Goal: Task Accomplishment & Management: Complete application form

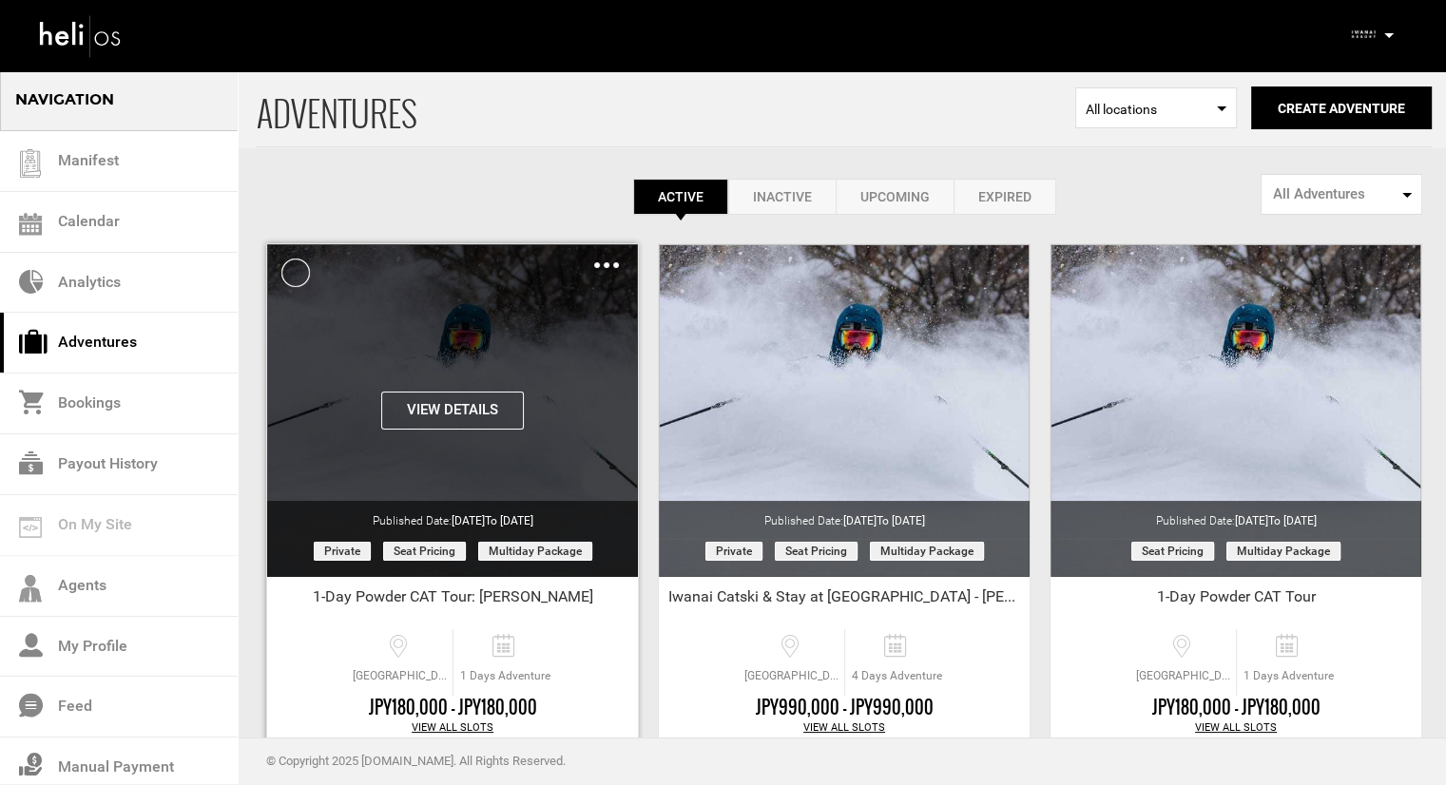
click at [605, 263] on img at bounding box center [606, 265] width 25 height 6
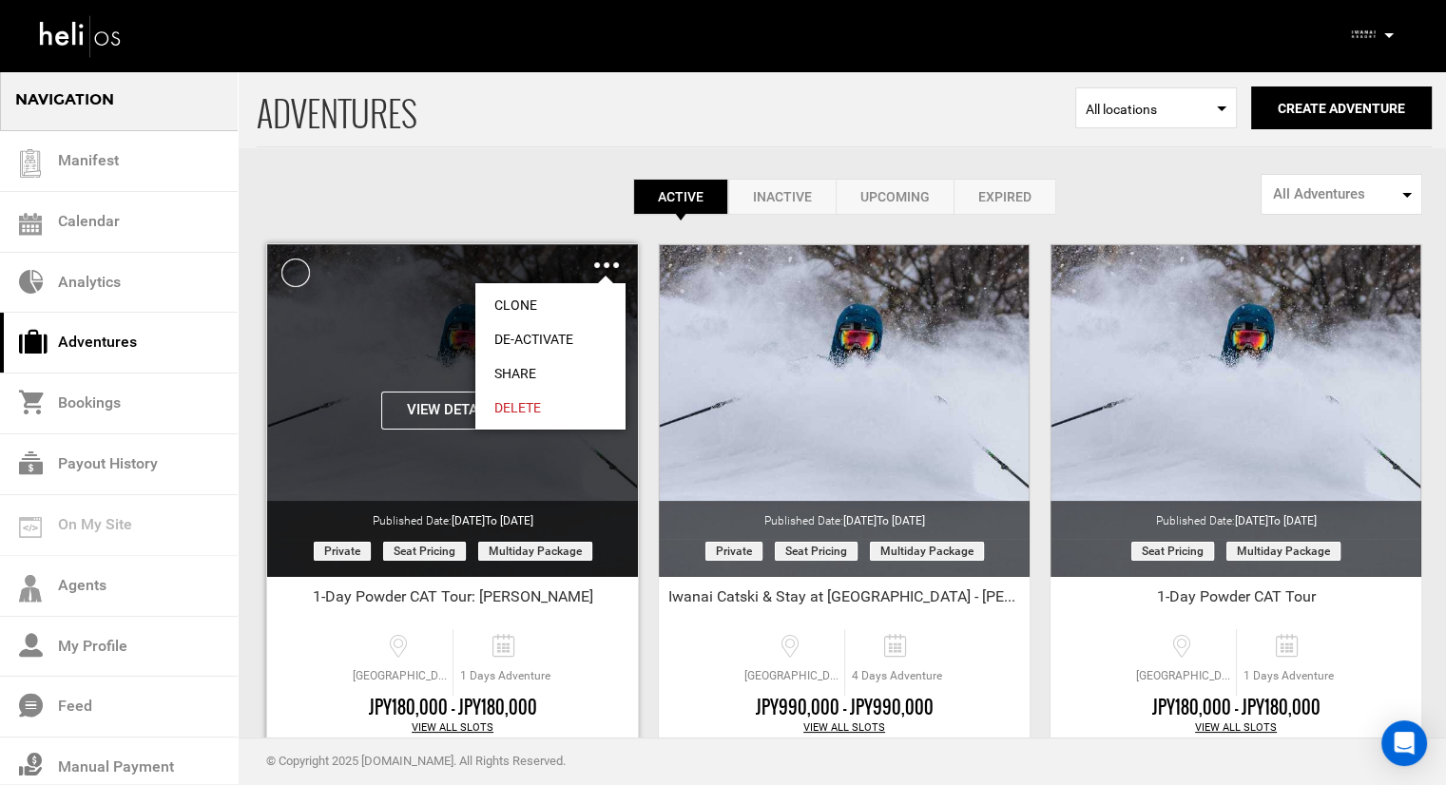
click at [561, 305] on link "Clone" at bounding box center [550, 305] width 150 height 34
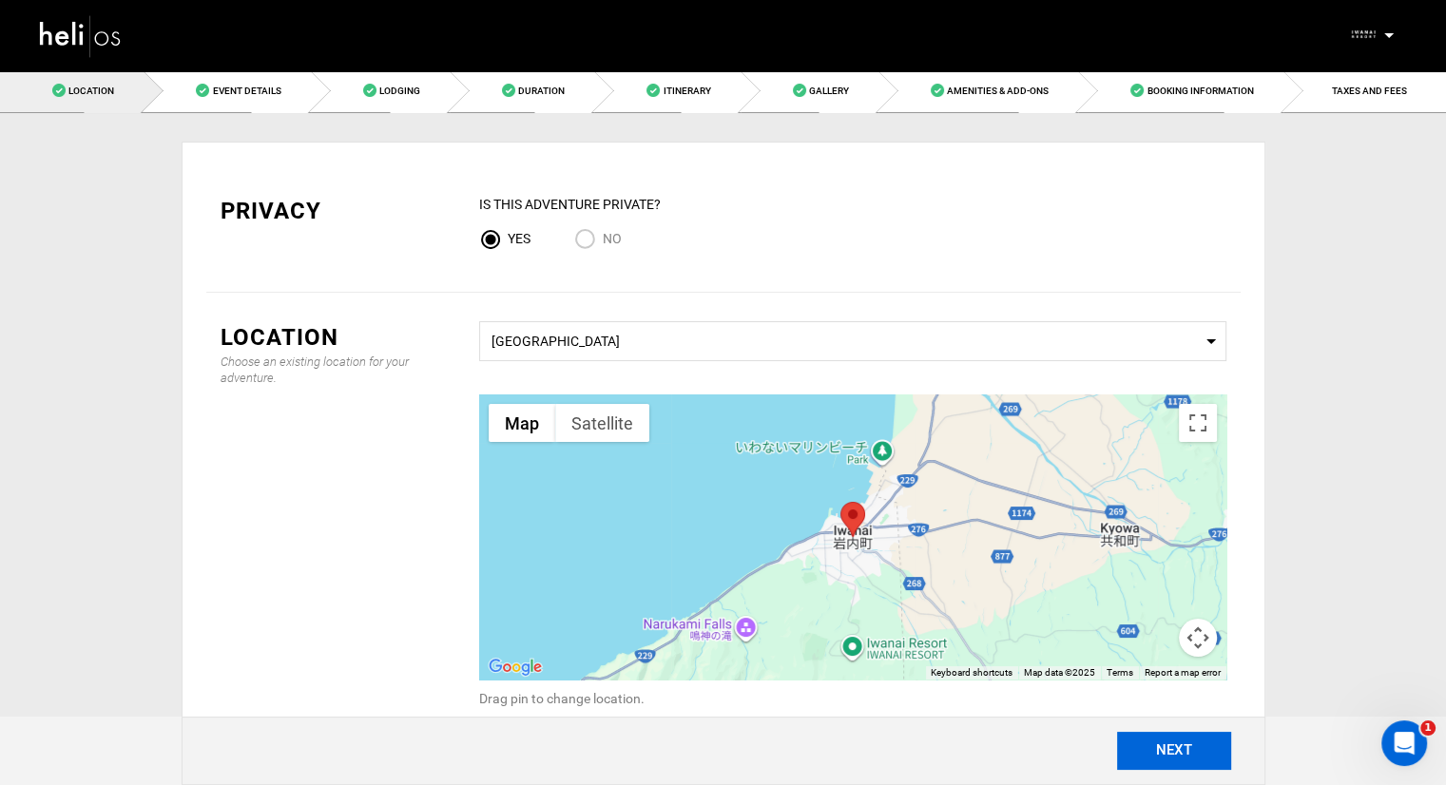
click at [1159, 749] on button "NEXT" at bounding box center [1174, 751] width 114 height 38
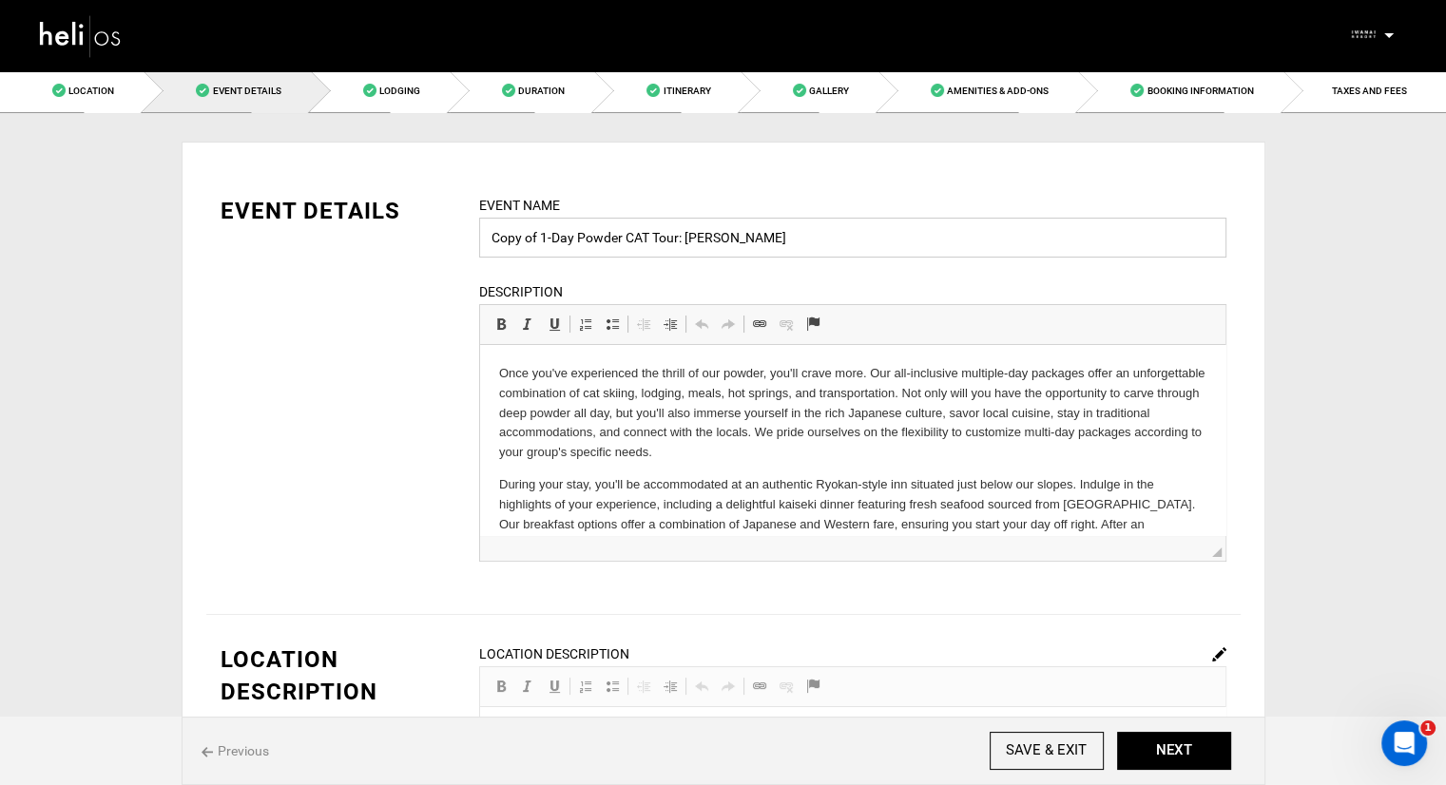
drag, startPoint x: 535, startPoint y: 237, endPoint x: 471, endPoint y: 237, distance: 64.7
click at [471, 237] on div "Event Name Copy of 1-Day Powder CAT Tour: [PERSON_NAME] Event name can not be l…" at bounding box center [853, 390] width 776 height 391
drag, startPoint x: 780, startPoint y: 238, endPoint x: 707, endPoint y: 237, distance: 72.3
click at [707, 237] on input "[PERSON_NAME] - 1-Day Powder CAT Tour: [PERSON_NAME]" at bounding box center [852, 238] width 747 height 40
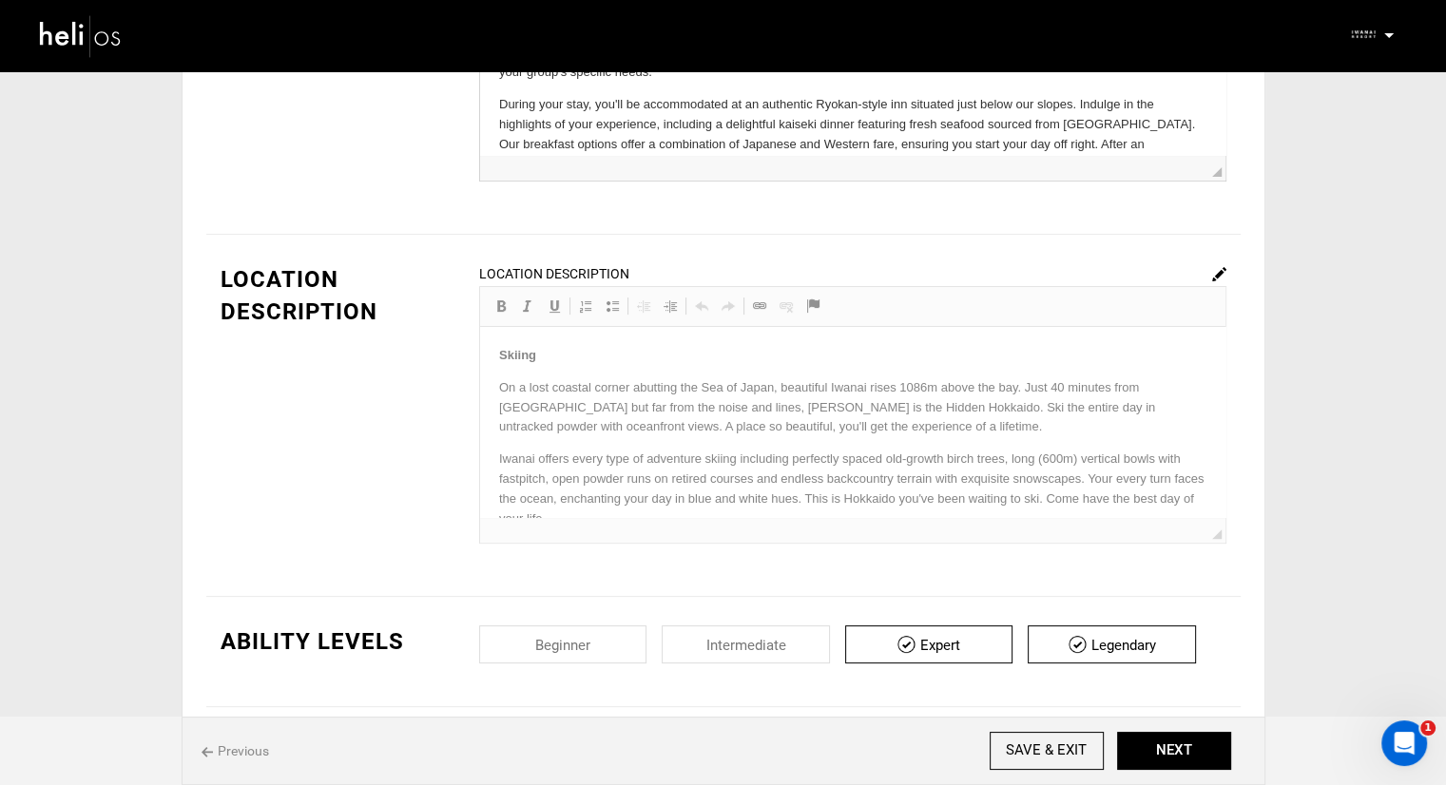
scroll to position [475, 0]
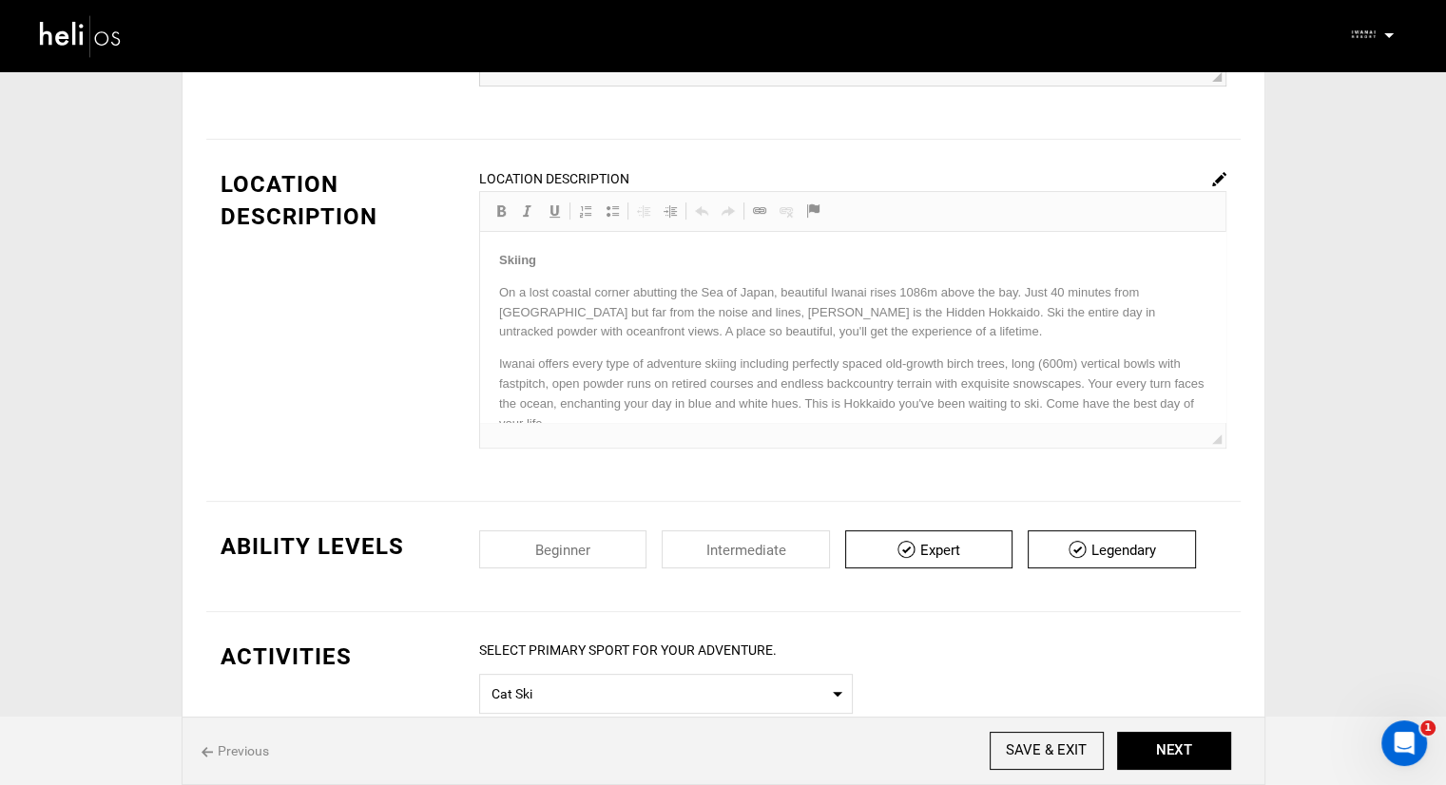
type input "[PERSON_NAME] - 1-Day Powder CAT Tour"
drag, startPoint x: 1222, startPoint y: 265, endPoint x: 1218, endPoint y: 279, distance: 13.8
click at [1218, 279] on div "Location Description Rich Text Editor, editor12 Editor toolbars Basic Styles Bo…" at bounding box center [852, 308] width 747 height 281
drag, startPoint x: 1213, startPoint y: 272, endPoint x: 1217, endPoint y: 289, distance: 17.5
click at [1217, 289] on div "Location Description Rich Text Editor, editor12 Editor toolbars Basic Styles Bo…" at bounding box center [852, 308] width 747 height 281
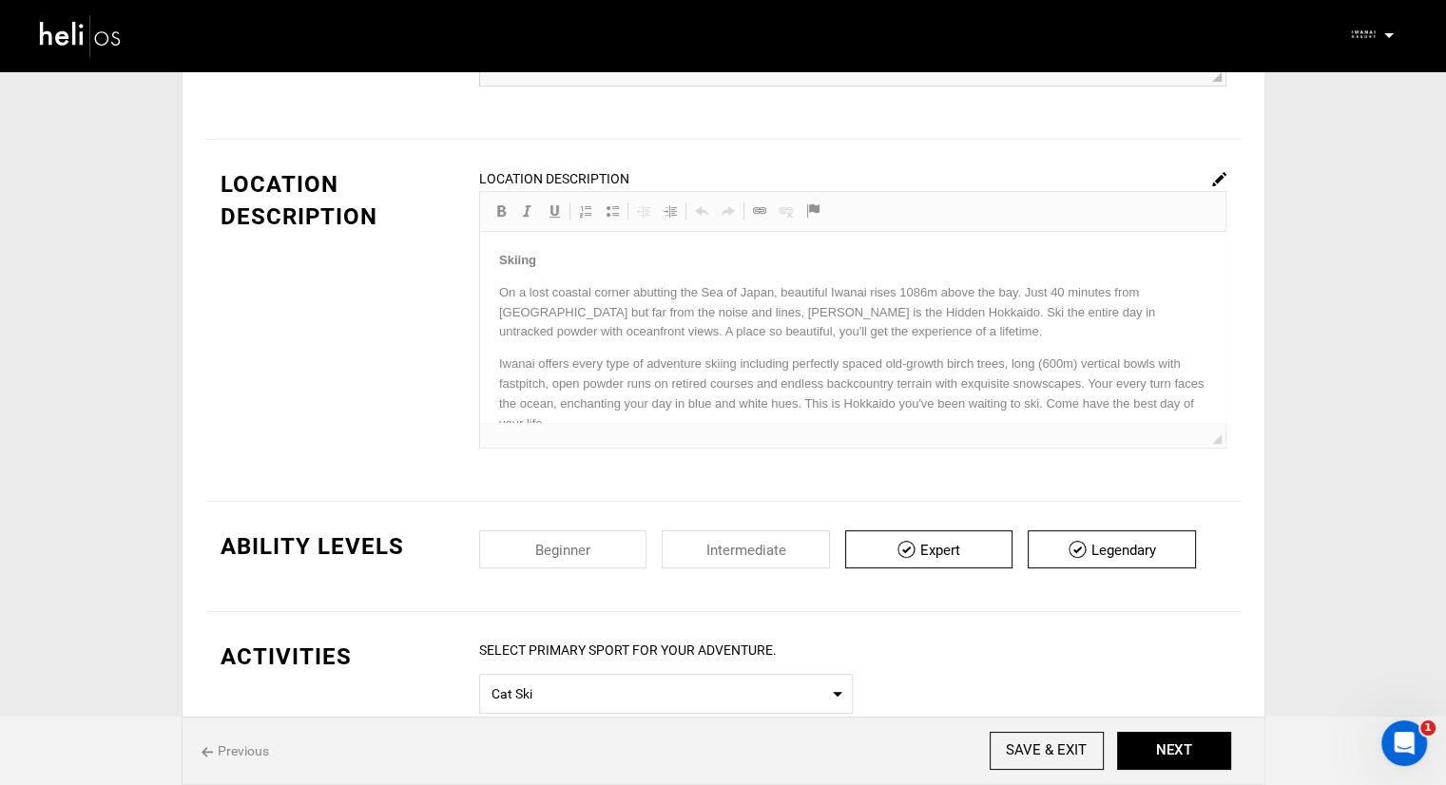
drag, startPoint x: 1218, startPoint y: 274, endPoint x: 1219, endPoint y: 308, distance: 34.2
click at [1219, 308] on div "Location Description Rich Text Editor, editor12 Editor toolbars Basic Styles Bo…" at bounding box center [852, 308] width 747 height 281
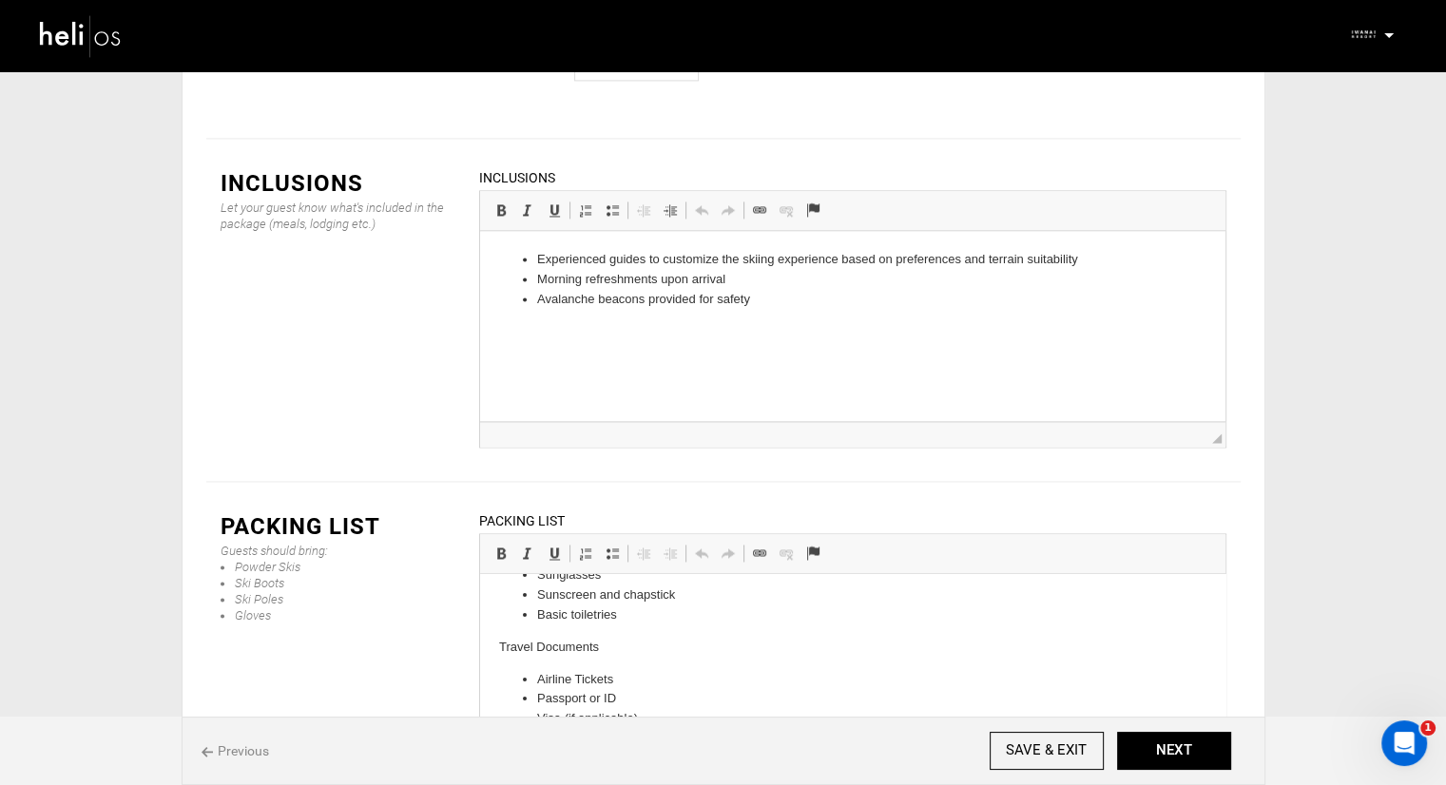
scroll to position [582, 0]
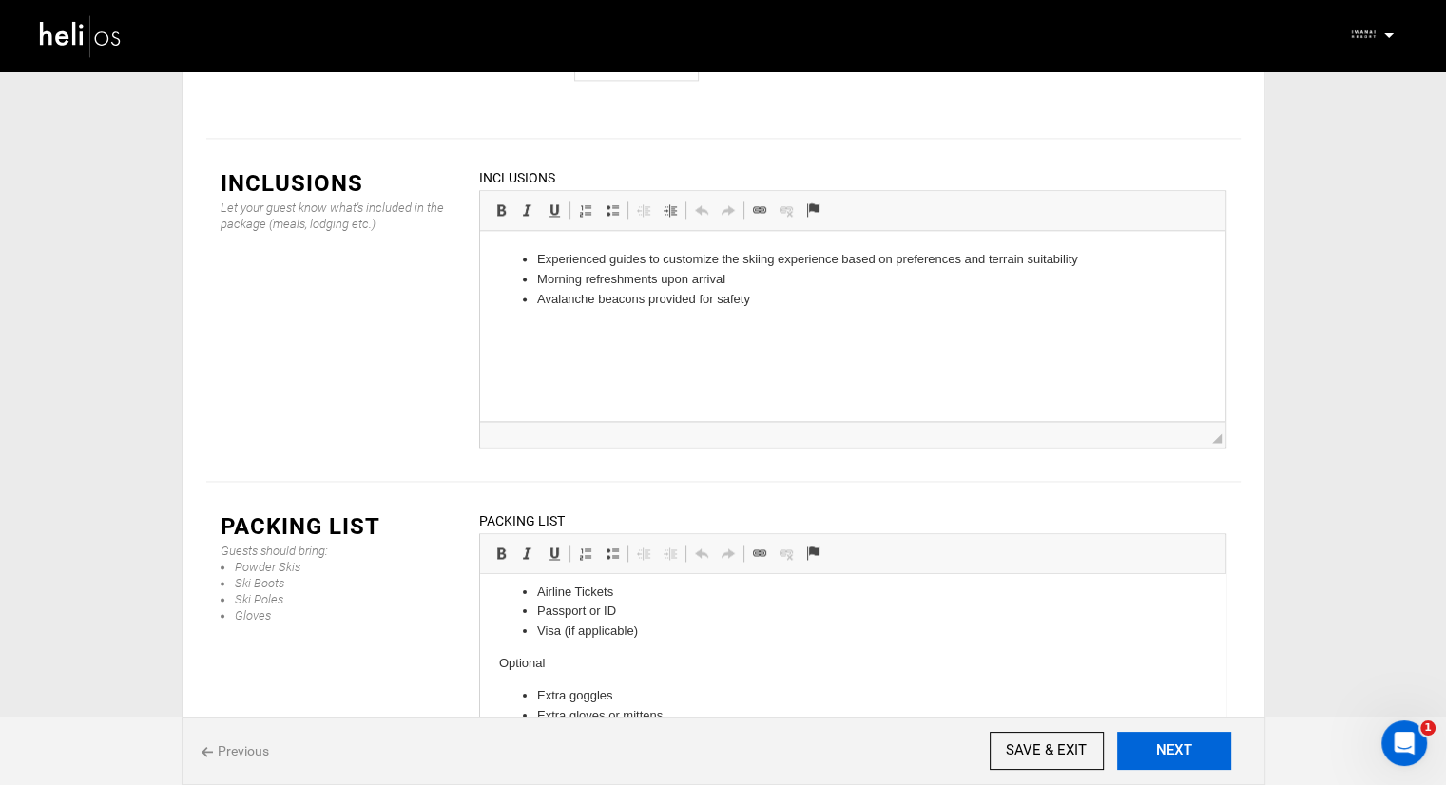
click at [1148, 741] on button "NEXT" at bounding box center [1174, 751] width 114 height 38
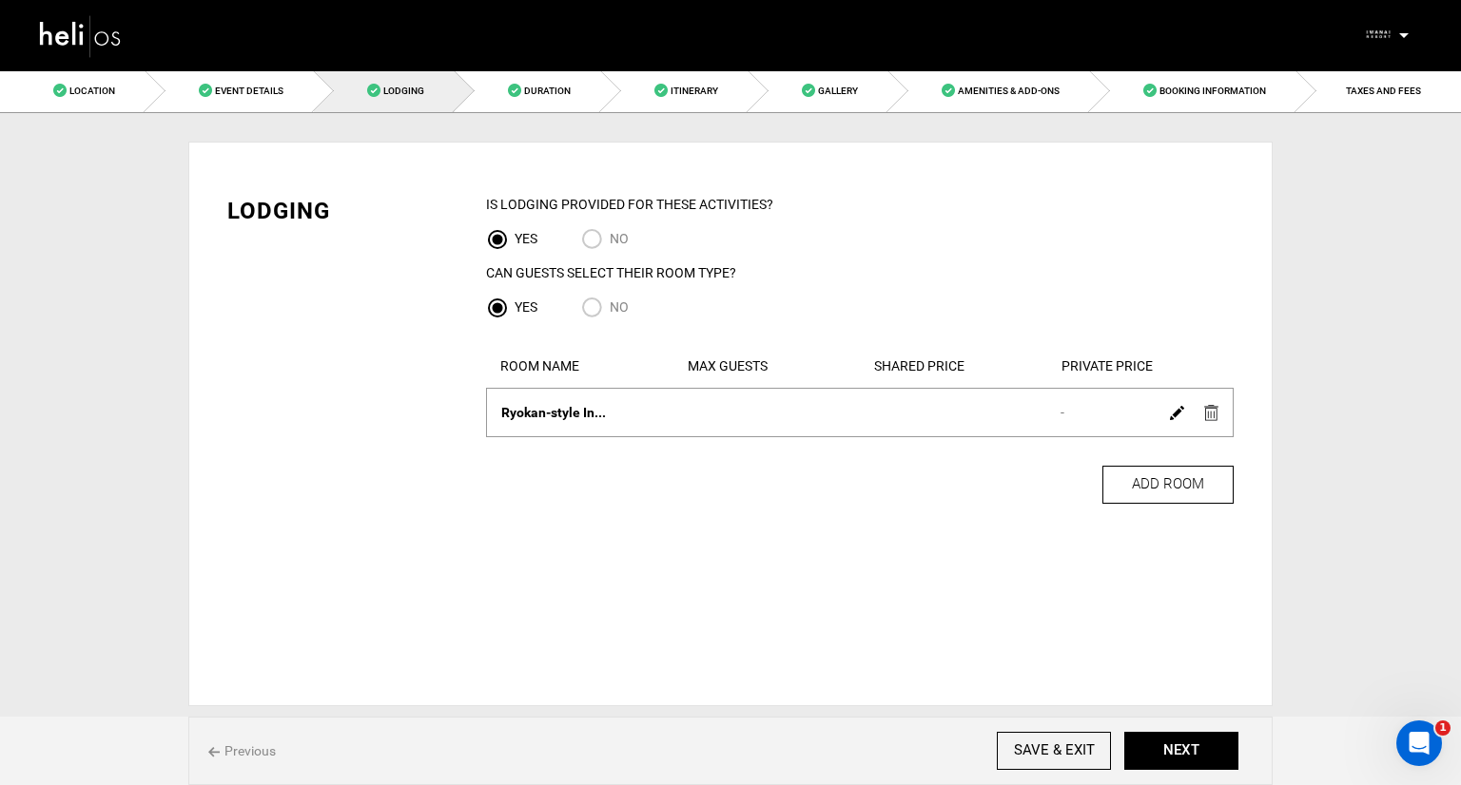
click at [609, 242] on input "NO" at bounding box center [595, 241] width 29 height 26
radio input "true"
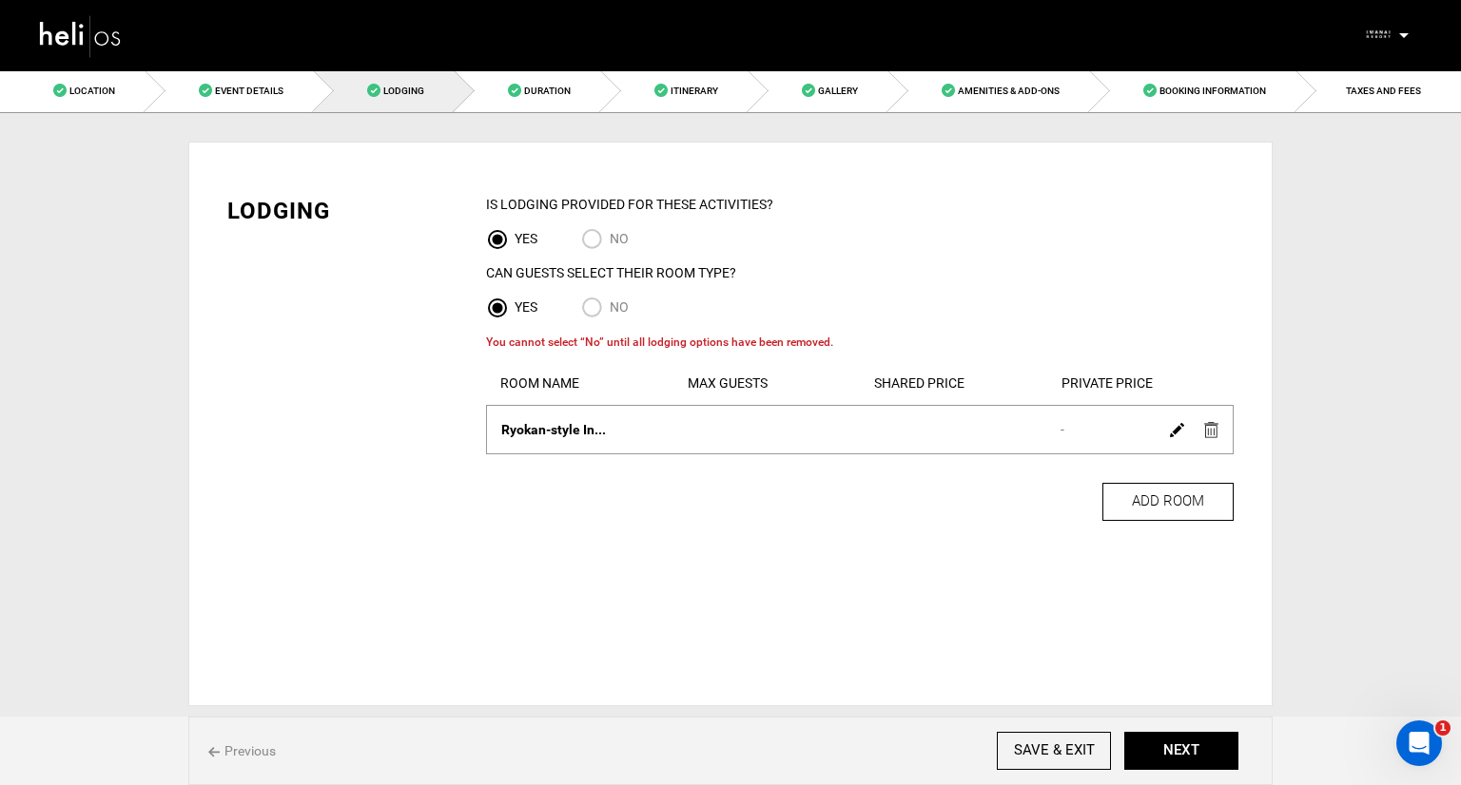
click at [601, 306] on input "No" at bounding box center [595, 310] width 29 height 26
radio input "true"
click at [592, 305] on input "No" at bounding box center [595, 310] width 29 height 26
radio input "true"
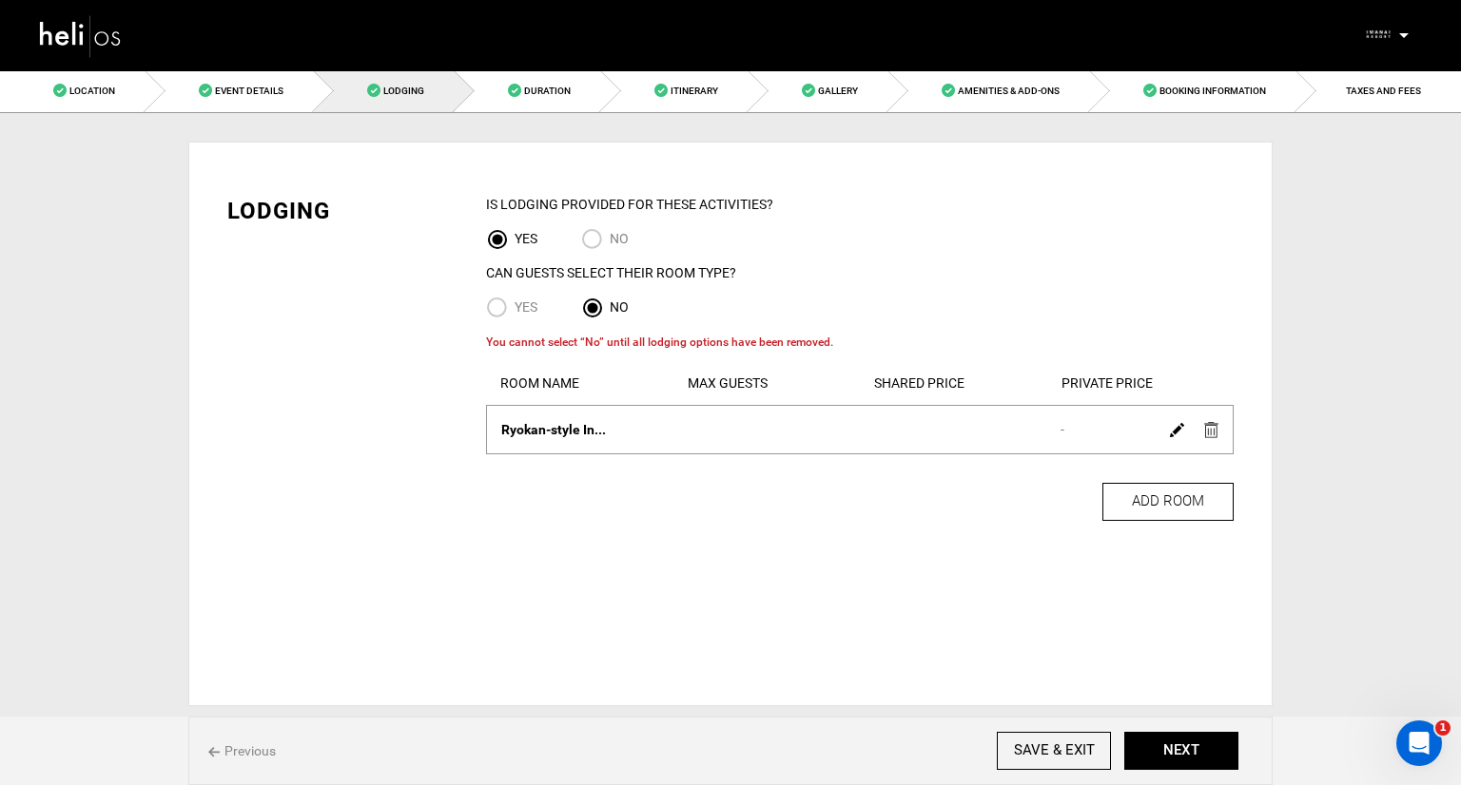
radio input "true"
click at [597, 237] on input "NO" at bounding box center [595, 241] width 29 height 26
radio input "true"
click at [590, 239] on input "NO" at bounding box center [595, 241] width 29 height 26
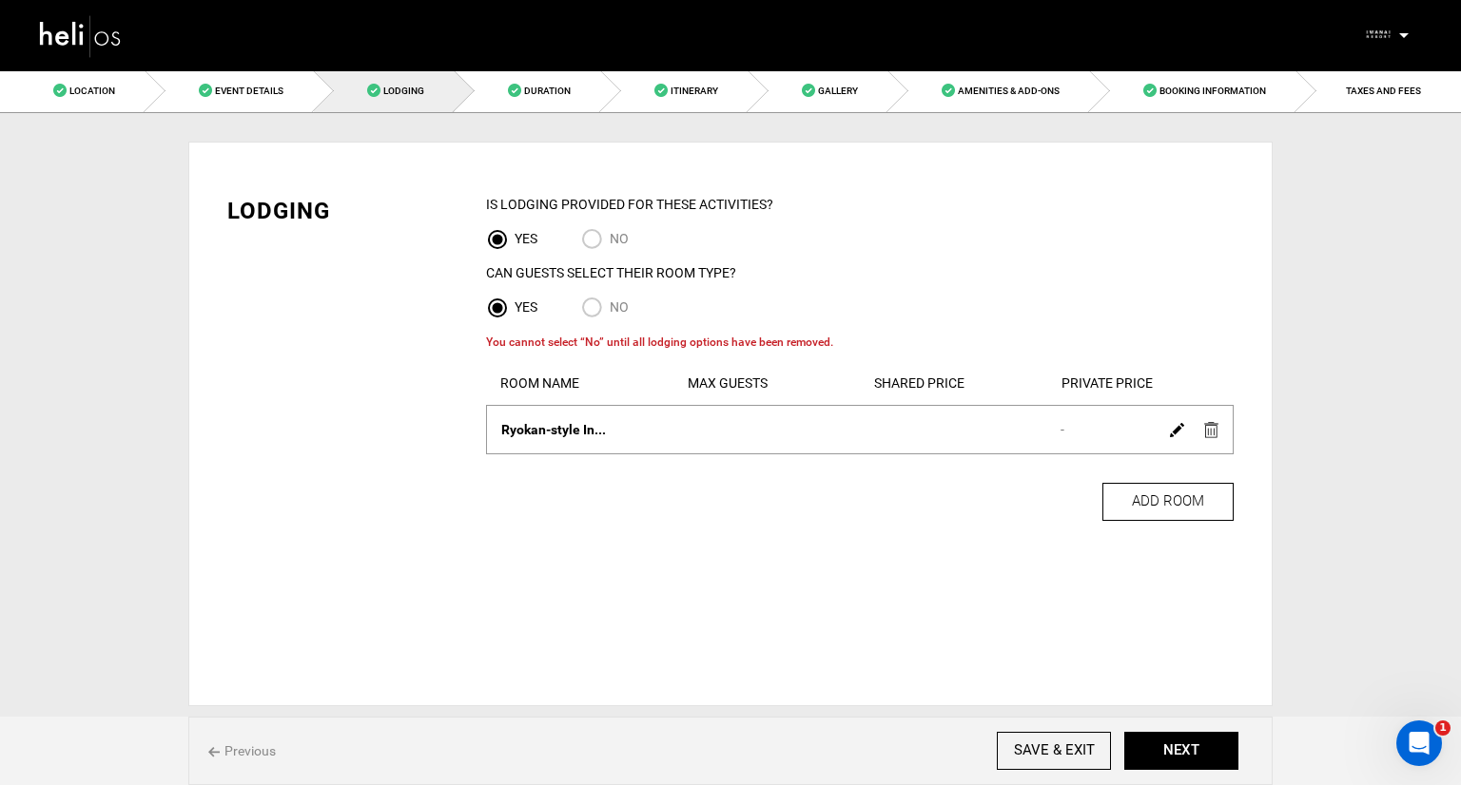
radio input "true"
click at [1212, 433] on img at bounding box center [1211, 430] width 14 height 16
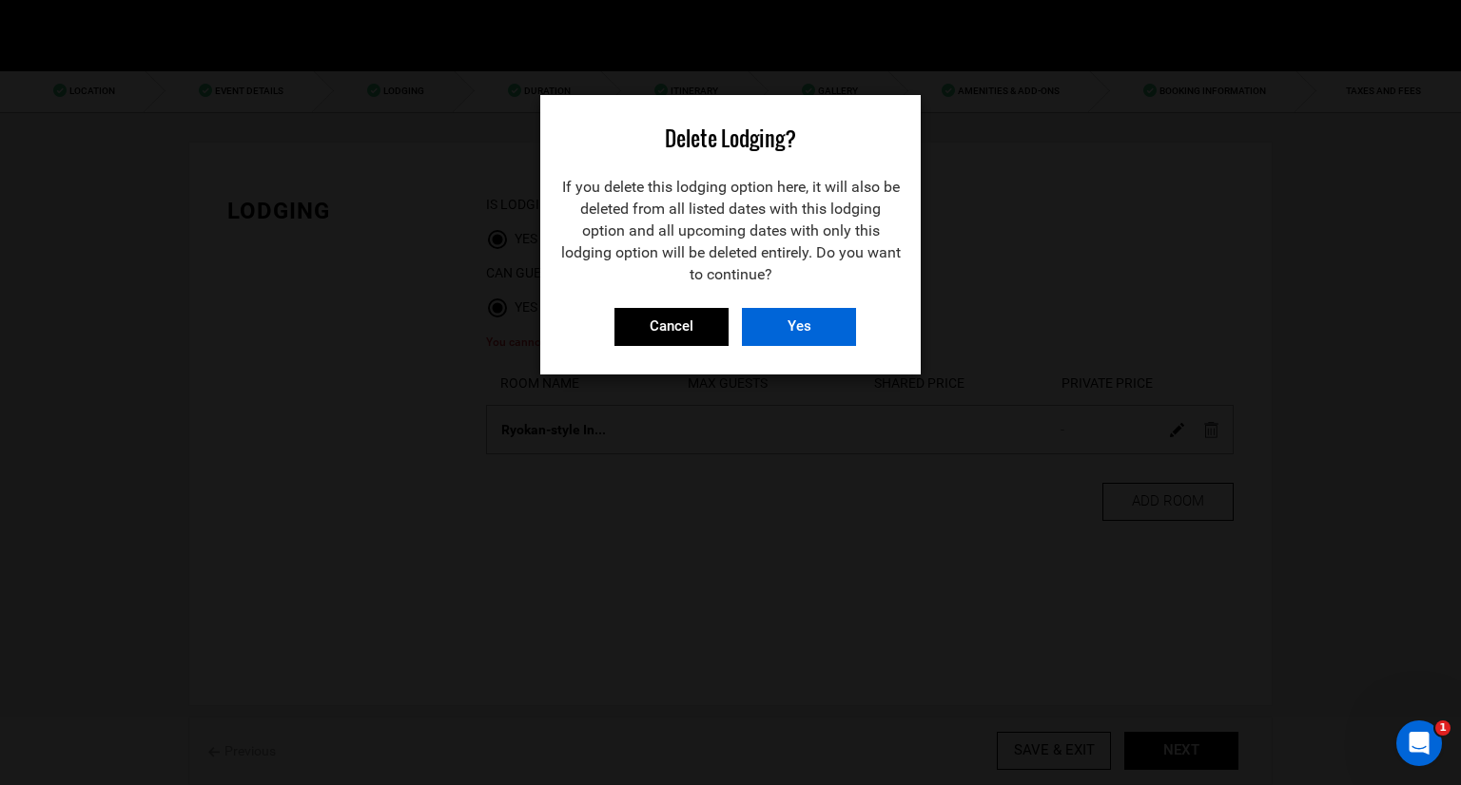
click at [766, 332] on input "Yes" at bounding box center [799, 327] width 114 height 38
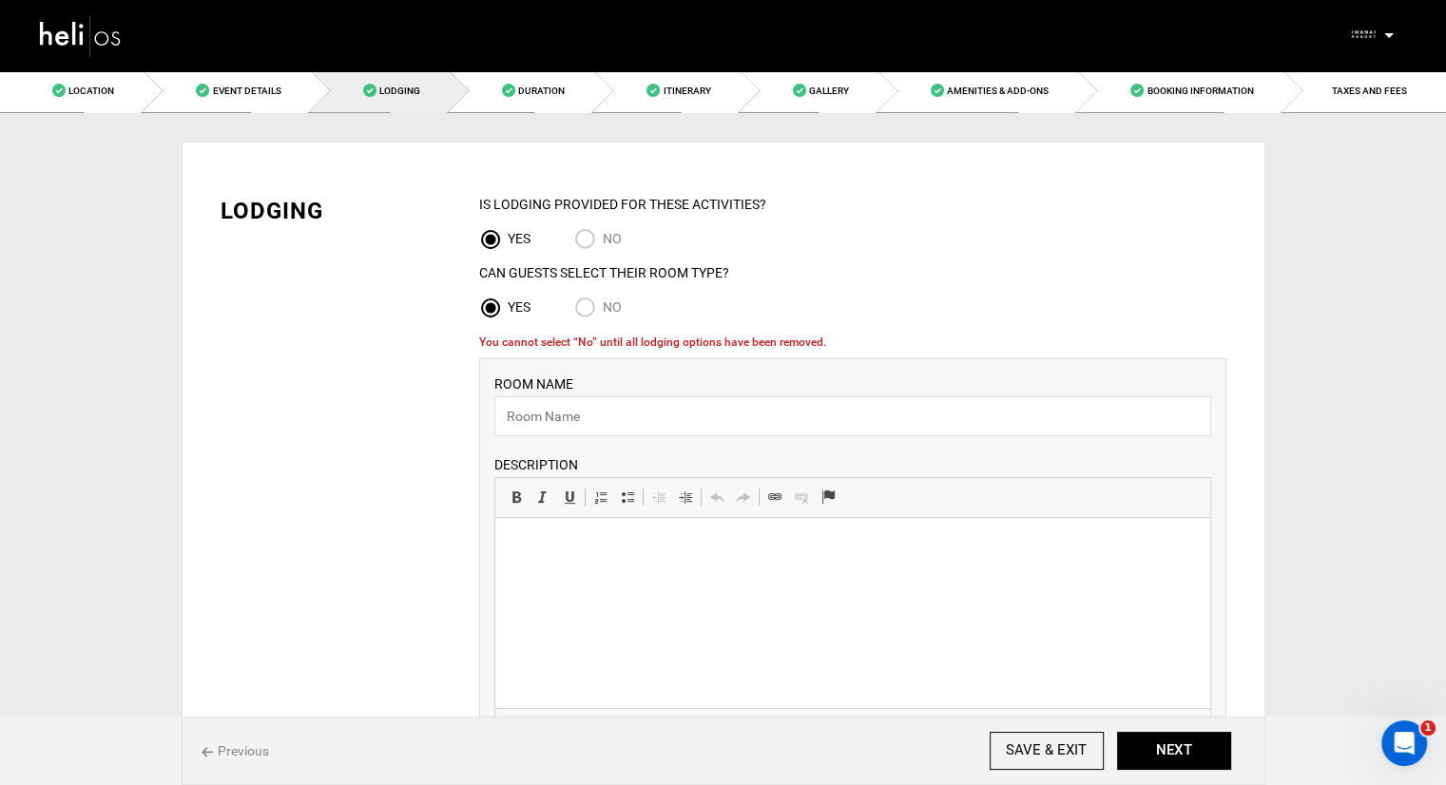
click at [589, 229] on input "NO" at bounding box center [588, 241] width 29 height 26
radio input "true"
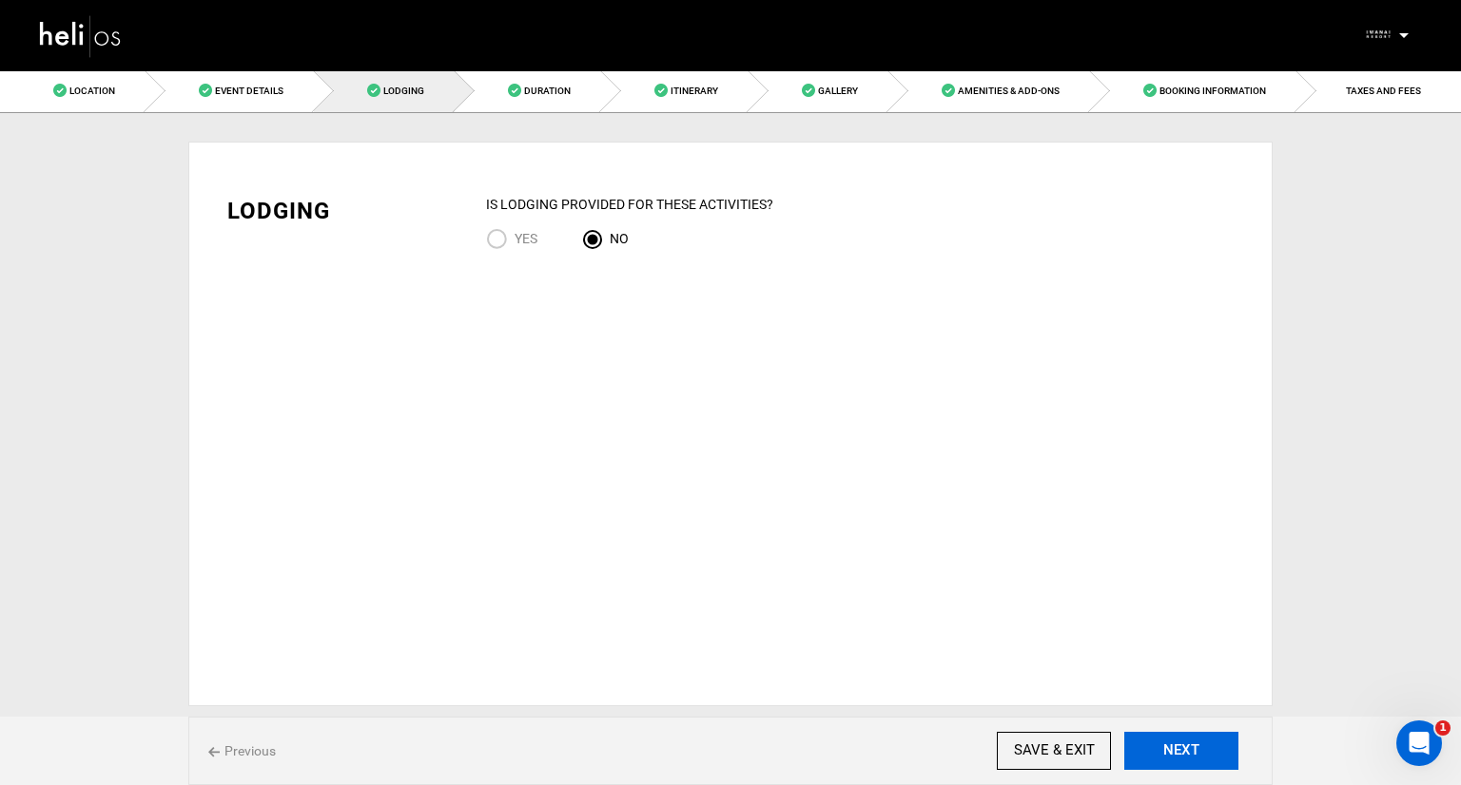
click at [1197, 751] on button "NEXT" at bounding box center [1181, 751] width 114 height 38
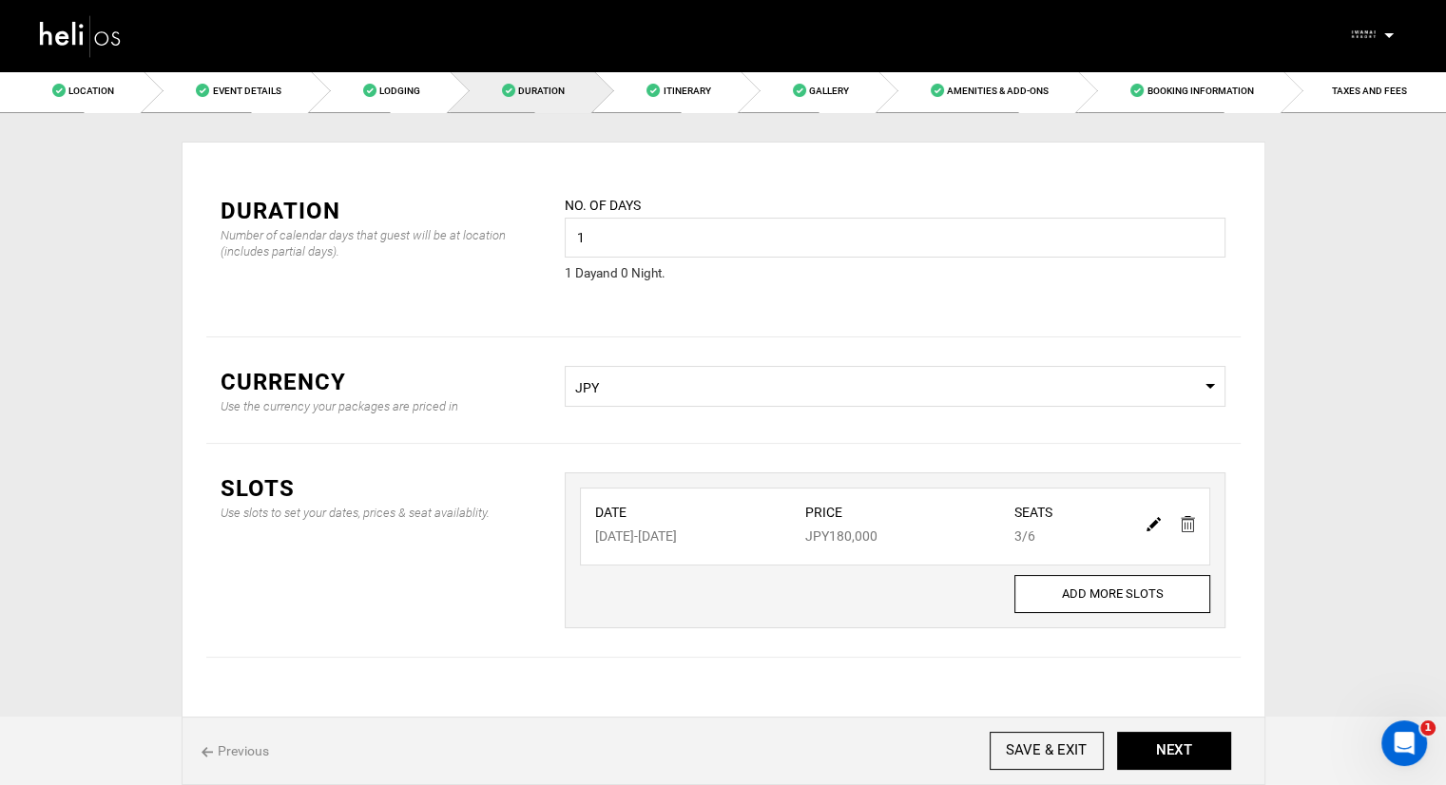
scroll to position [34, 0]
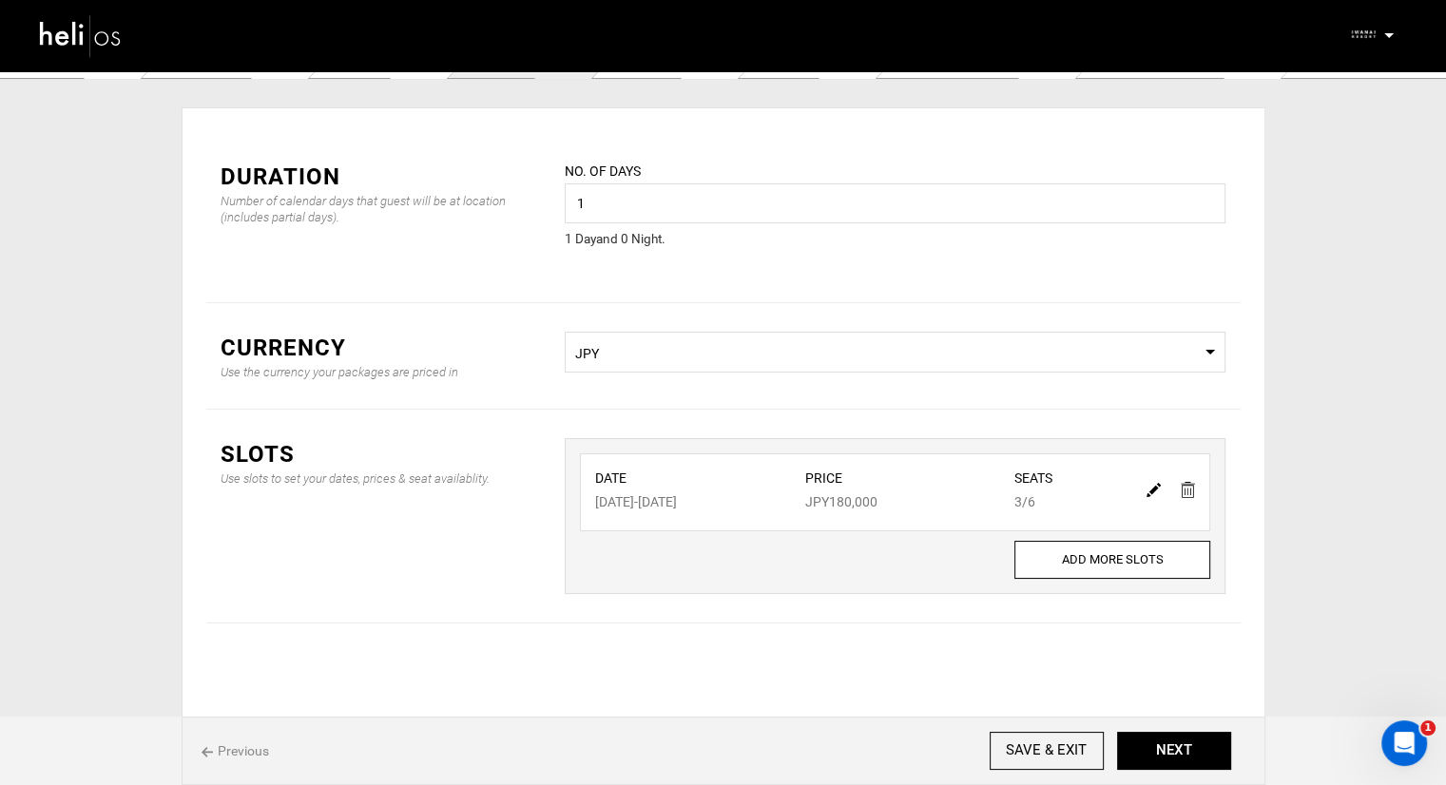
click at [1156, 488] on img at bounding box center [1154, 490] width 14 height 14
type input "[DATE]"
type input "180000"
type input "6"
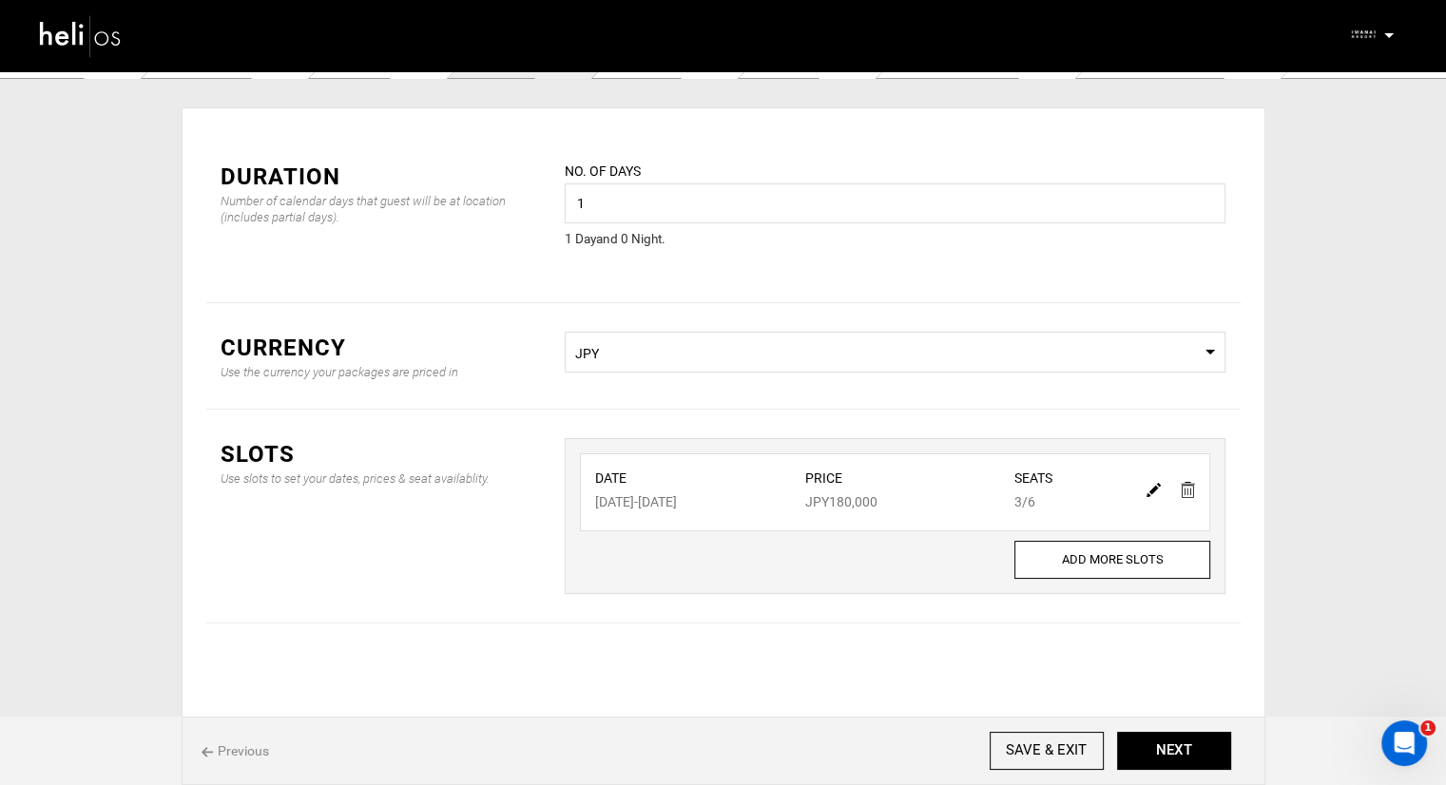
type input "3"
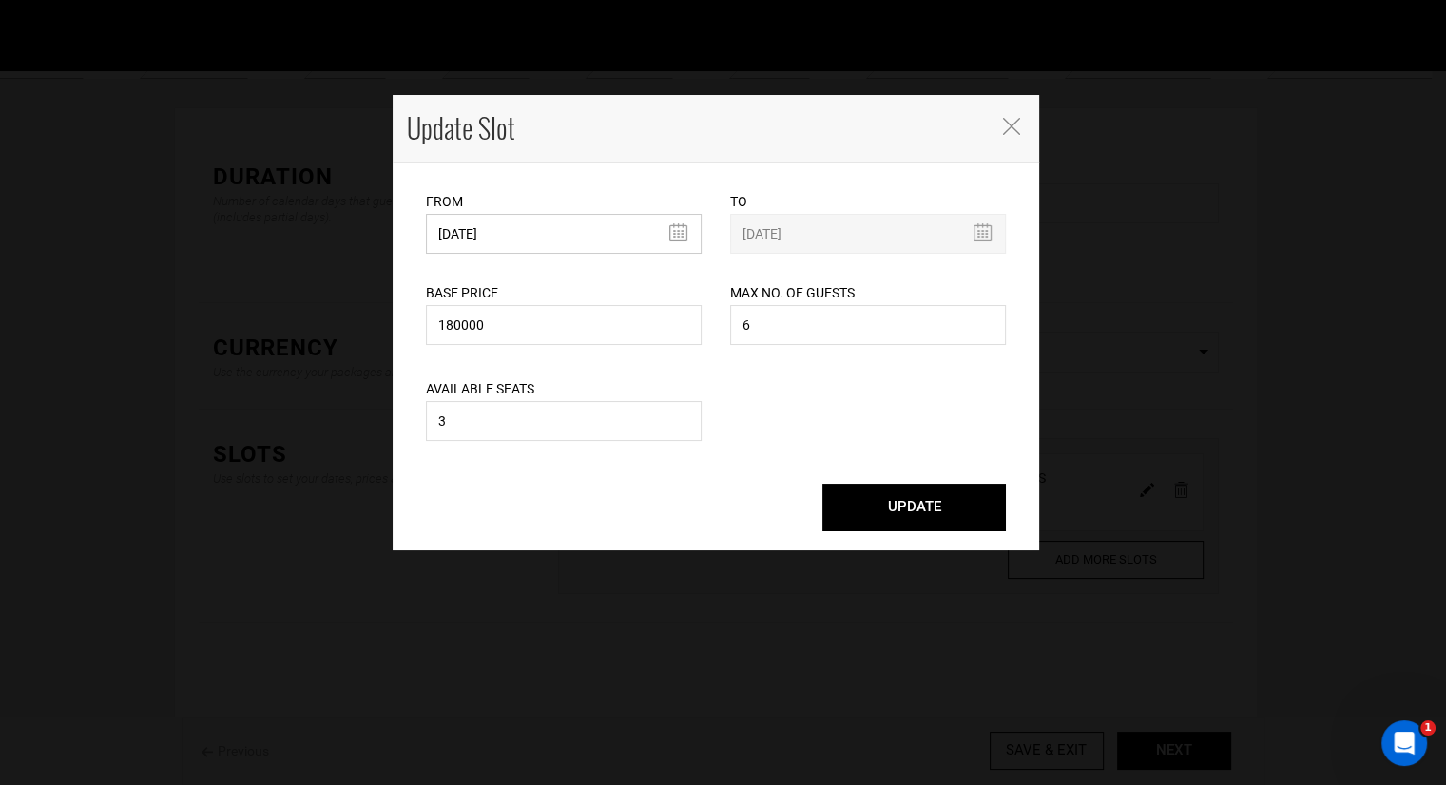
click at [678, 224] on input "[DATE]" at bounding box center [564, 234] width 276 height 40
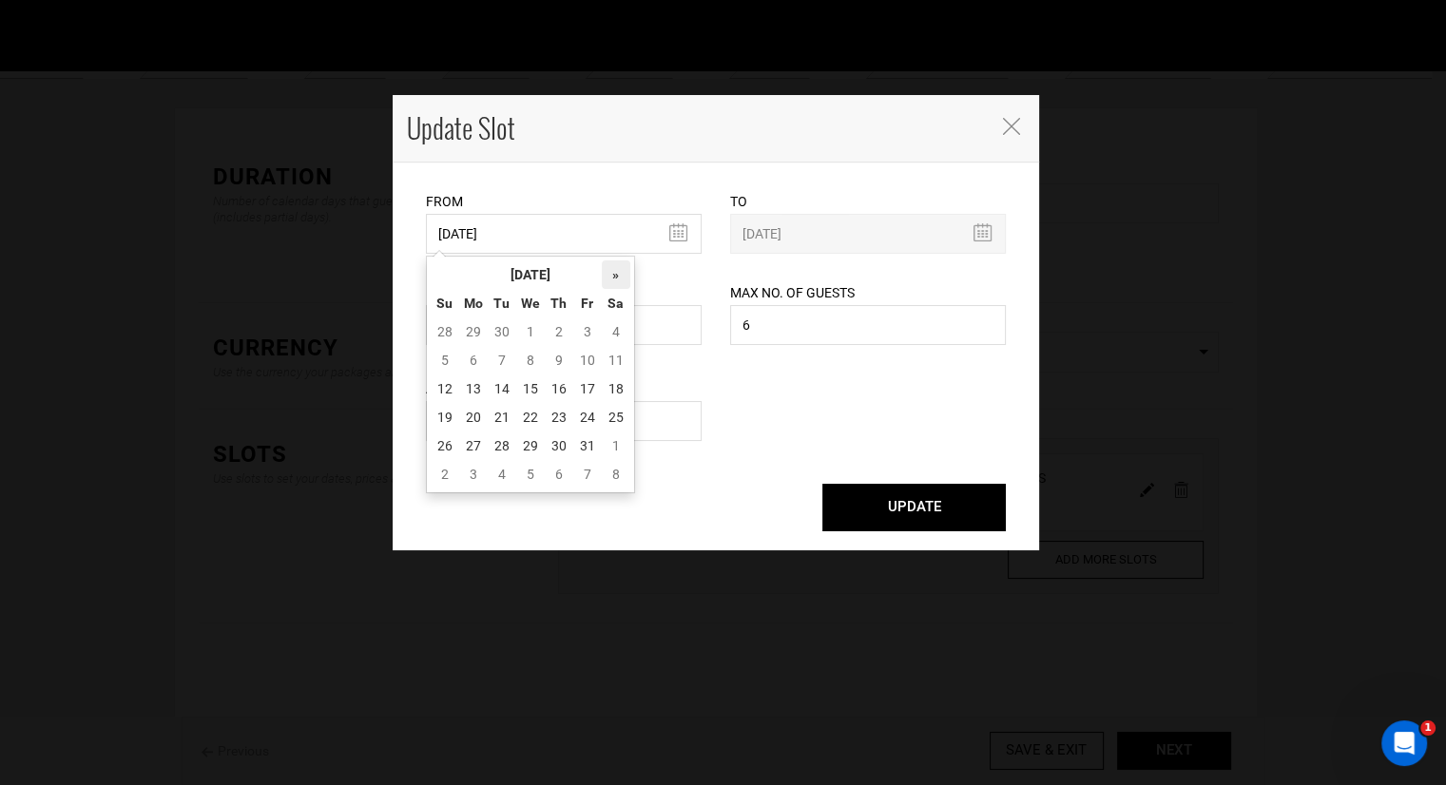
click at [609, 280] on th "»" at bounding box center [616, 275] width 29 height 29
click at [610, 280] on th "»" at bounding box center [616, 275] width 29 height 29
click at [548, 363] on td "5" at bounding box center [559, 360] width 29 height 29
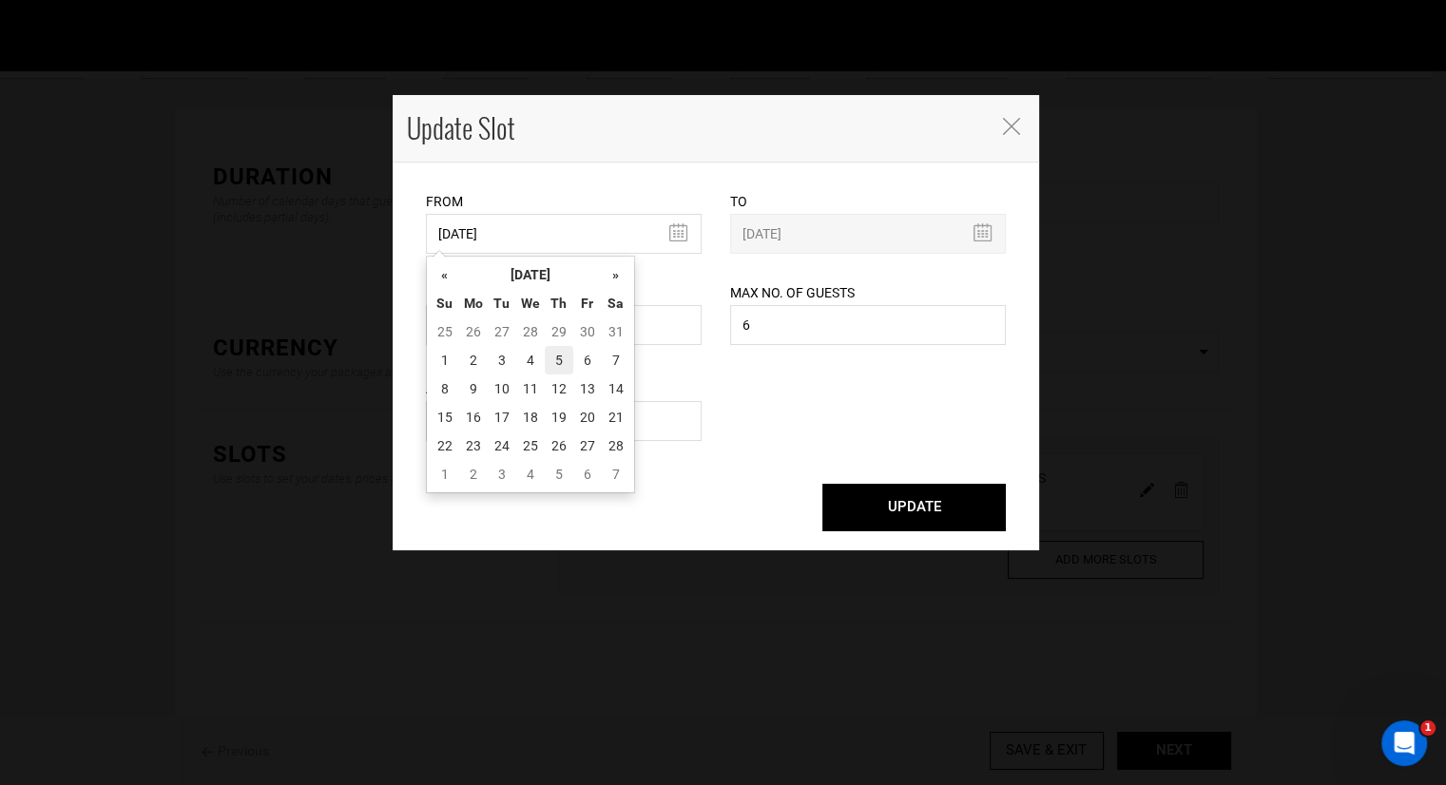
type input "[DATE]"
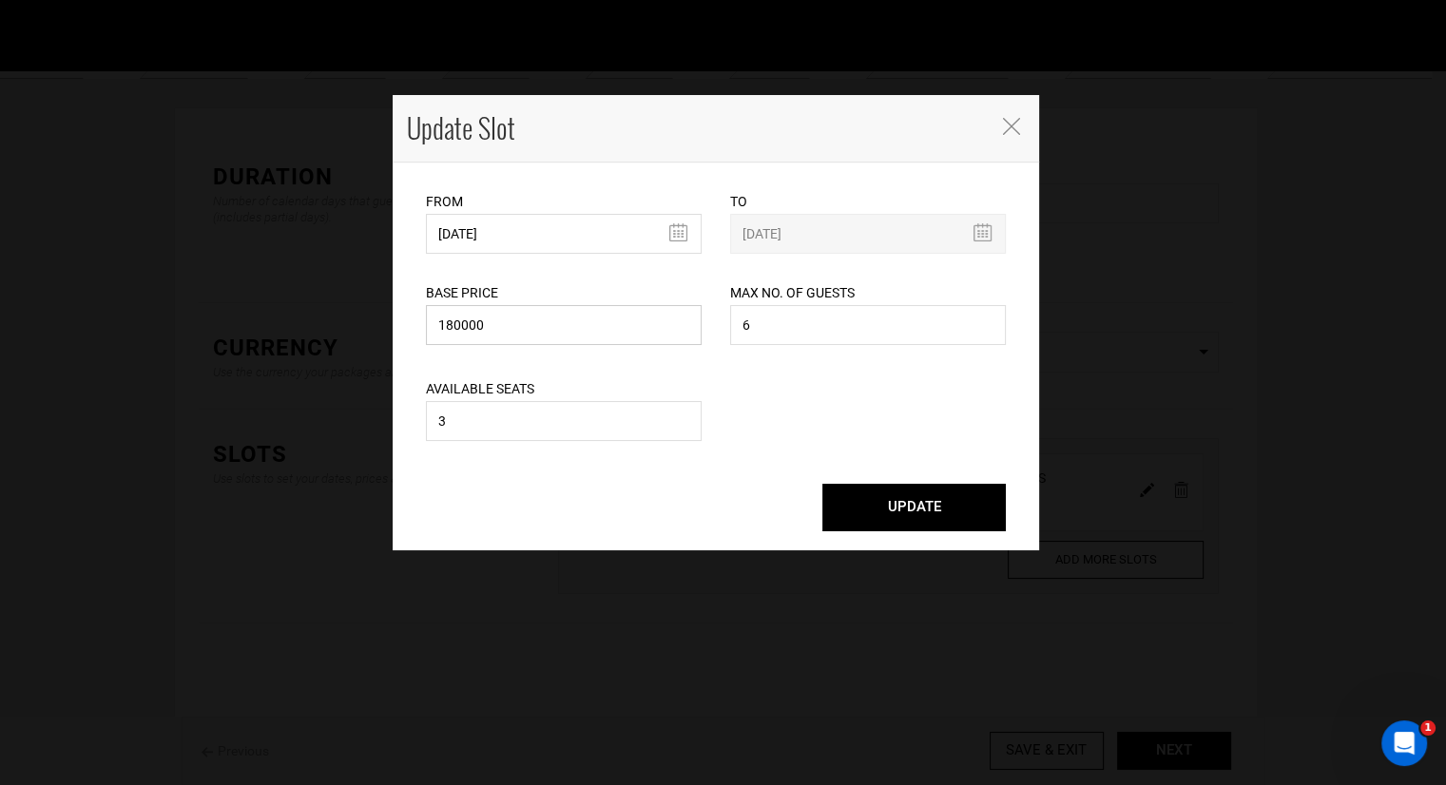
click at [548, 329] on input "180000" at bounding box center [564, 325] width 276 height 40
type input "200000"
click at [794, 317] on input "6" at bounding box center [868, 325] width 276 height 40
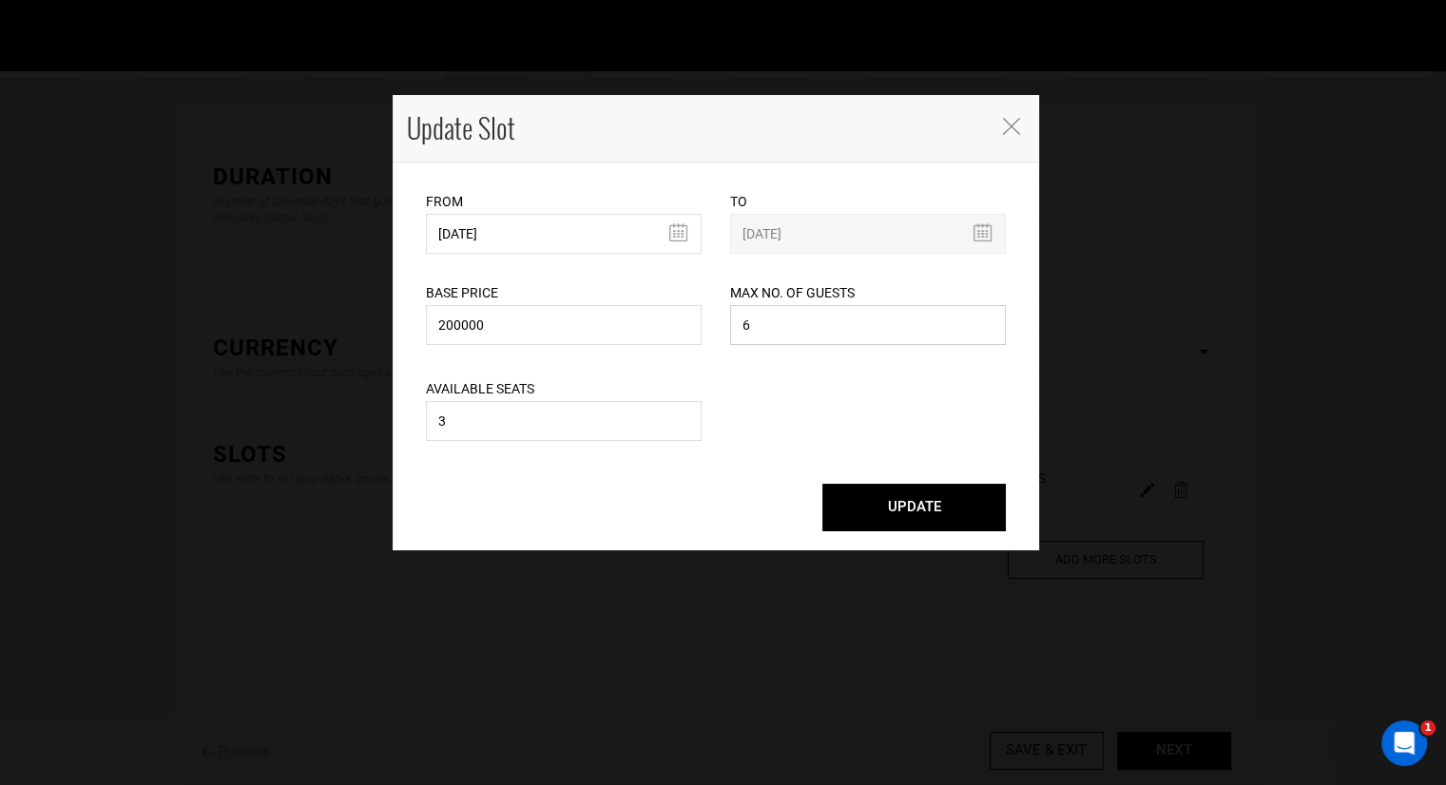
click at [794, 317] on input "6" at bounding box center [868, 325] width 276 height 40
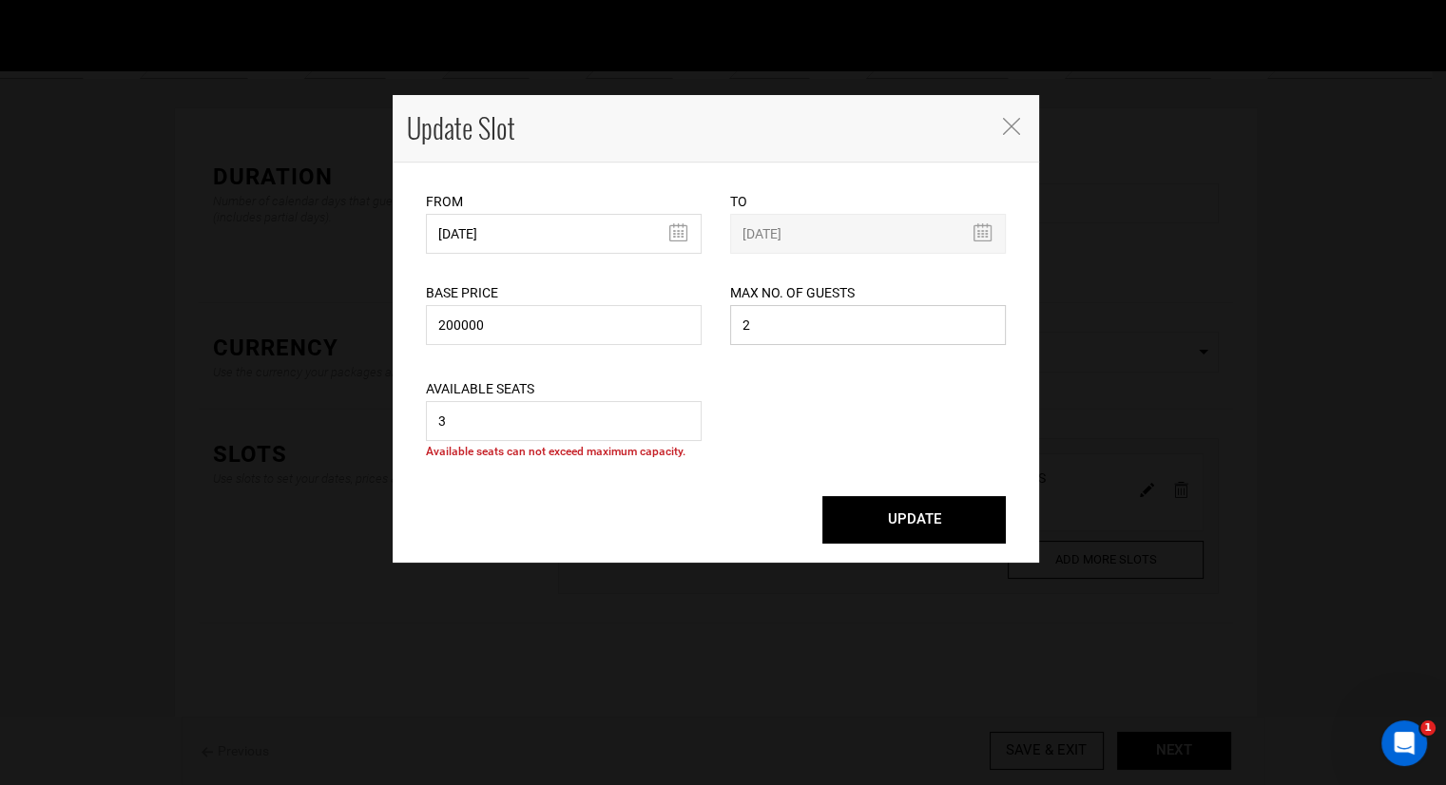
type input "2"
click at [491, 427] on input "3" at bounding box center [564, 421] width 276 height 40
click at [492, 427] on input "32" at bounding box center [564, 421] width 276 height 40
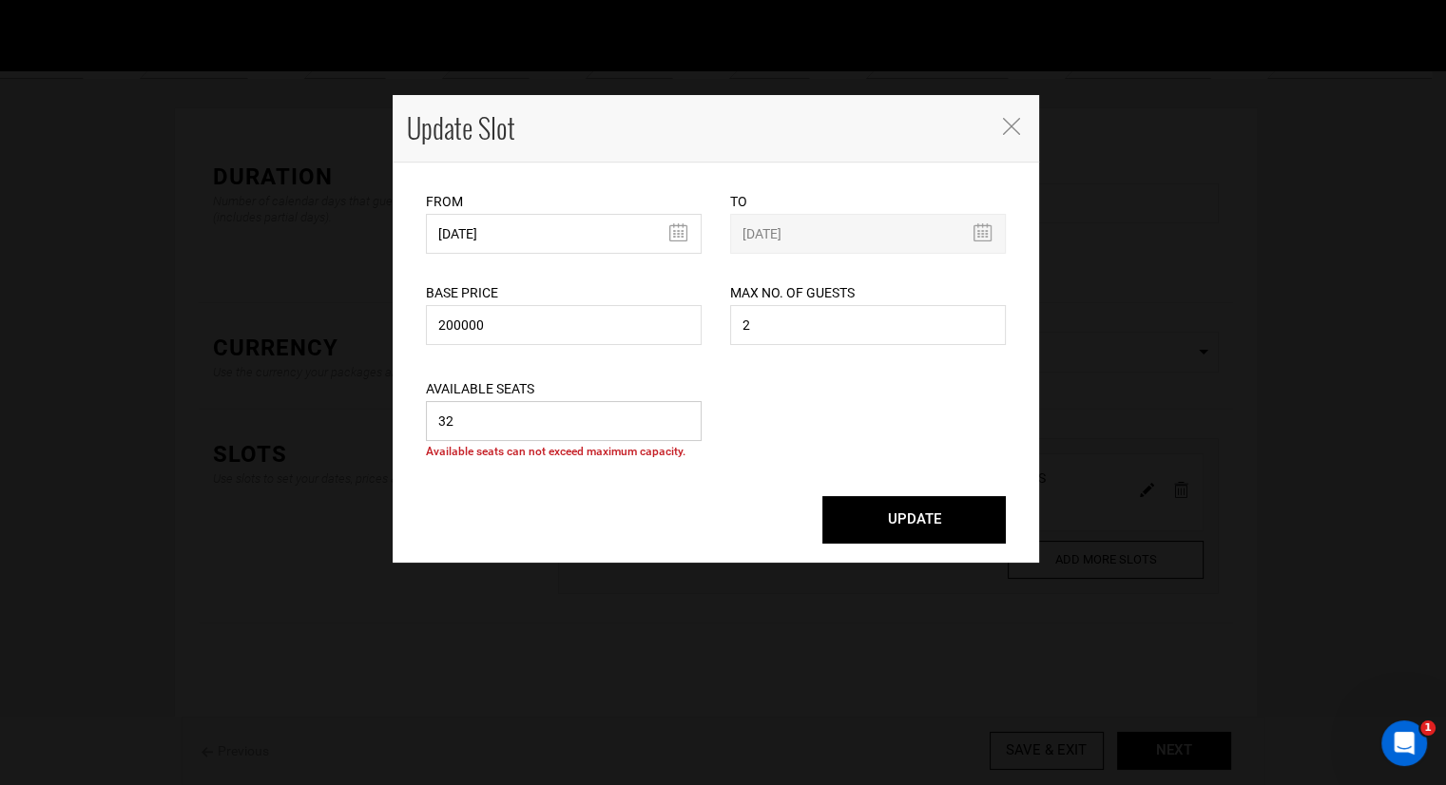
click at [492, 427] on input "32" at bounding box center [564, 421] width 276 height 40
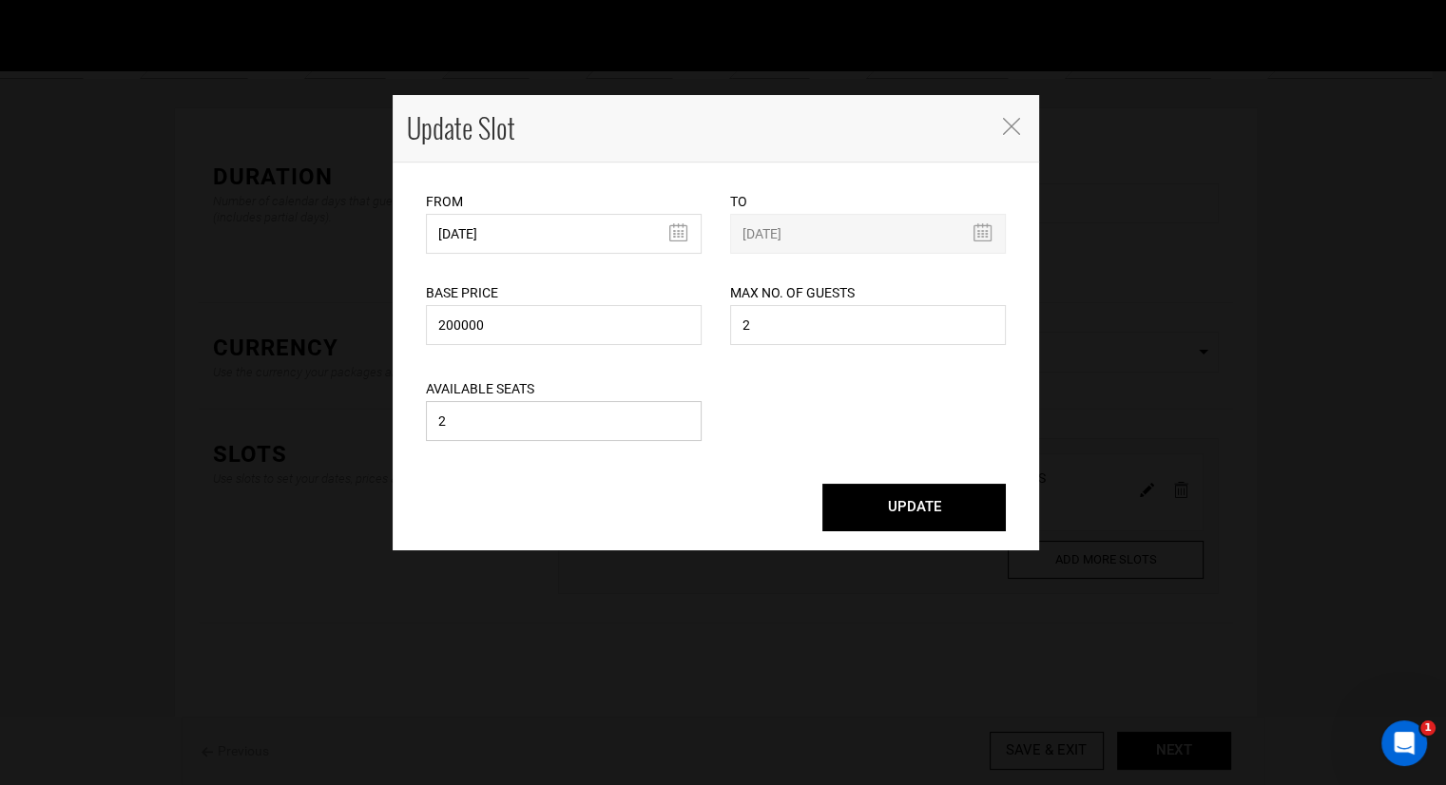
type input "2"
click at [887, 508] on button "UPDATE" at bounding box center [915, 508] width 184 height 48
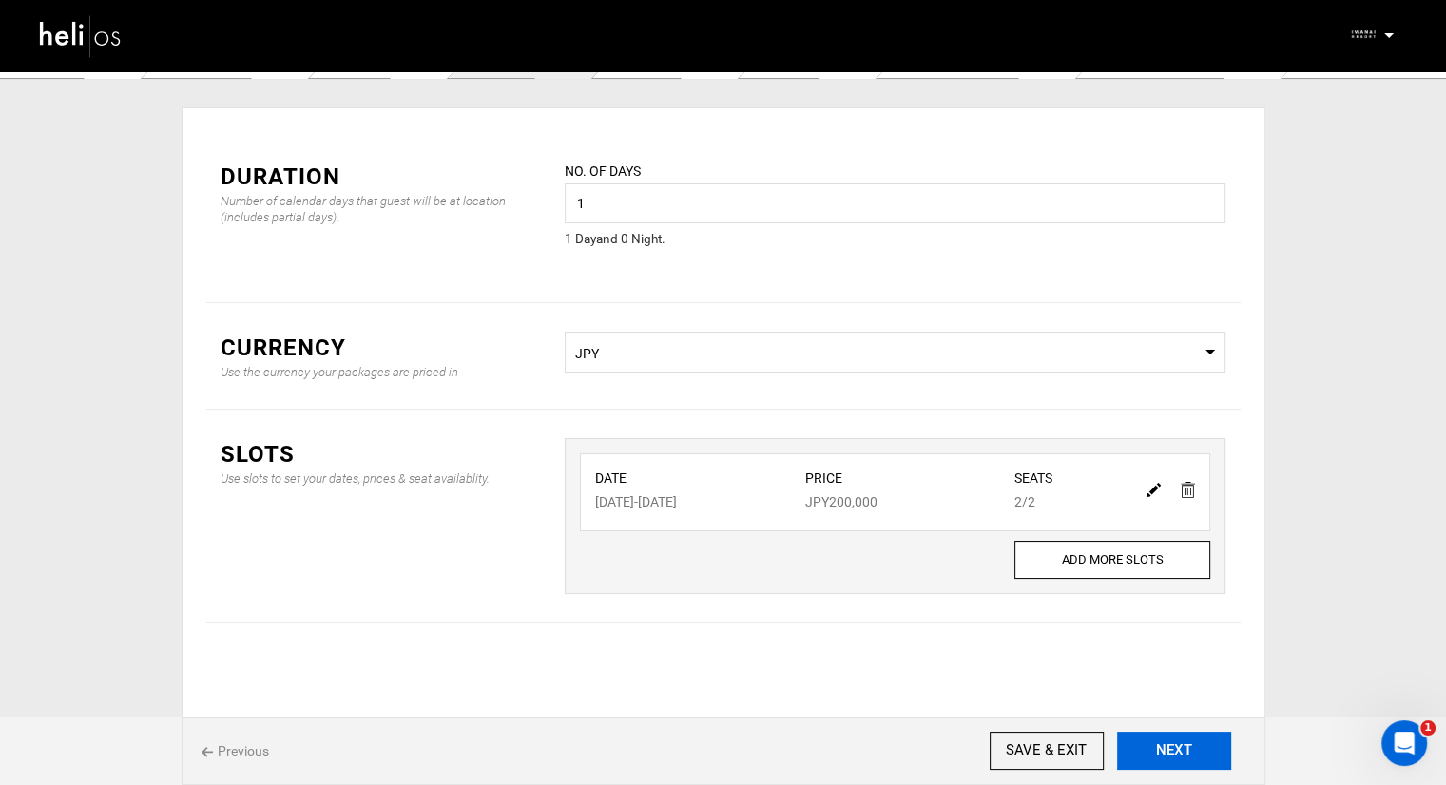
click at [1163, 747] on button "NEXT" at bounding box center [1174, 751] width 114 height 38
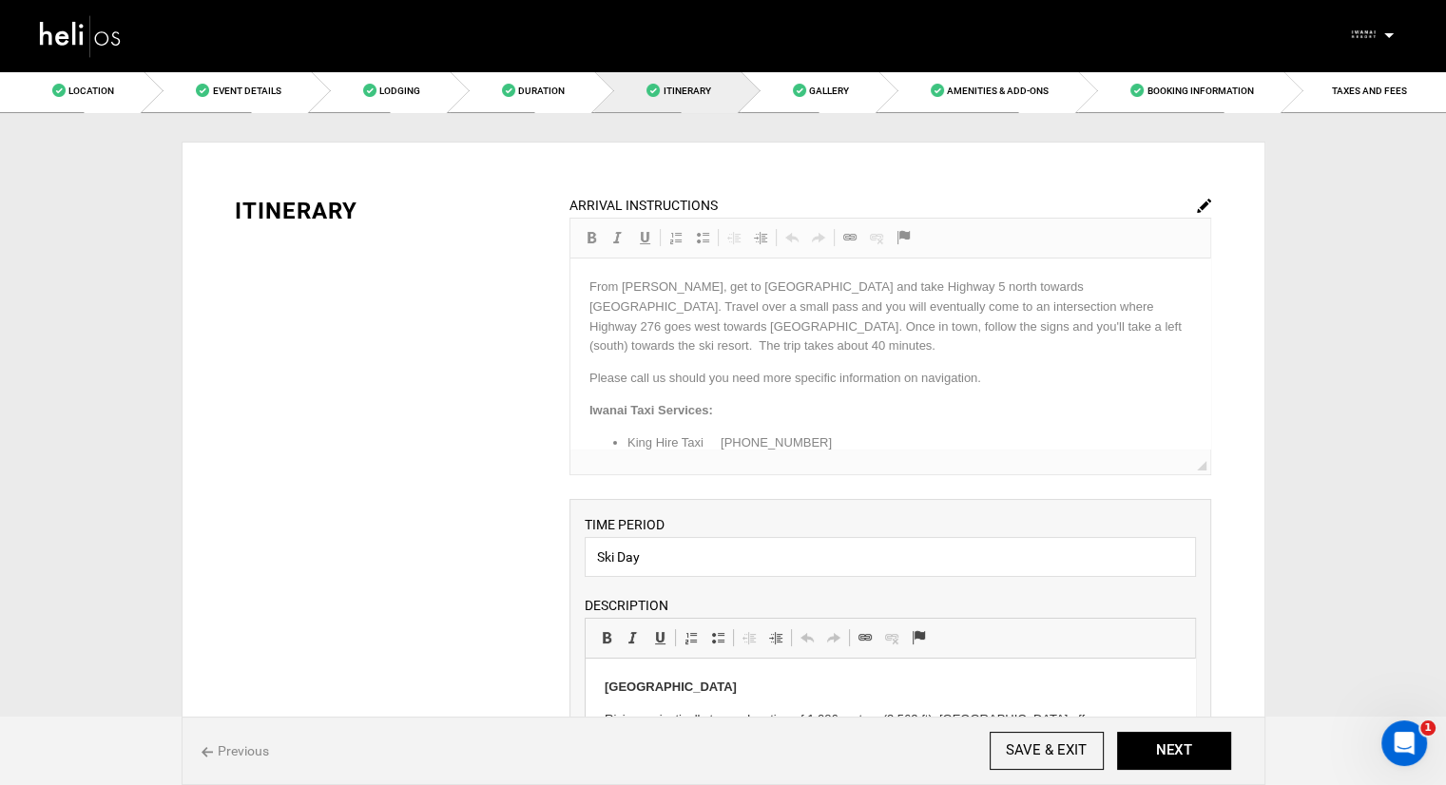
drag, startPoint x: 1204, startPoint y: 297, endPoint x: 1198, endPoint y: 327, distance: 31.0
click at [1198, 327] on div "ARRIVAL INSTRUCTIONS Rich Text Editor, editor15 Editor toolbars Basic Styles Bo…" at bounding box center [891, 335] width 642 height 281
click at [1193, 304] on div "ARRIVAL INSTRUCTIONS Rich Text Editor, editor15 Editor toolbars Basic Styles Bo…" at bounding box center [891, 335] width 642 height 281
click at [1207, 199] on img at bounding box center [1204, 206] width 14 height 14
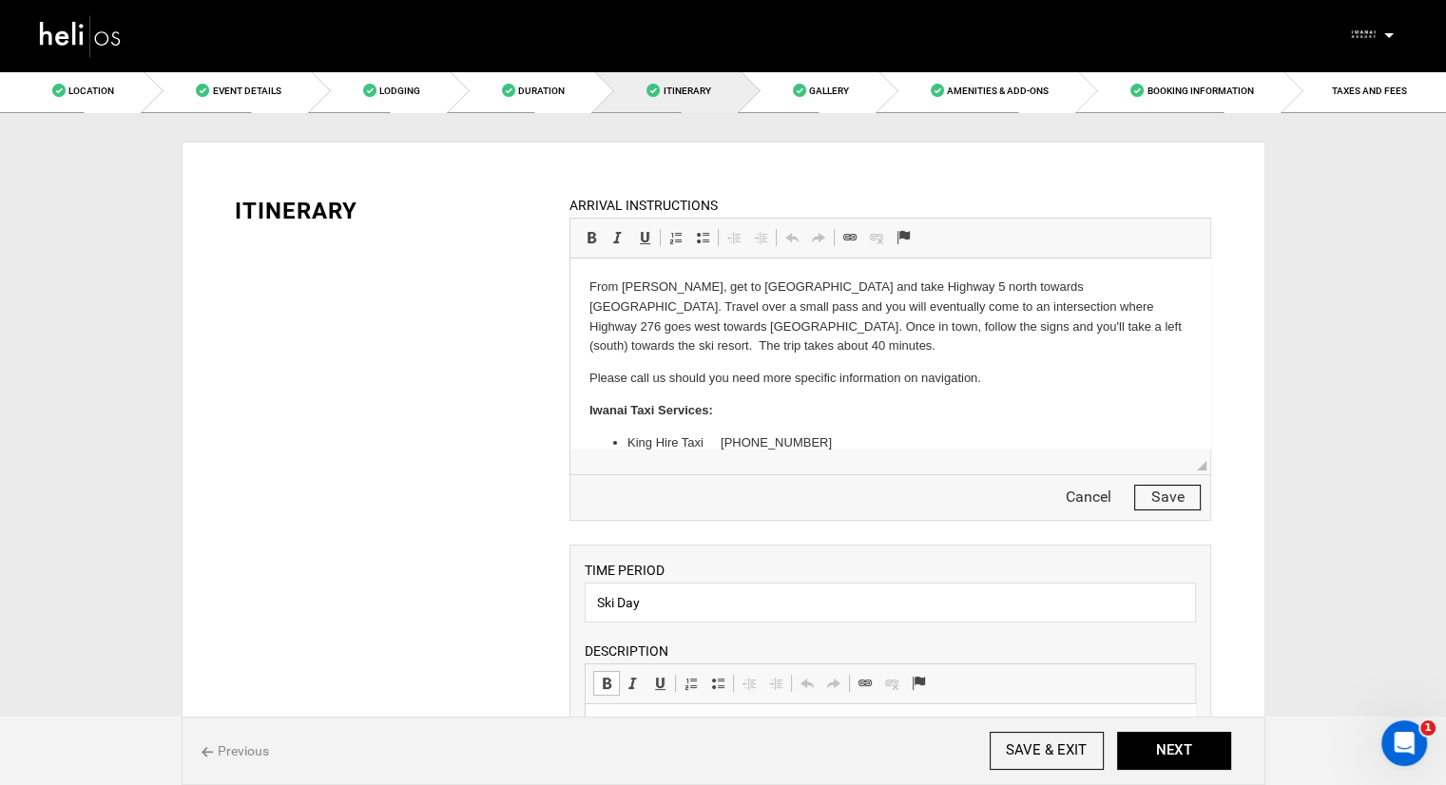
click at [587, 361] on html "From [PERSON_NAME], get to [GEOGRAPHIC_DATA] and take Highway 5 north towards […" at bounding box center [891, 437] width 640 height 357
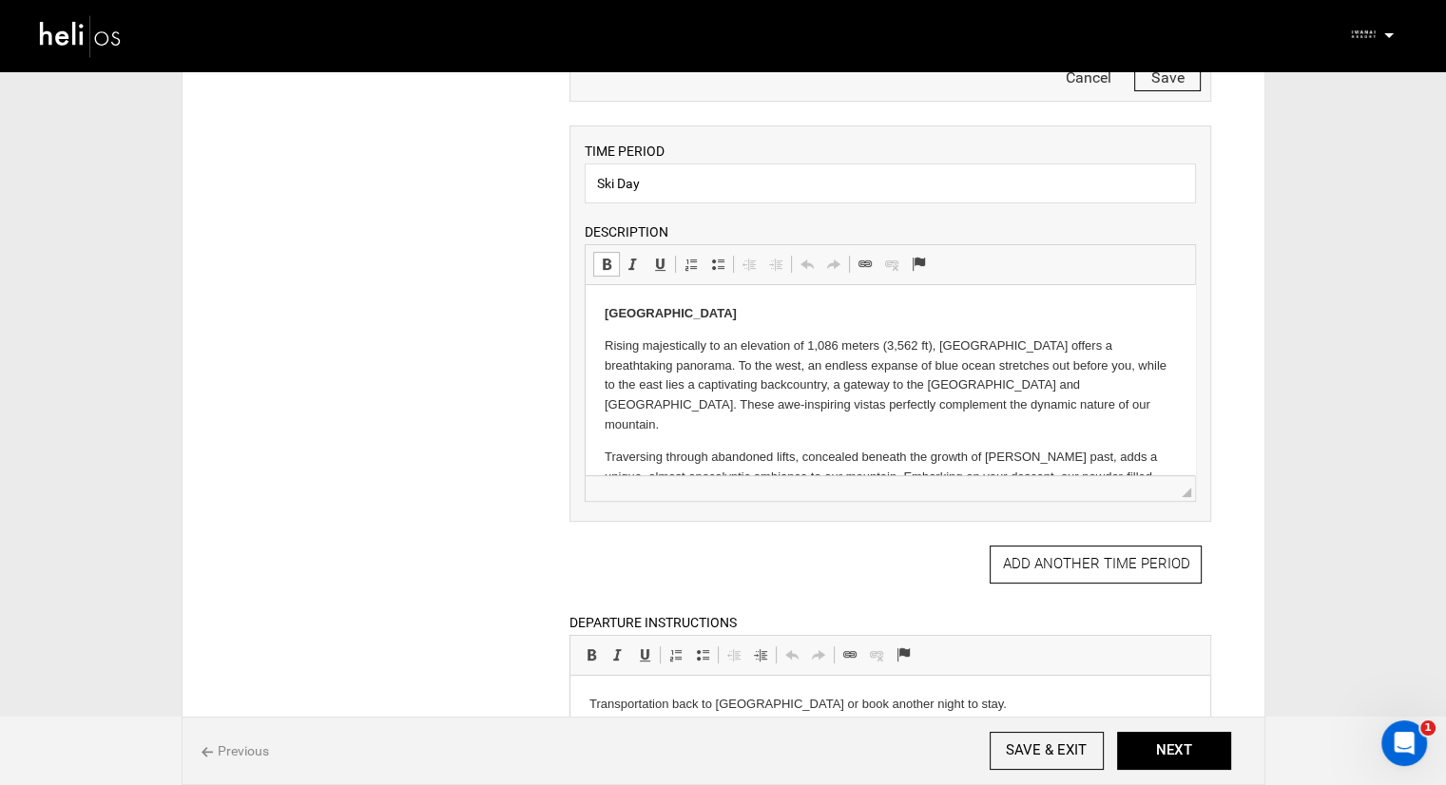
scroll to position [475, 0]
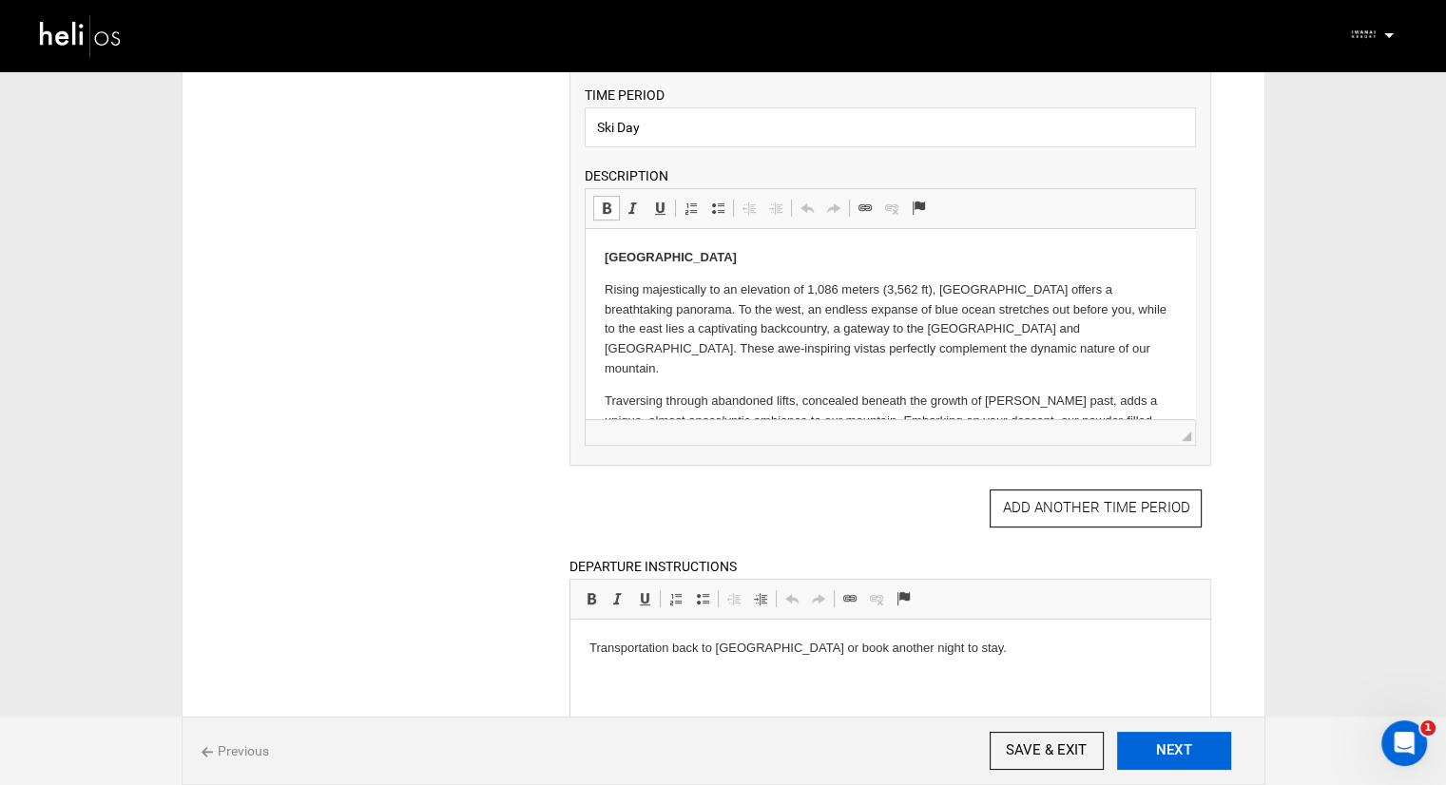
click at [1147, 741] on button "NEXT" at bounding box center [1174, 751] width 114 height 38
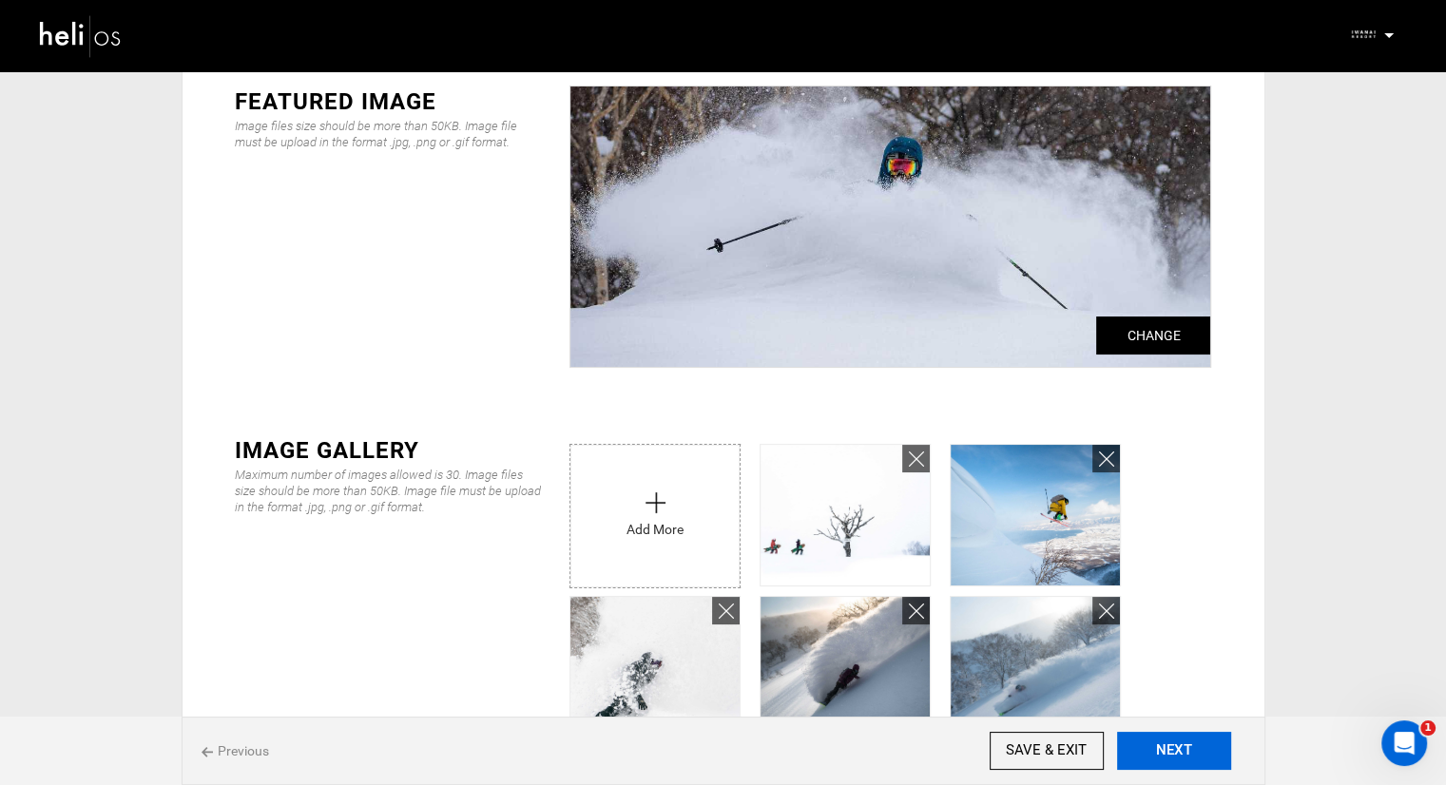
scroll to position [285, 0]
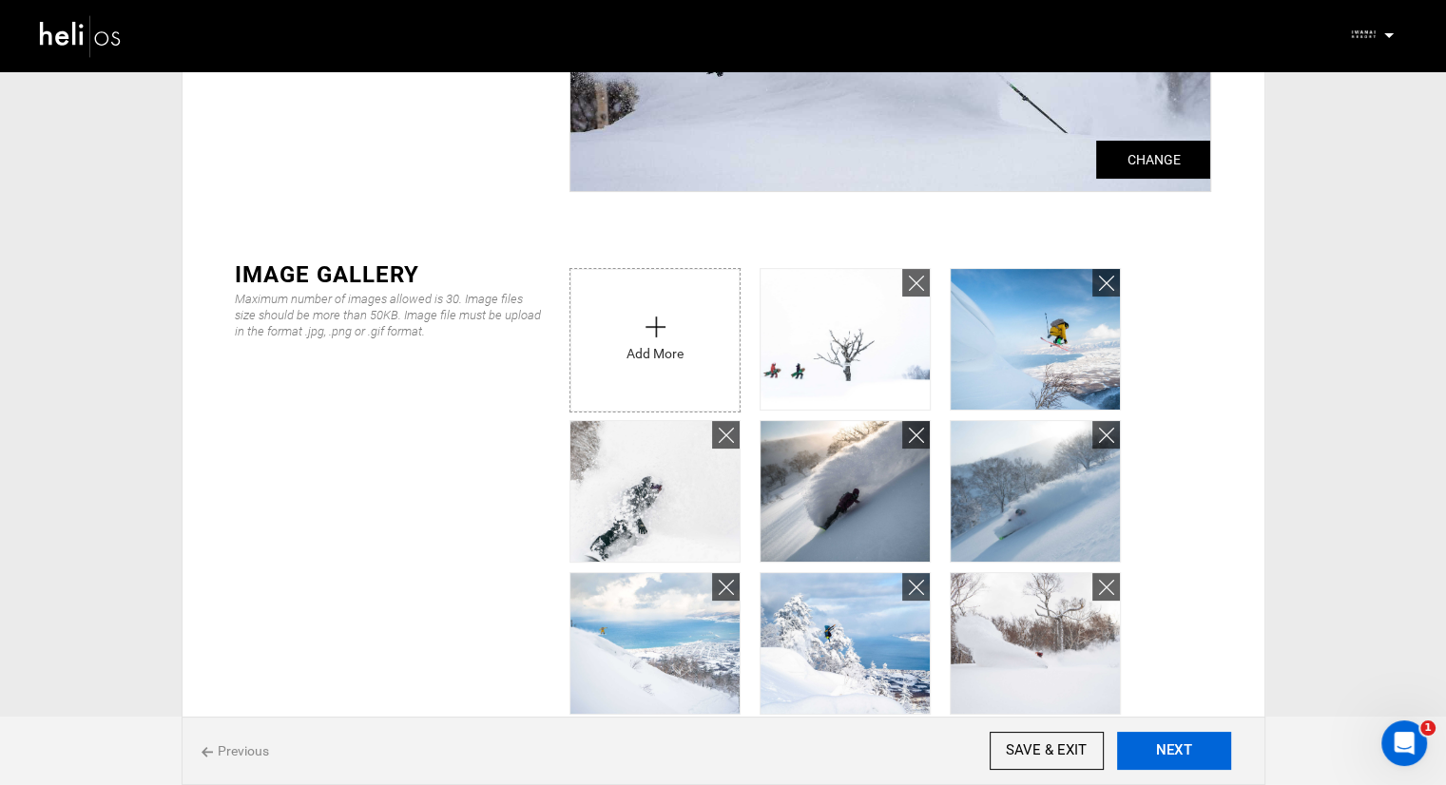
click at [1172, 758] on button "NEXT" at bounding box center [1174, 751] width 114 height 38
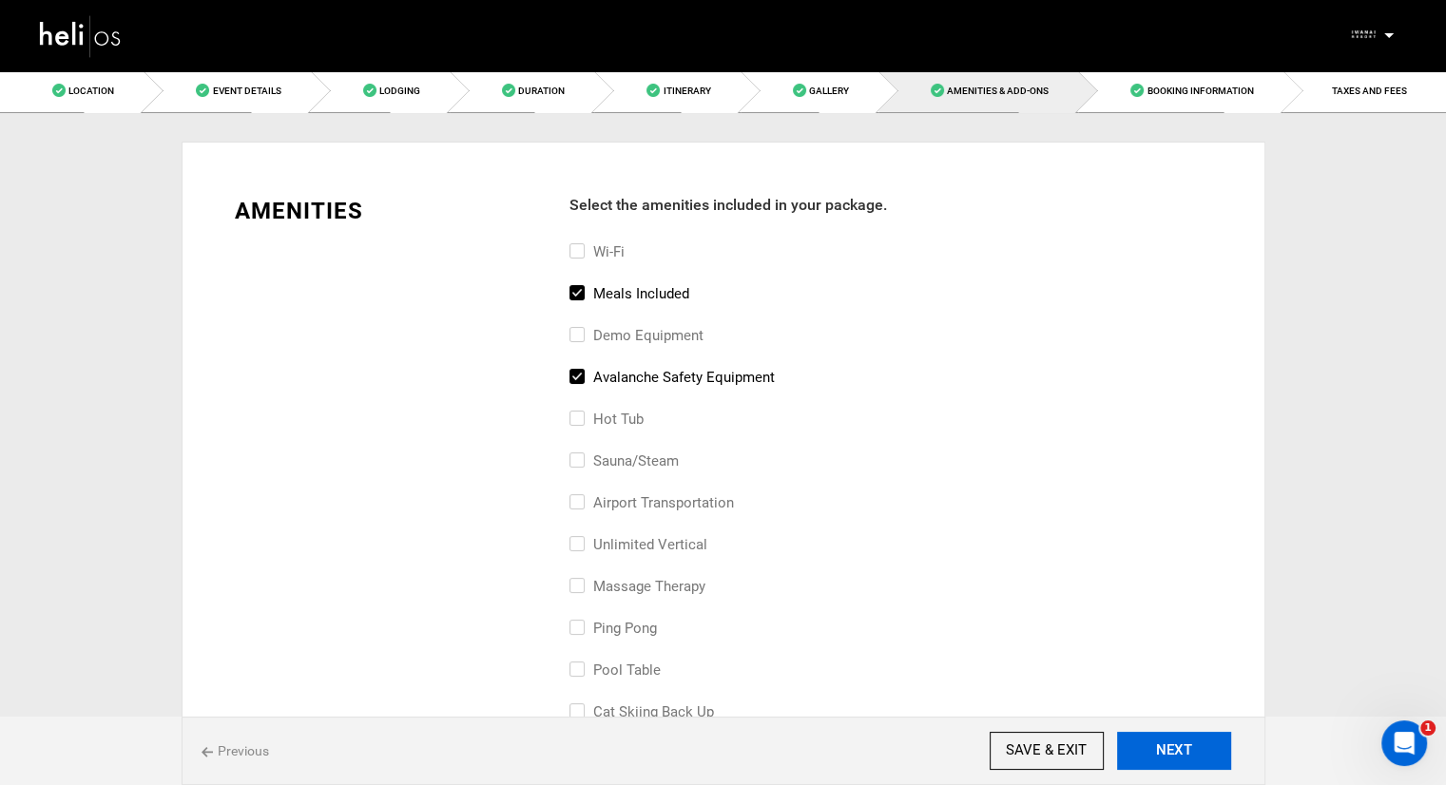
click at [1158, 739] on button "NEXT" at bounding box center [1174, 751] width 114 height 38
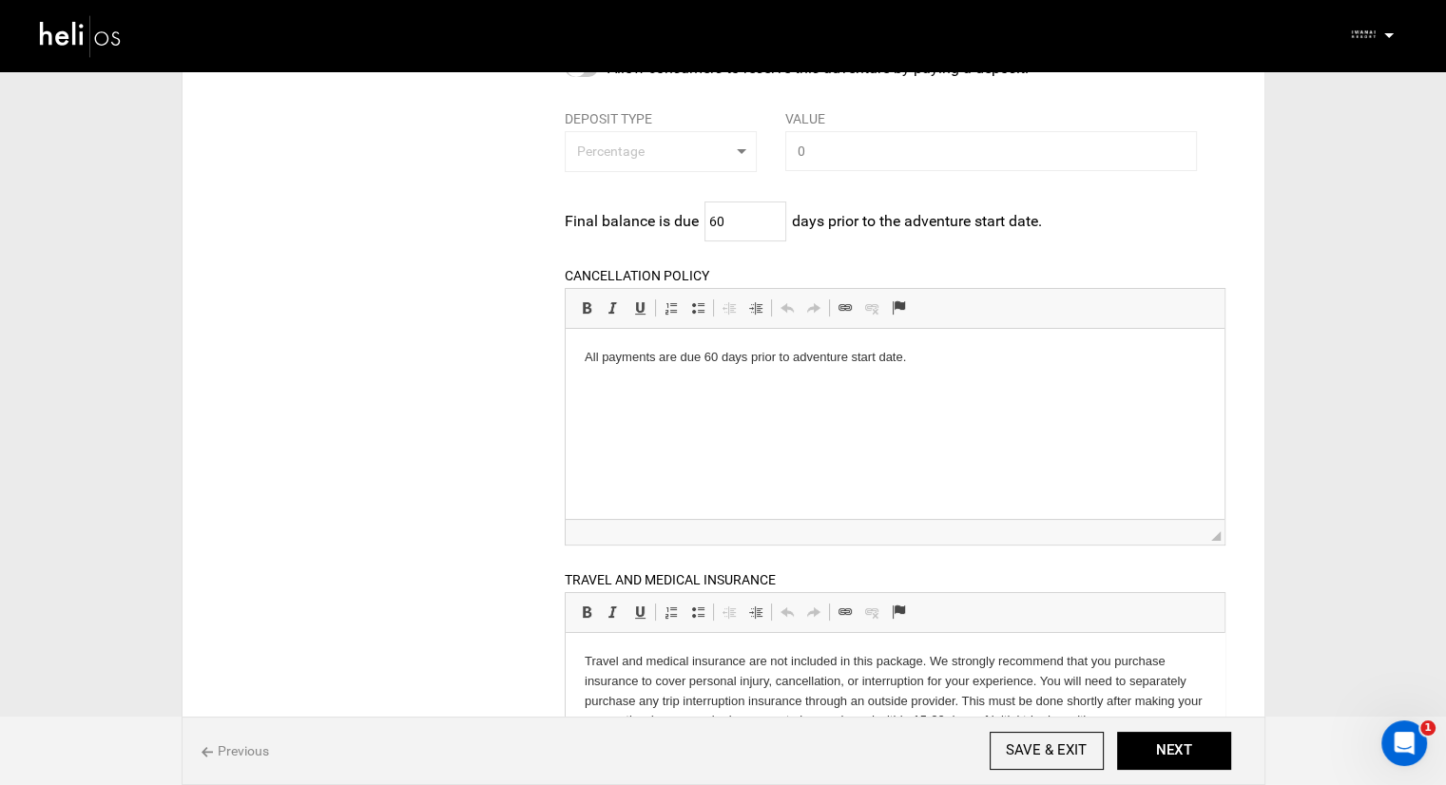
scroll to position [95, 0]
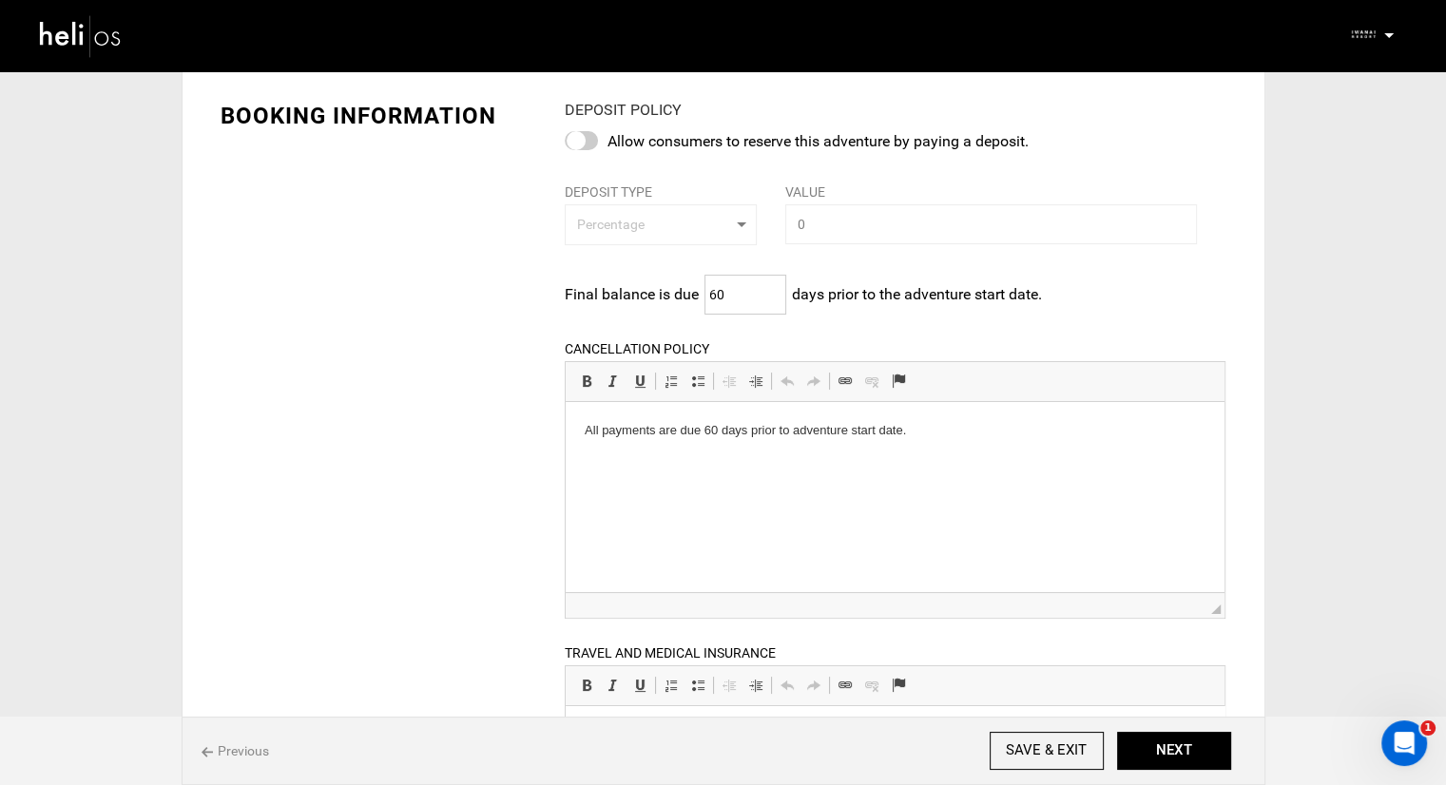
click at [728, 286] on input "60" at bounding box center [746, 295] width 82 height 40
click at [884, 434] on p "All payments are due 60 days prior to adventure start date." at bounding box center [895, 430] width 621 height 20
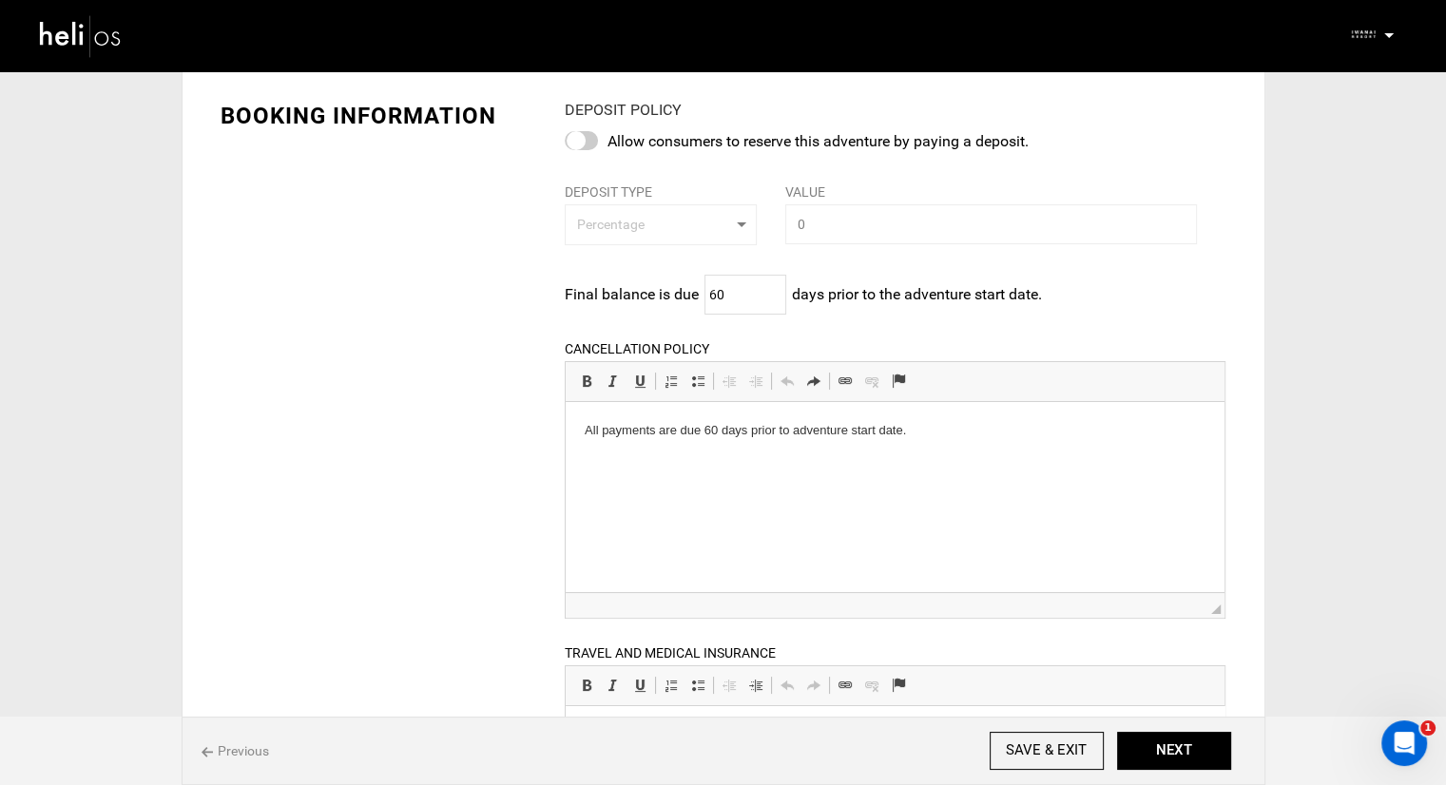
click at [667, 459] on html "All payments are due 60 days prior to adventure start date." at bounding box center [895, 430] width 659 height 58
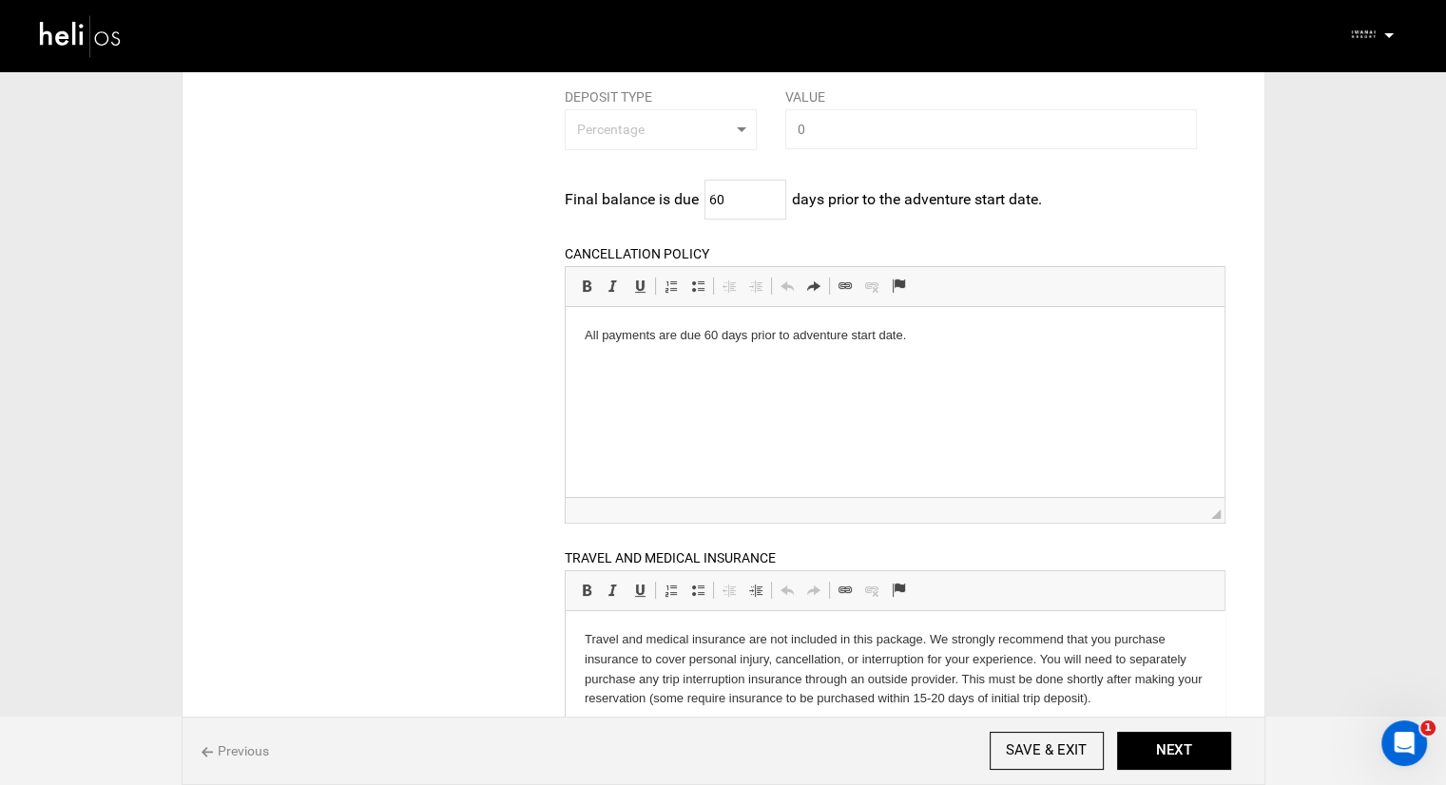
click at [1009, 350] on html "All payments are due 60 days prior to adventure start date." at bounding box center [895, 335] width 659 height 58
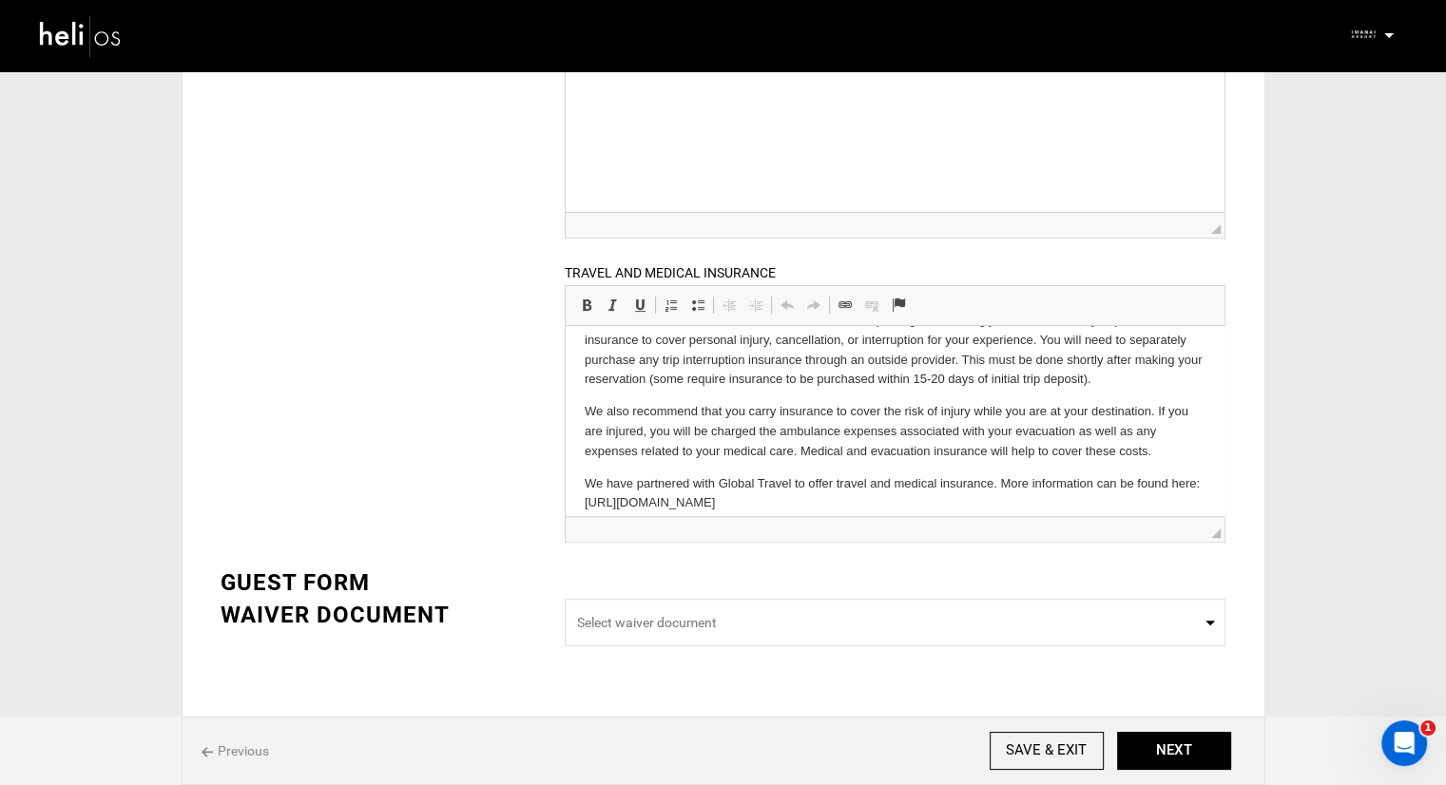
scroll to position [50, 0]
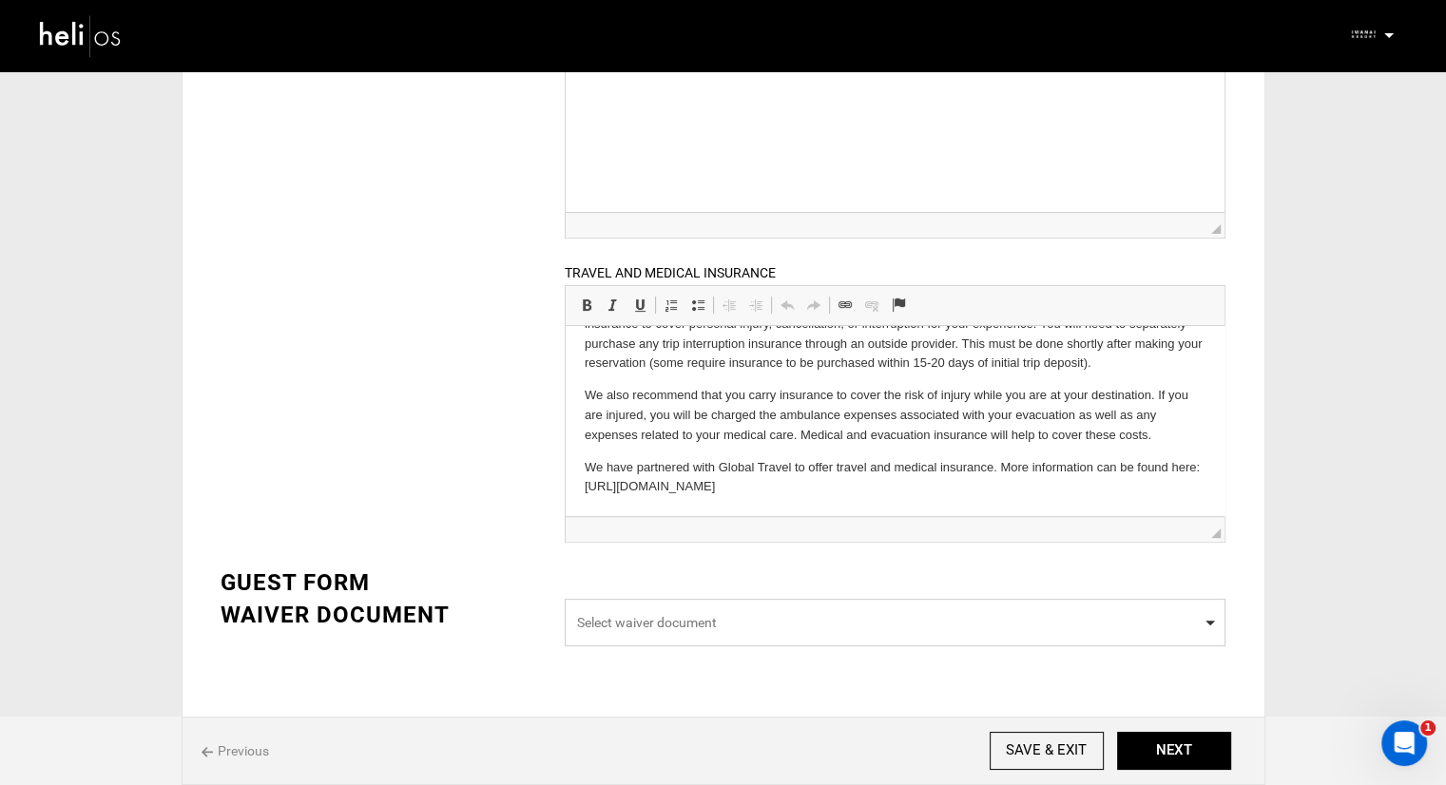
click at [1173, 637] on span "Select waiver document" at bounding box center [895, 623] width 661 height 48
click at [1178, 623] on input "Select box" at bounding box center [895, 619] width 661 height 40
click at [1157, 734] on button "NEXT" at bounding box center [1174, 751] width 114 height 38
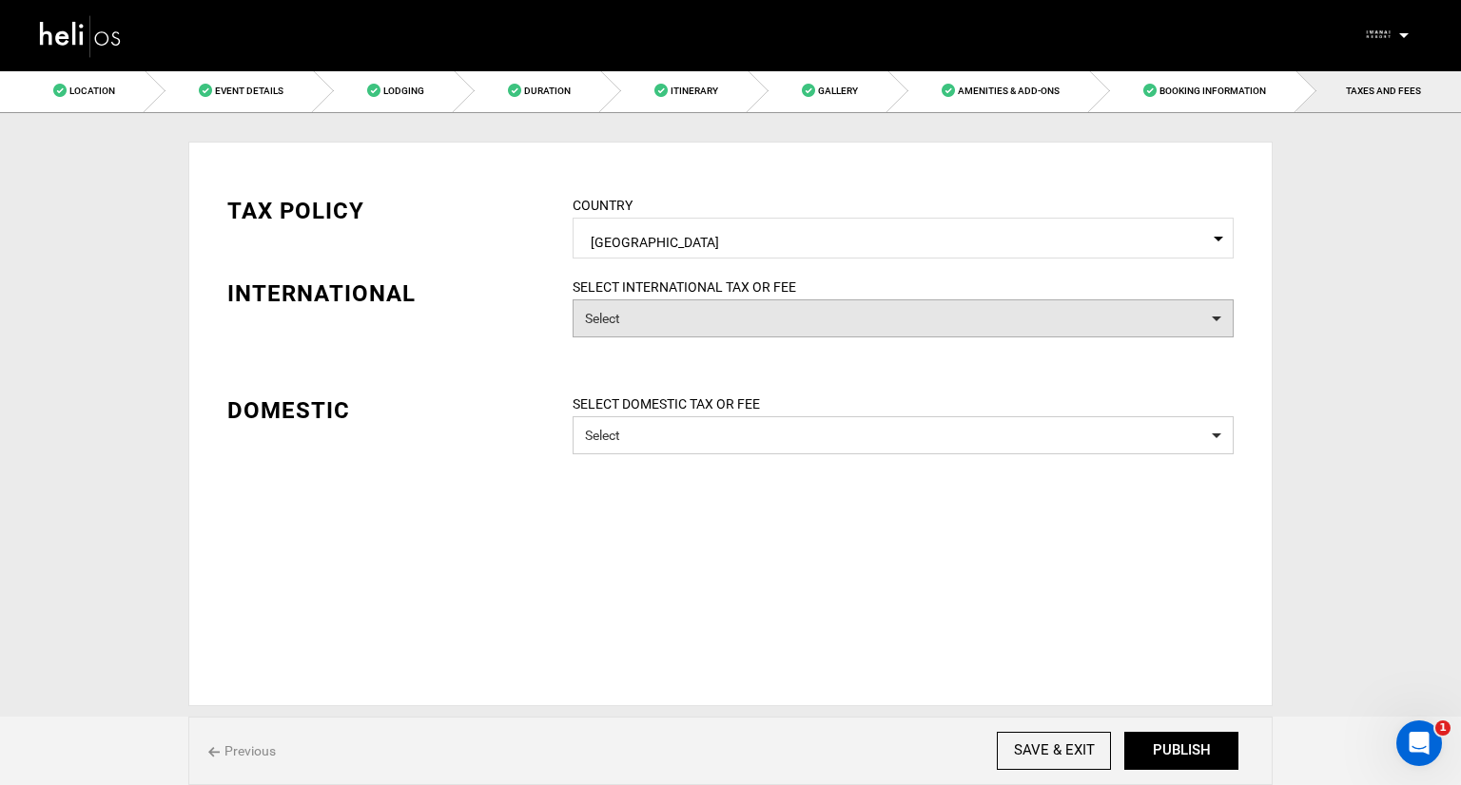
click at [782, 307] on button "Select" at bounding box center [902, 319] width 661 height 38
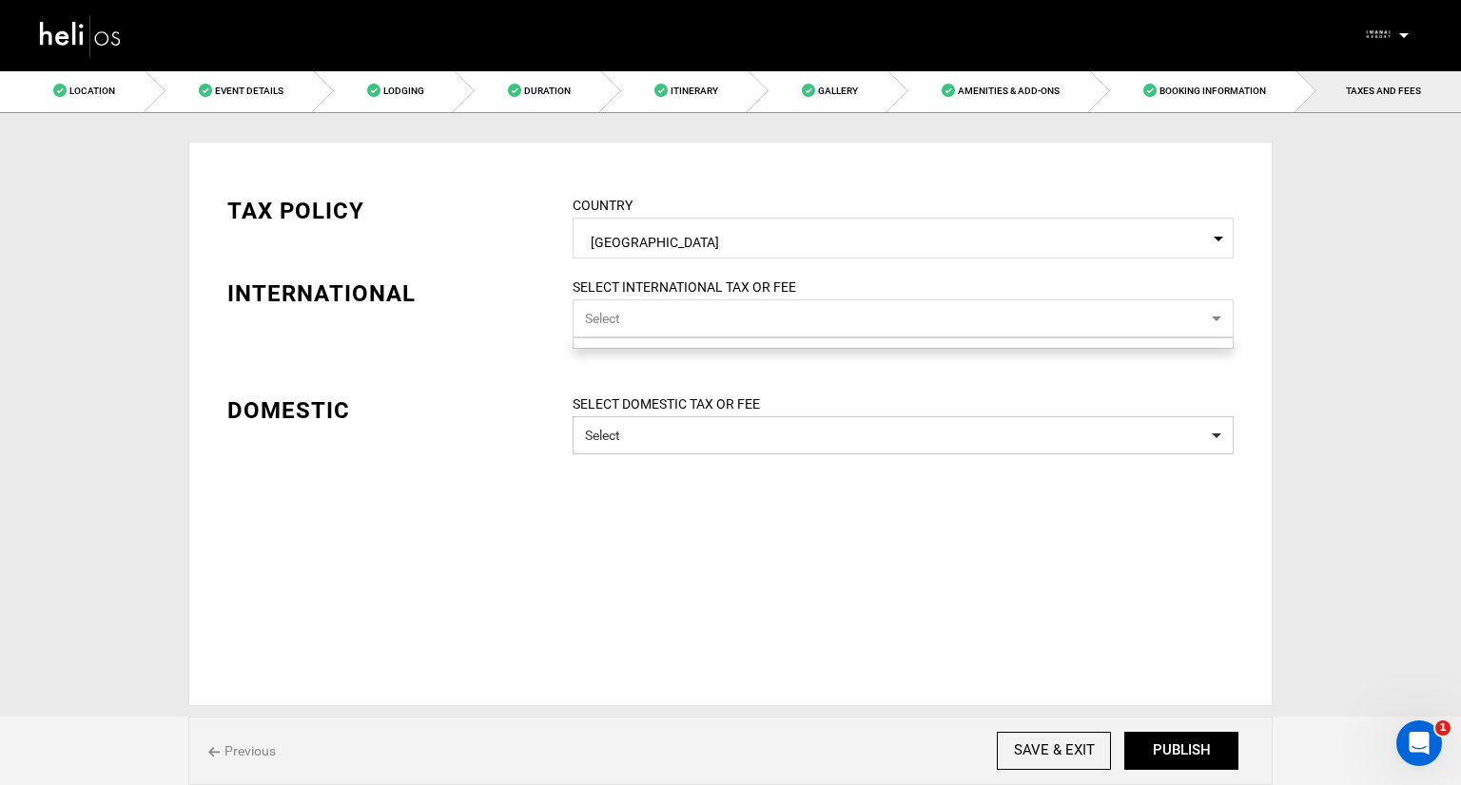
click at [764, 316] on button "Select" at bounding box center [902, 319] width 661 height 38
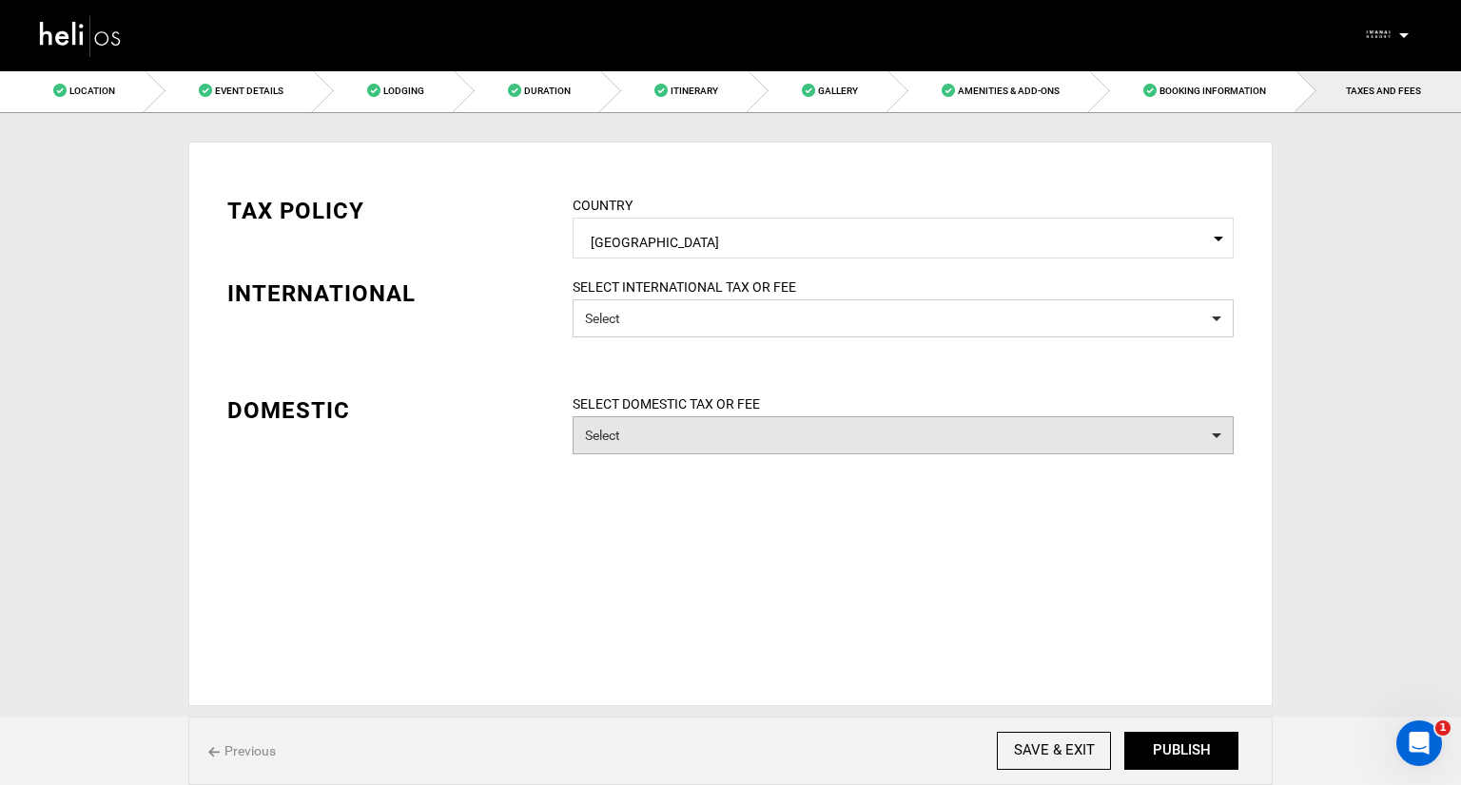
click at [751, 434] on button "Select" at bounding box center [902, 435] width 661 height 38
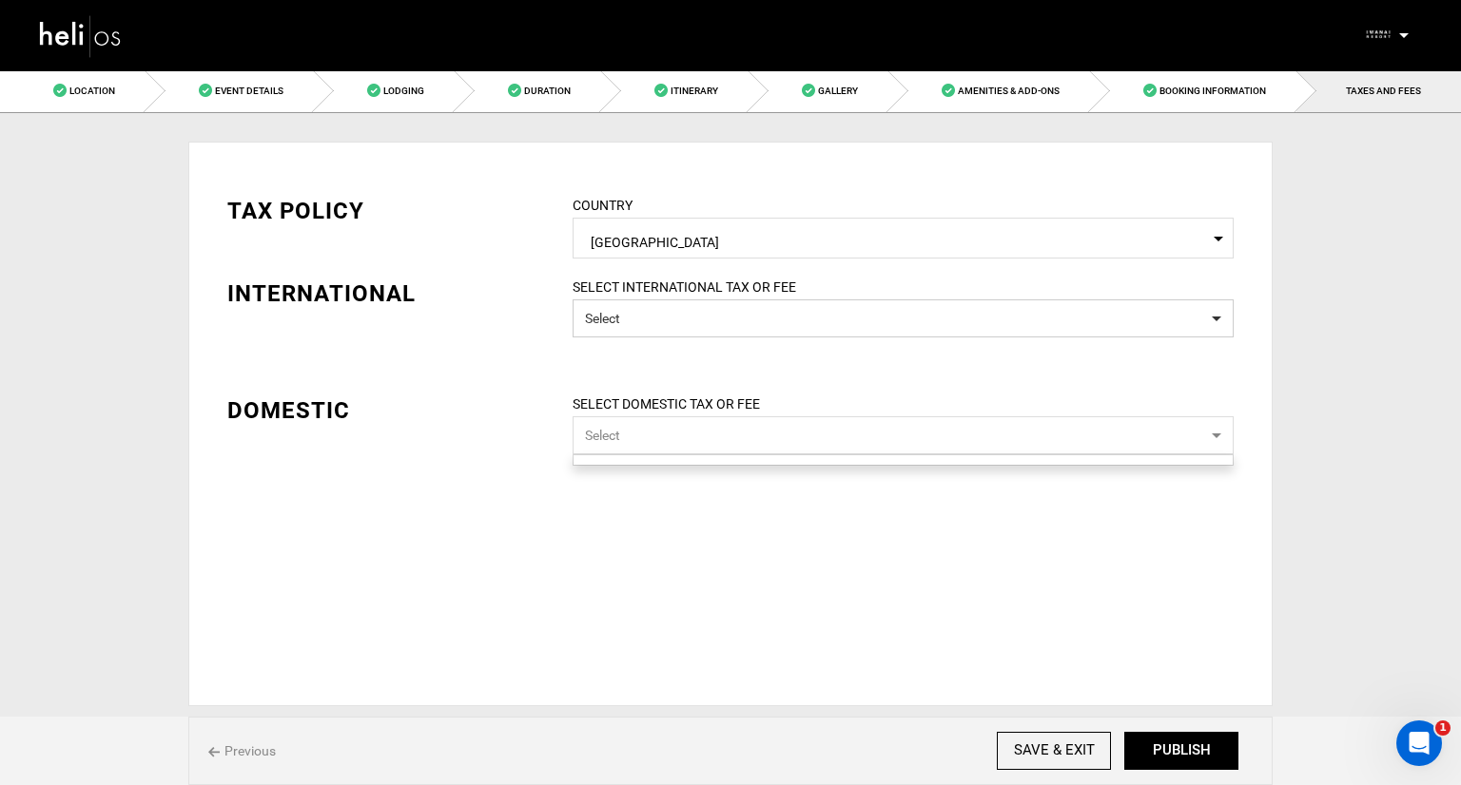
click at [726, 461] on ul "0 / 0 checked" at bounding box center [902, 460] width 661 height 11
click at [767, 362] on div "TAX POLICY COUNTRY Select Country [GEOGRAPHIC_DATA] Please select a country. IN…" at bounding box center [730, 310] width 1035 height 288
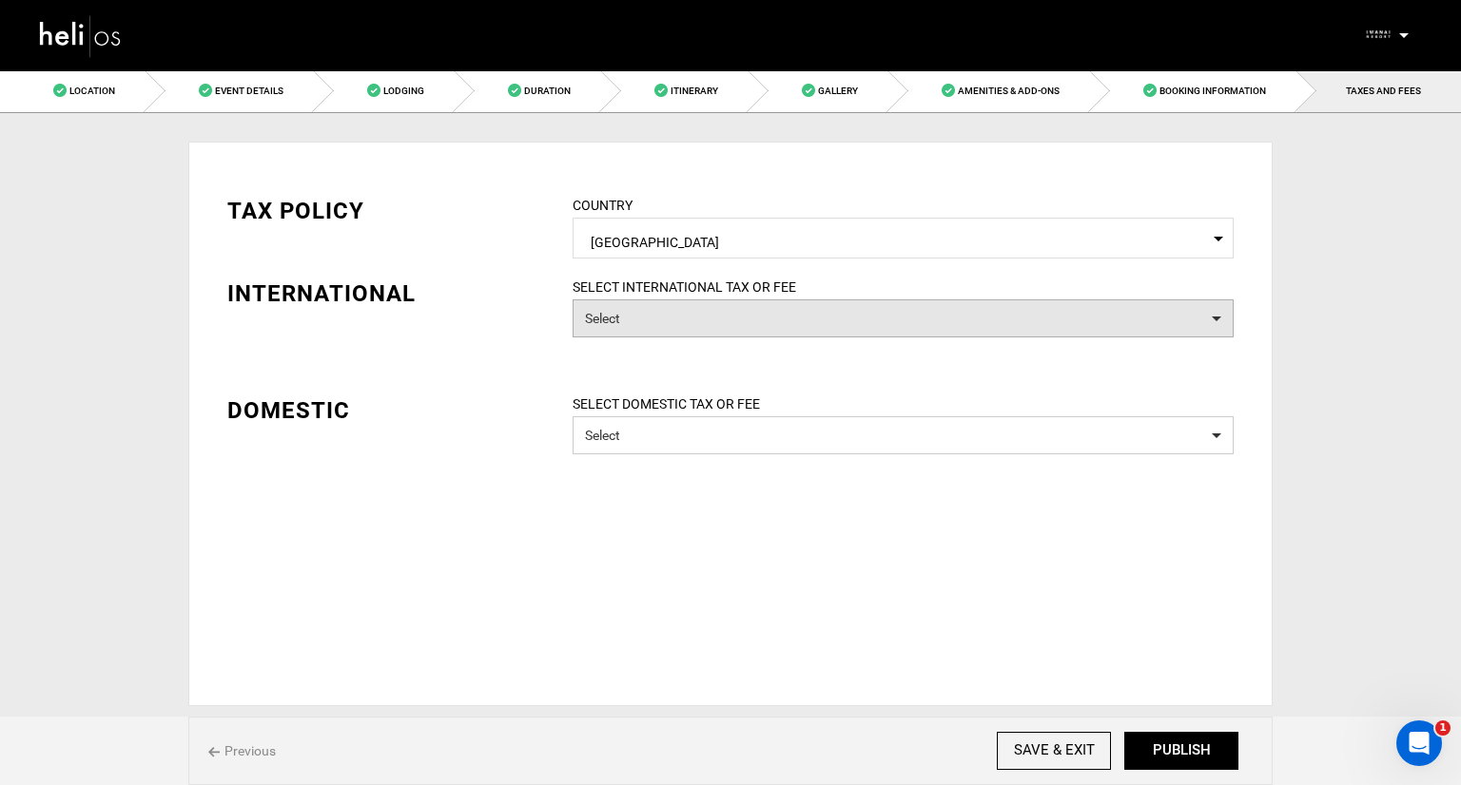
click at [781, 311] on button "Select" at bounding box center [902, 319] width 661 height 38
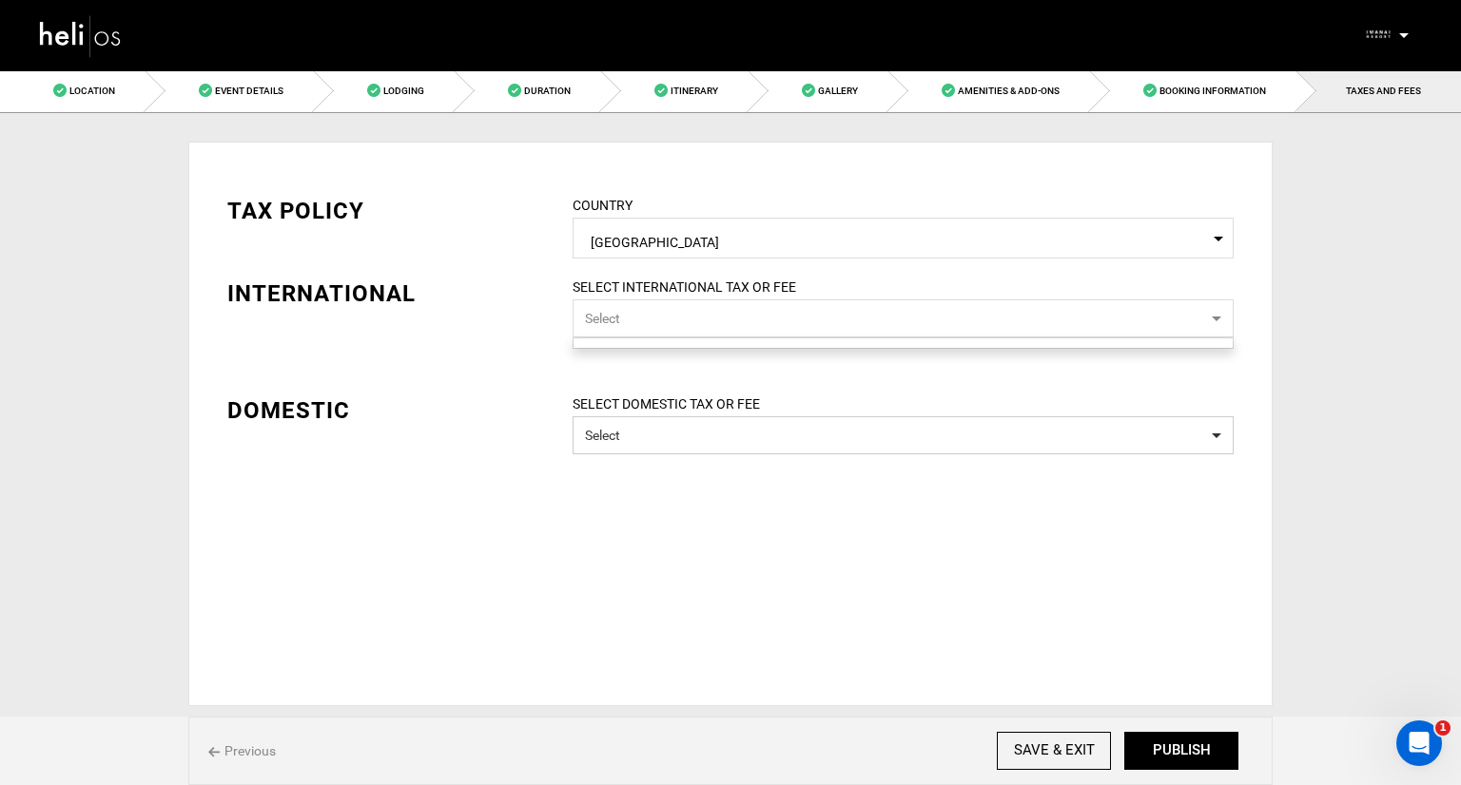
click at [781, 313] on button "Select" at bounding box center [902, 319] width 661 height 38
click at [720, 93] on link "Itinerary" at bounding box center [674, 90] width 147 height 43
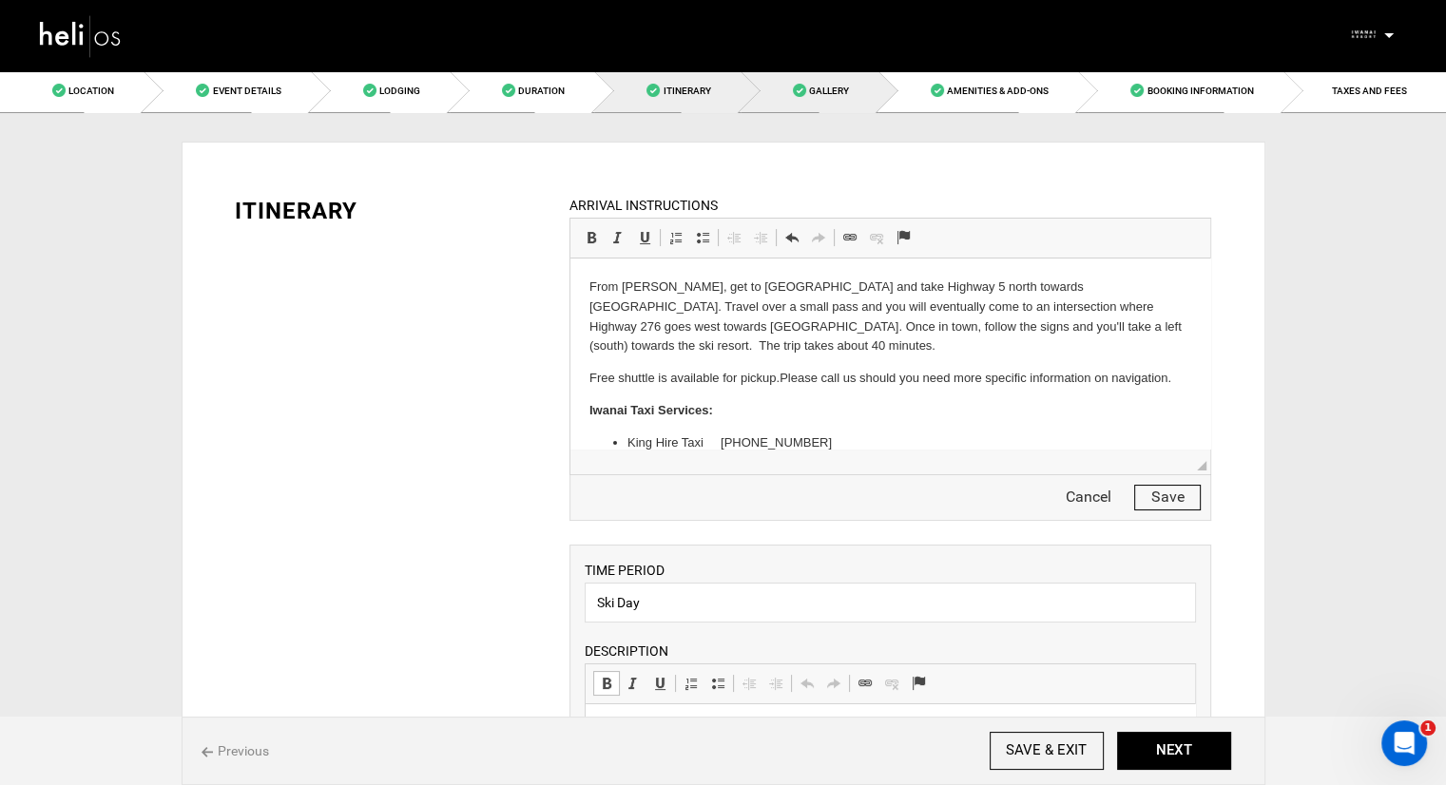
click at [832, 81] on link "Gallery" at bounding box center [810, 90] width 138 height 43
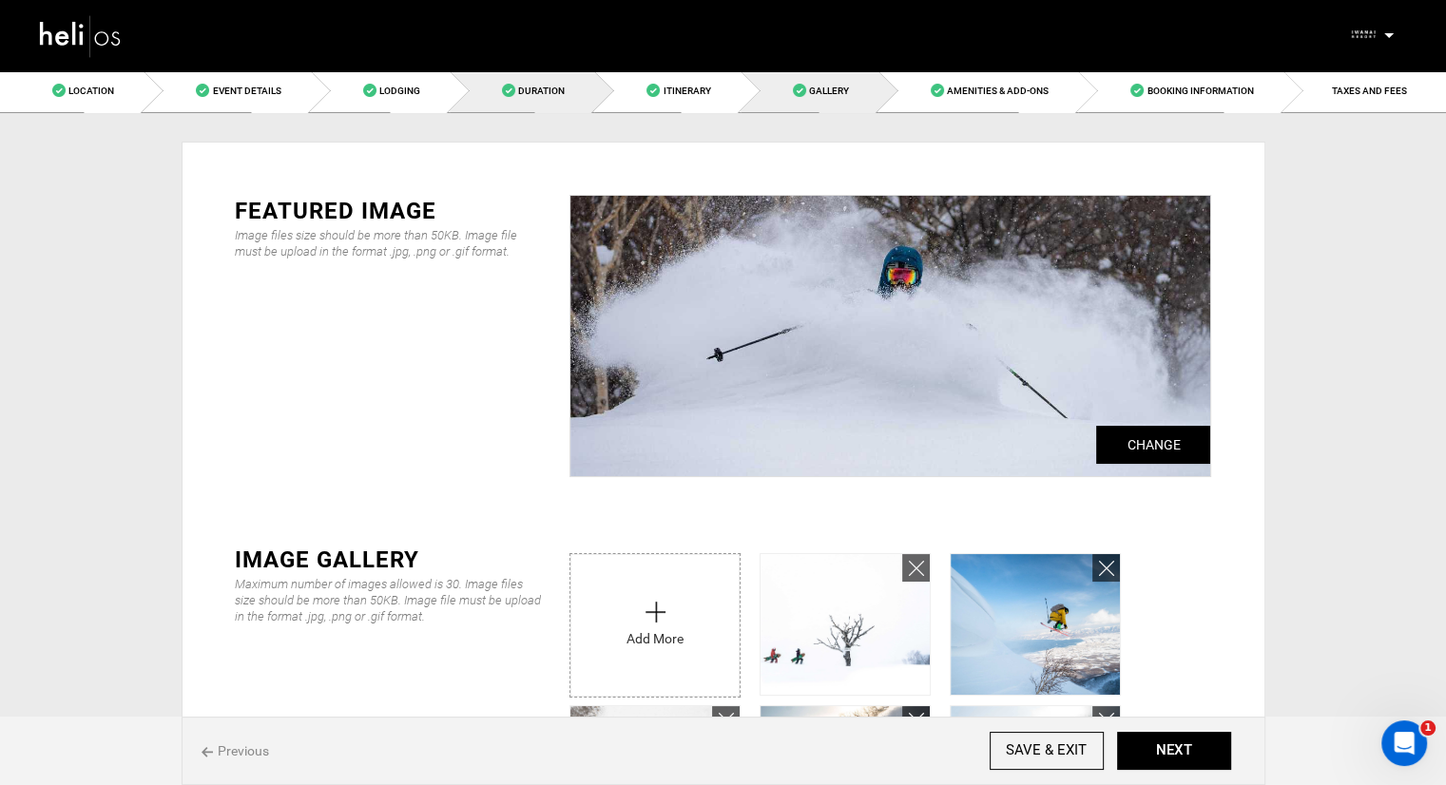
click at [579, 74] on link "Duration" at bounding box center [522, 90] width 145 height 43
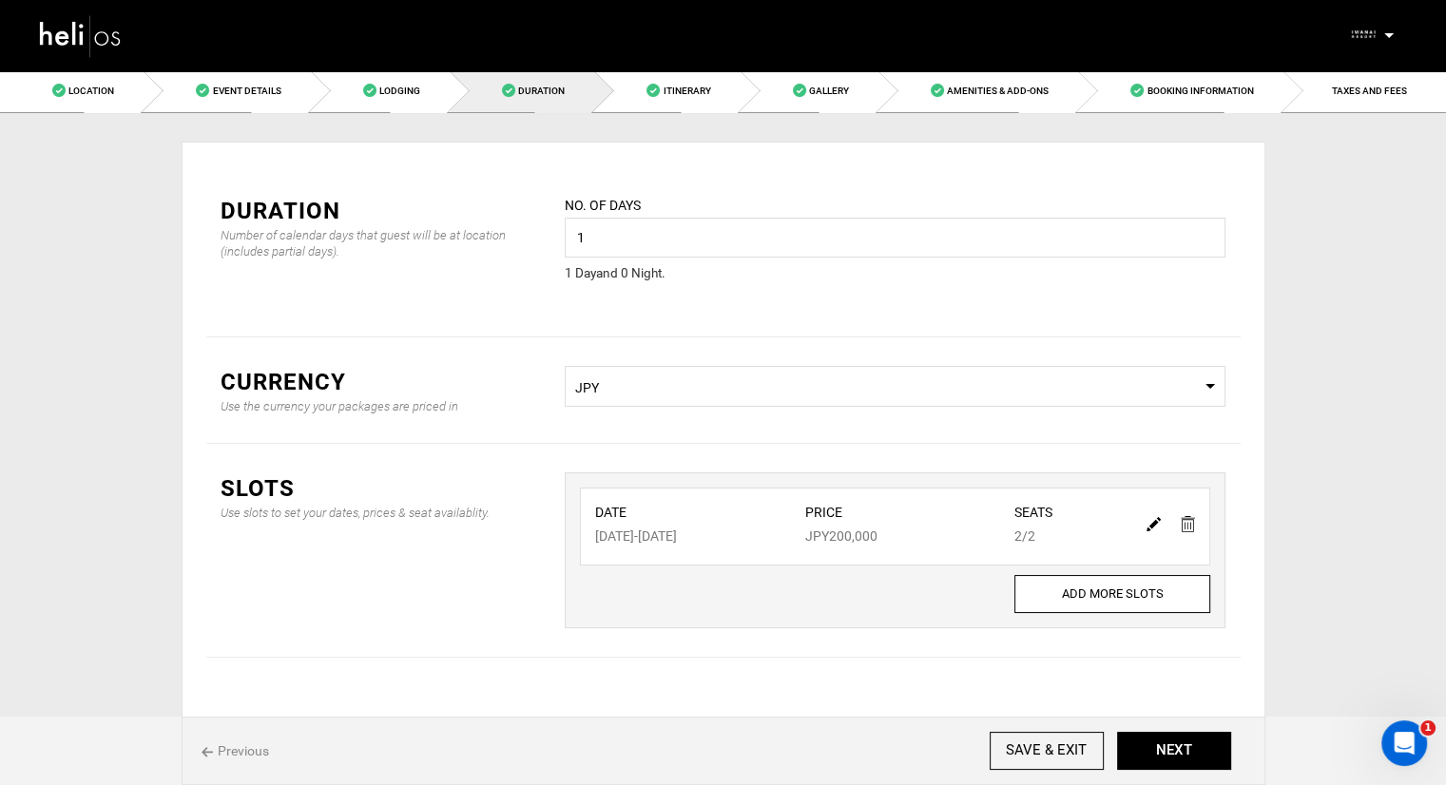
click at [1154, 523] on img at bounding box center [1154, 524] width 14 height 14
type input "[DATE]"
type input "200000"
type input "2"
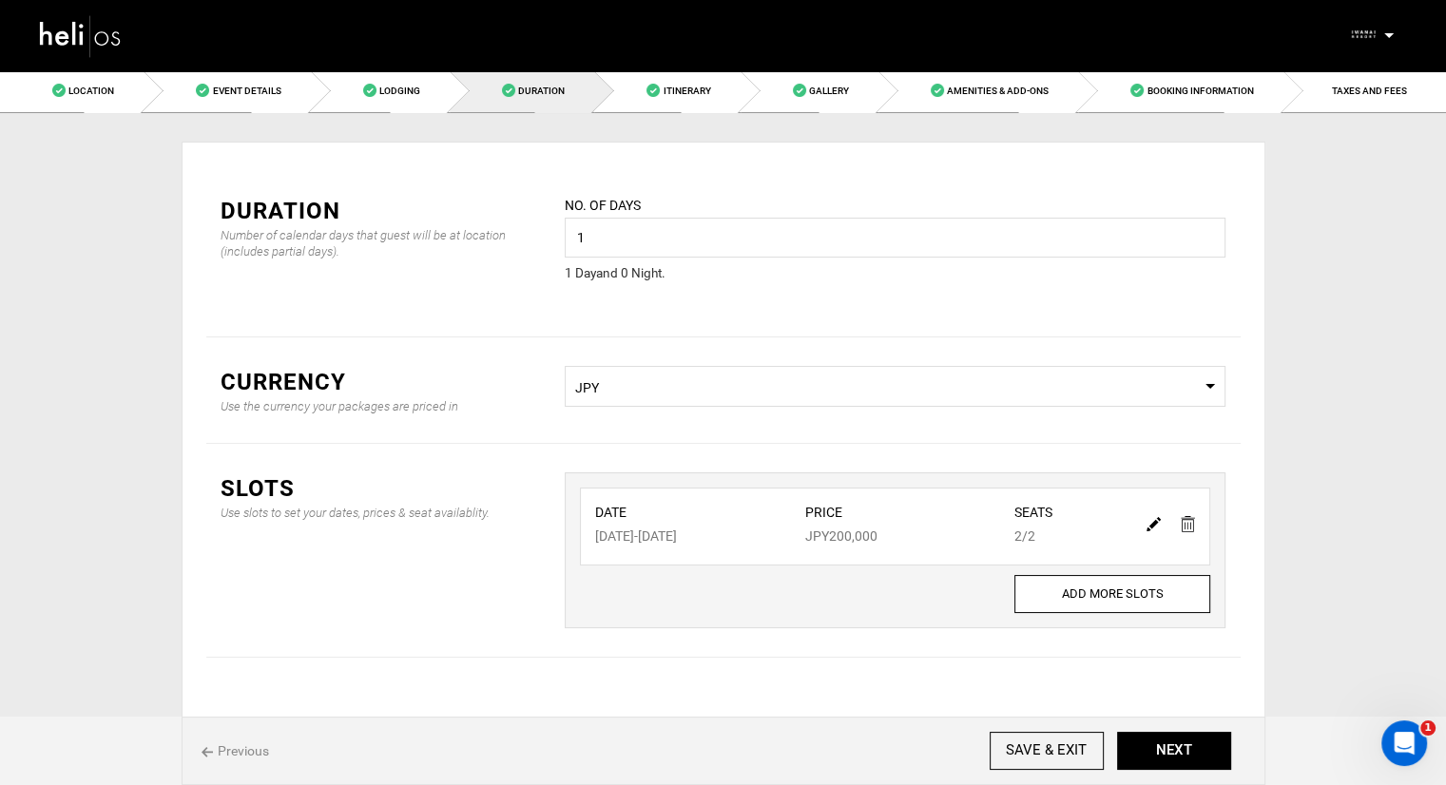
type input "2"
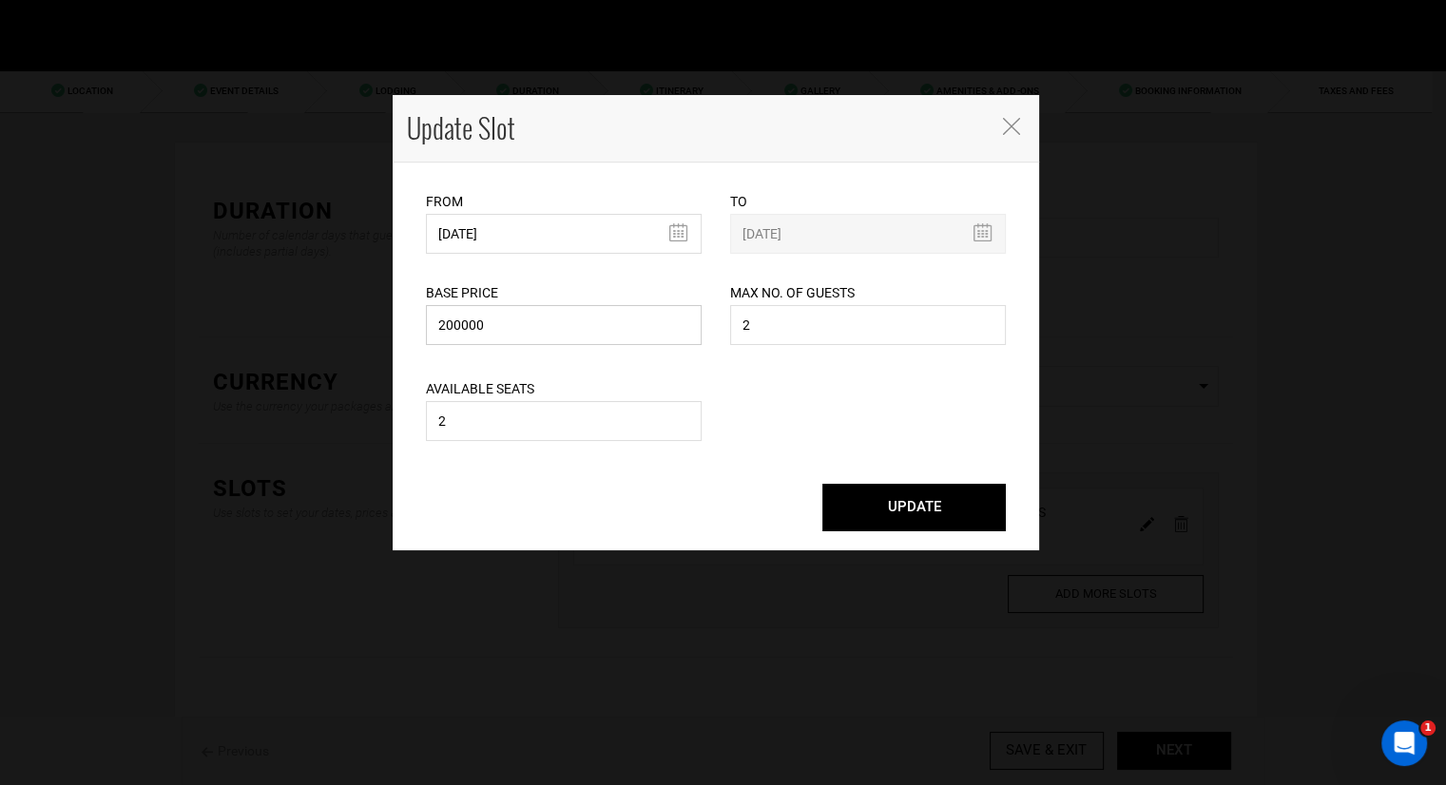
drag, startPoint x: 507, startPoint y: 325, endPoint x: 454, endPoint y: 332, distance: 53.7
click at [454, 332] on input "200000" at bounding box center [564, 325] width 276 height 40
type input "207200"
click at [869, 513] on button "UPDATE" at bounding box center [915, 508] width 184 height 48
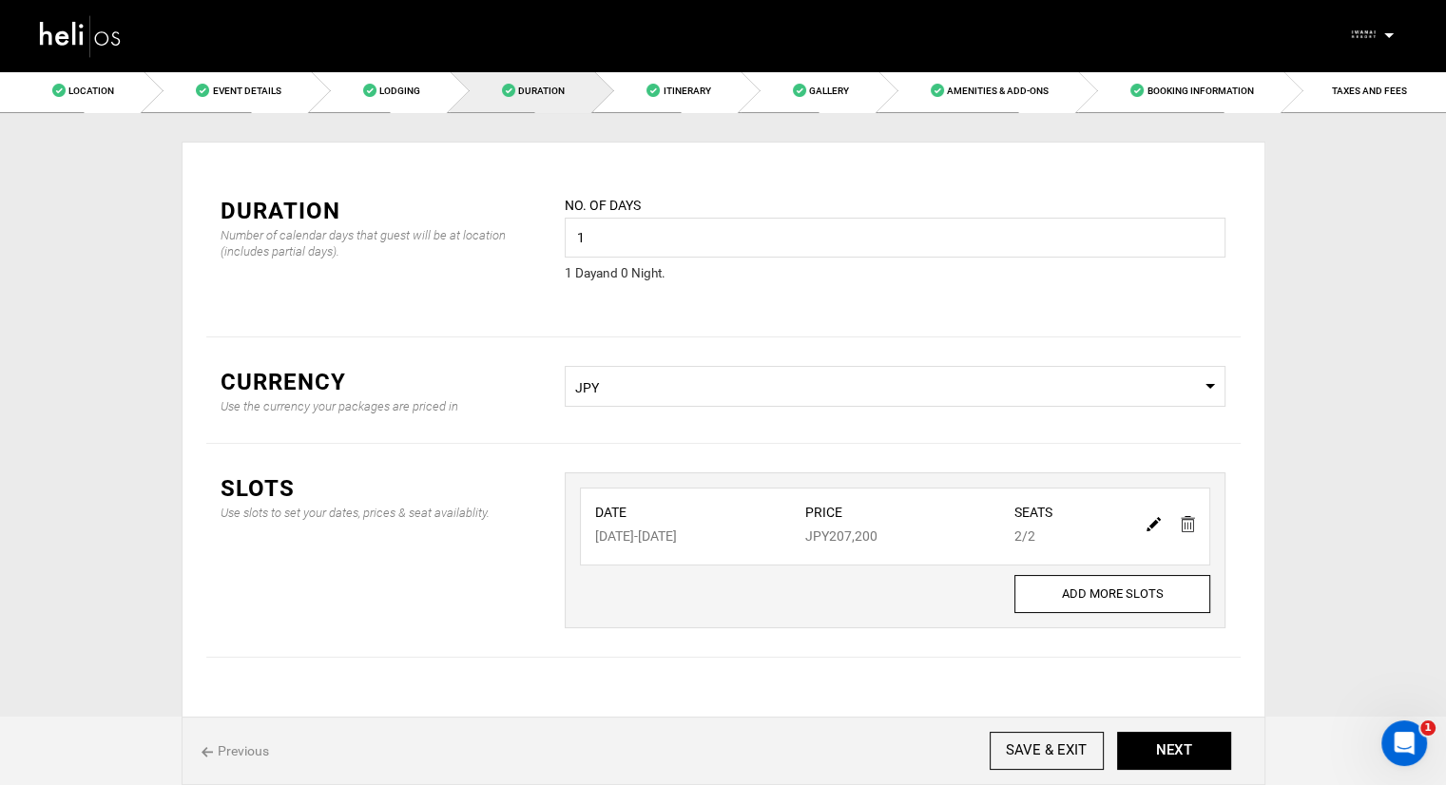
scroll to position [34, 0]
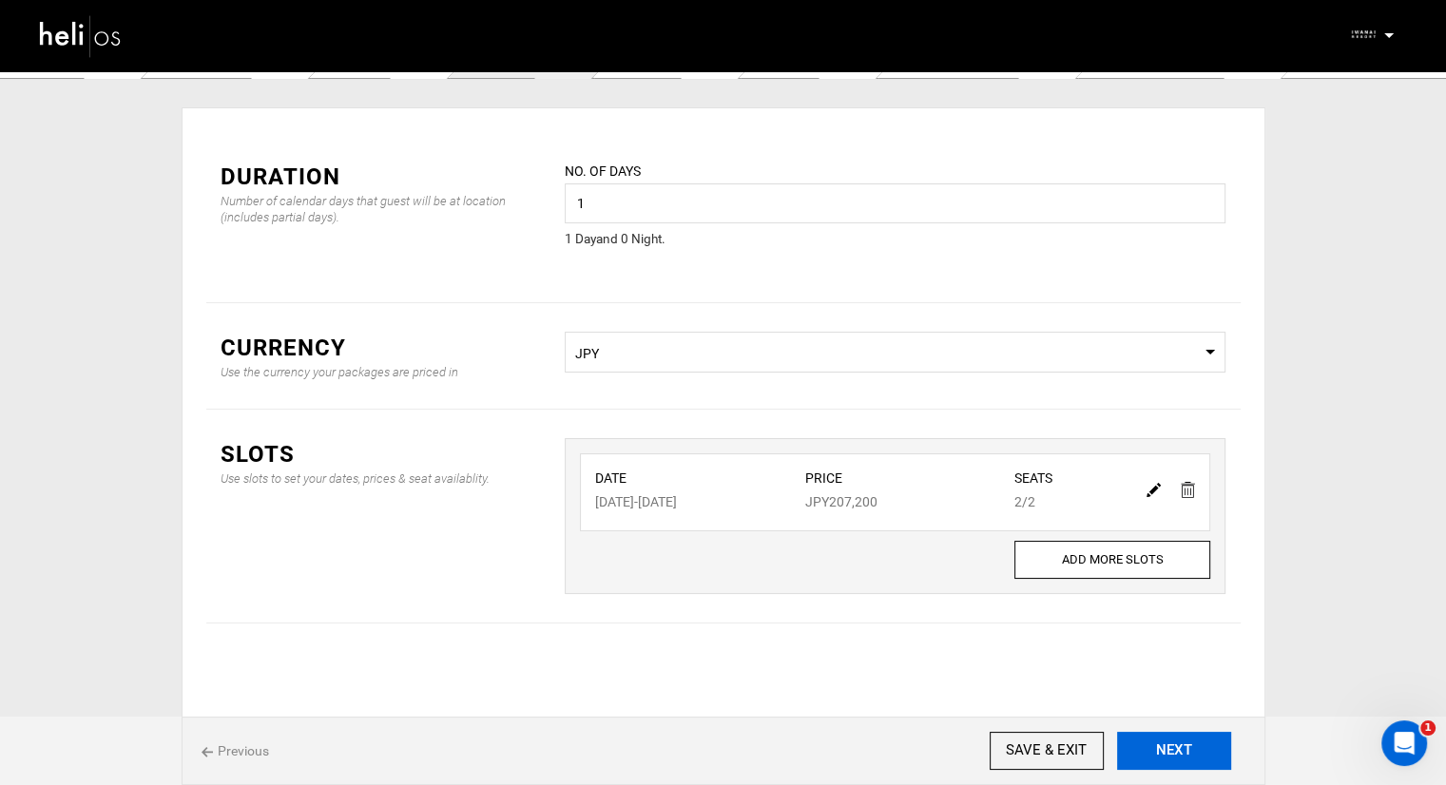
click at [1160, 754] on button "NEXT" at bounding box center [1174, 751] width 114 height 38
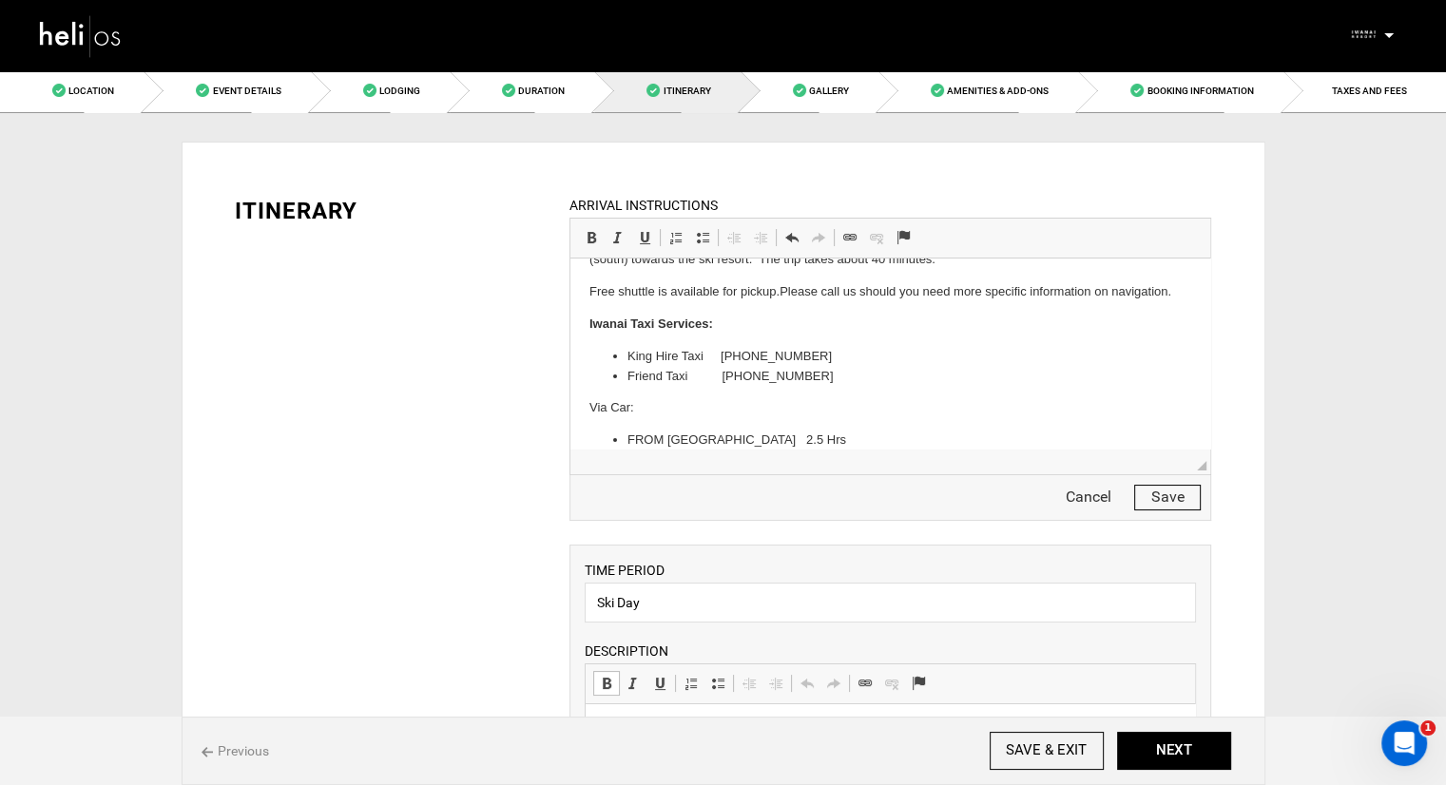
scroll to position [146, 0]
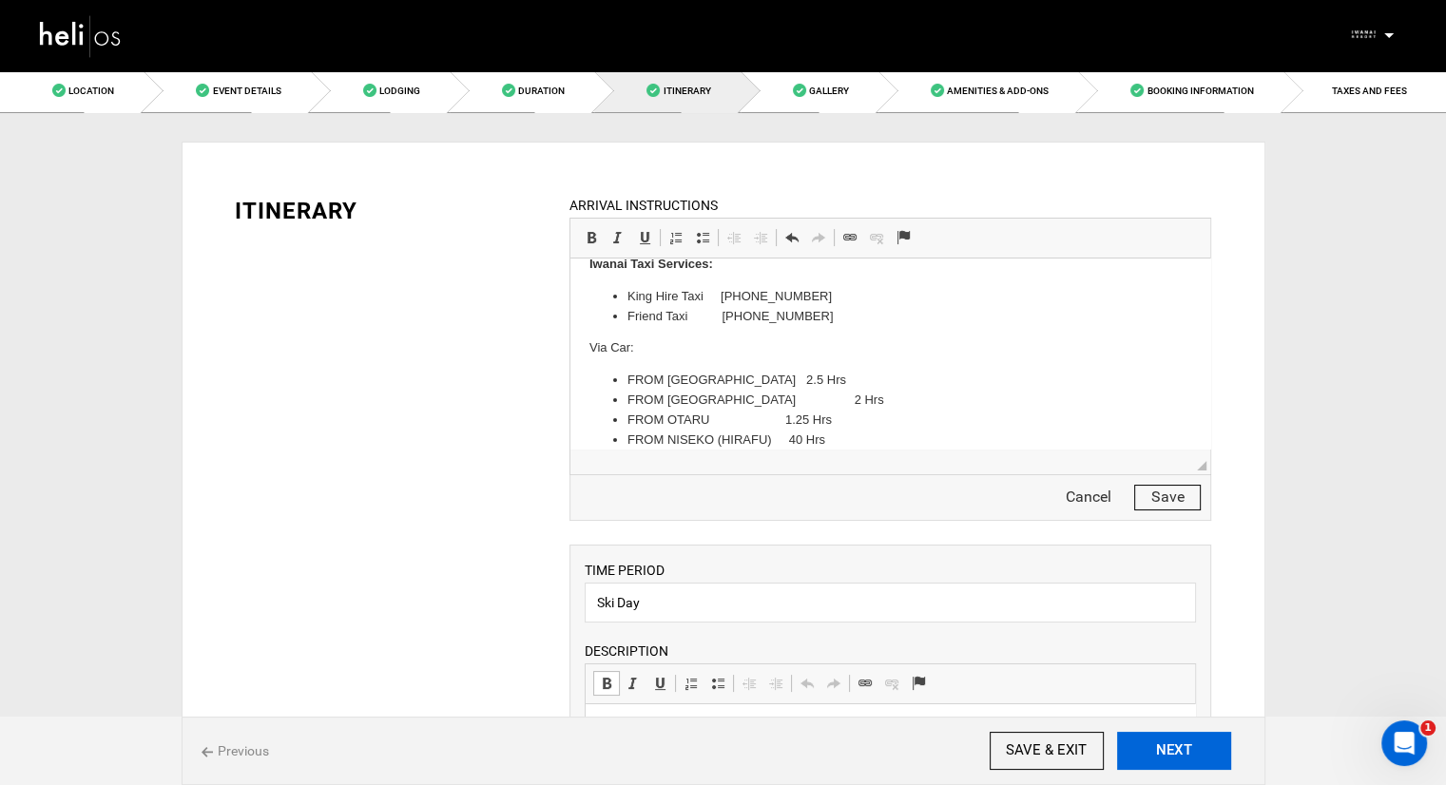
click at [1165, 746] on button "NEXT" at bounding box center [1174, 751] width 114 height 38
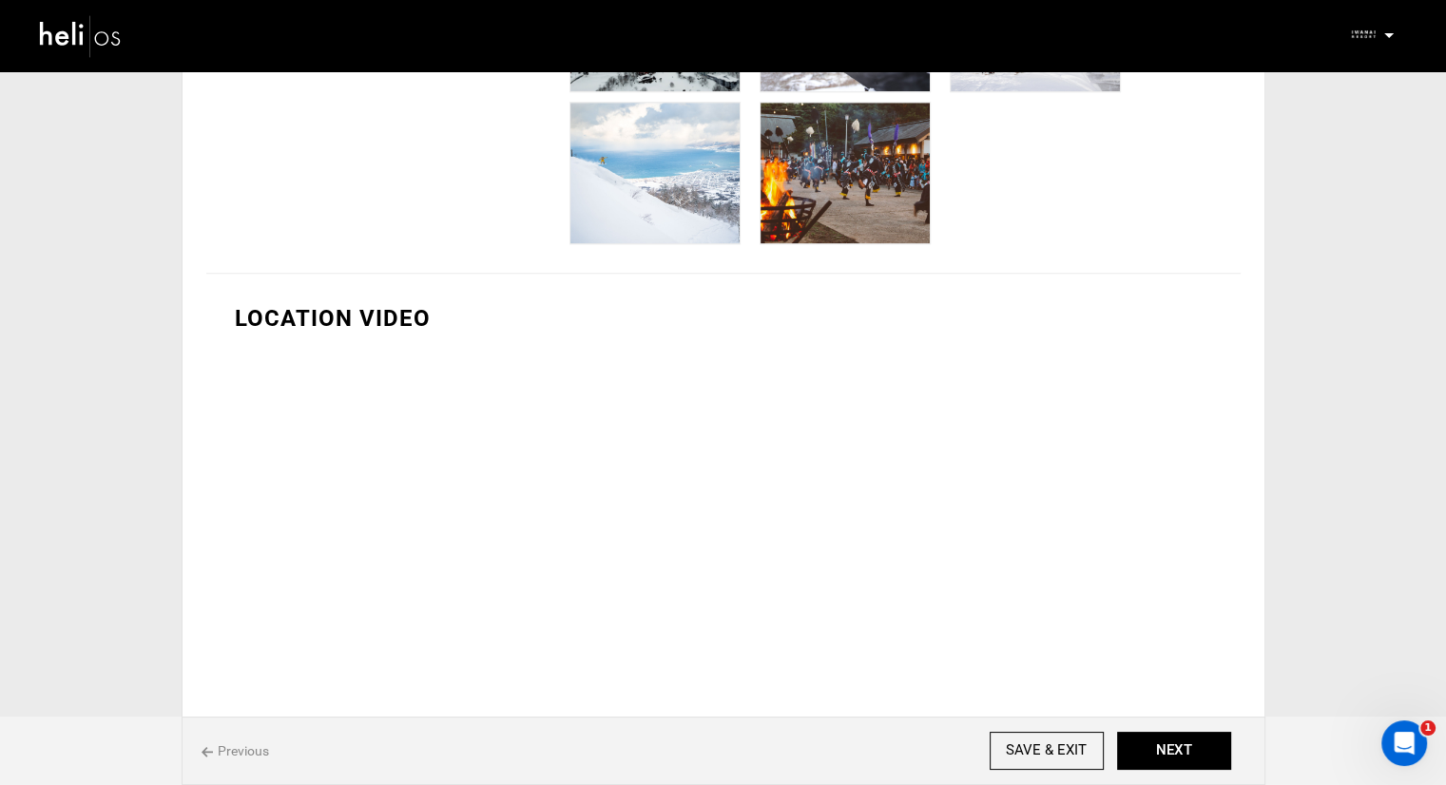
scroll to position [1972, 0]
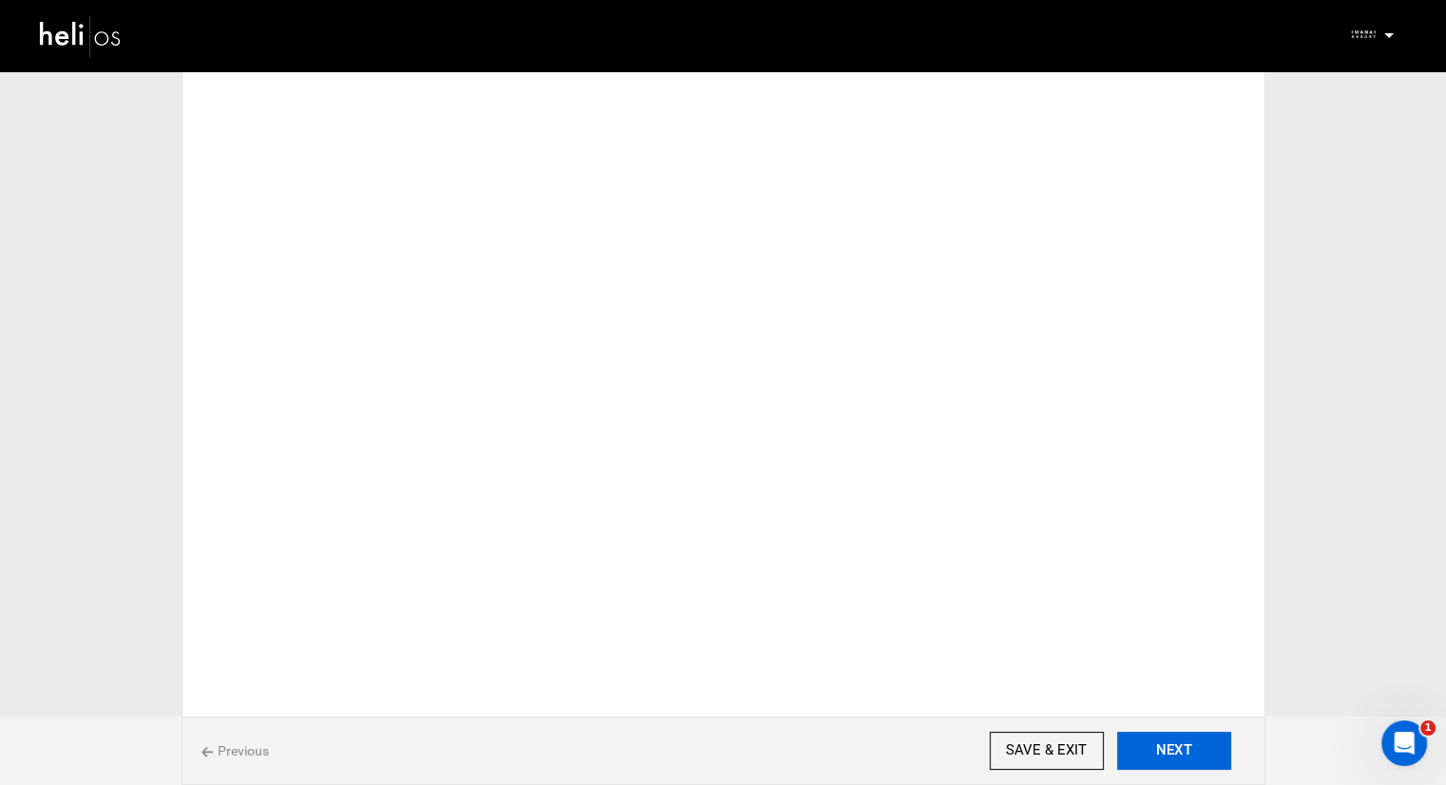
click at [1159, 746] on button "NEXT" at bounding box center [1174, 751] width 114 height 38
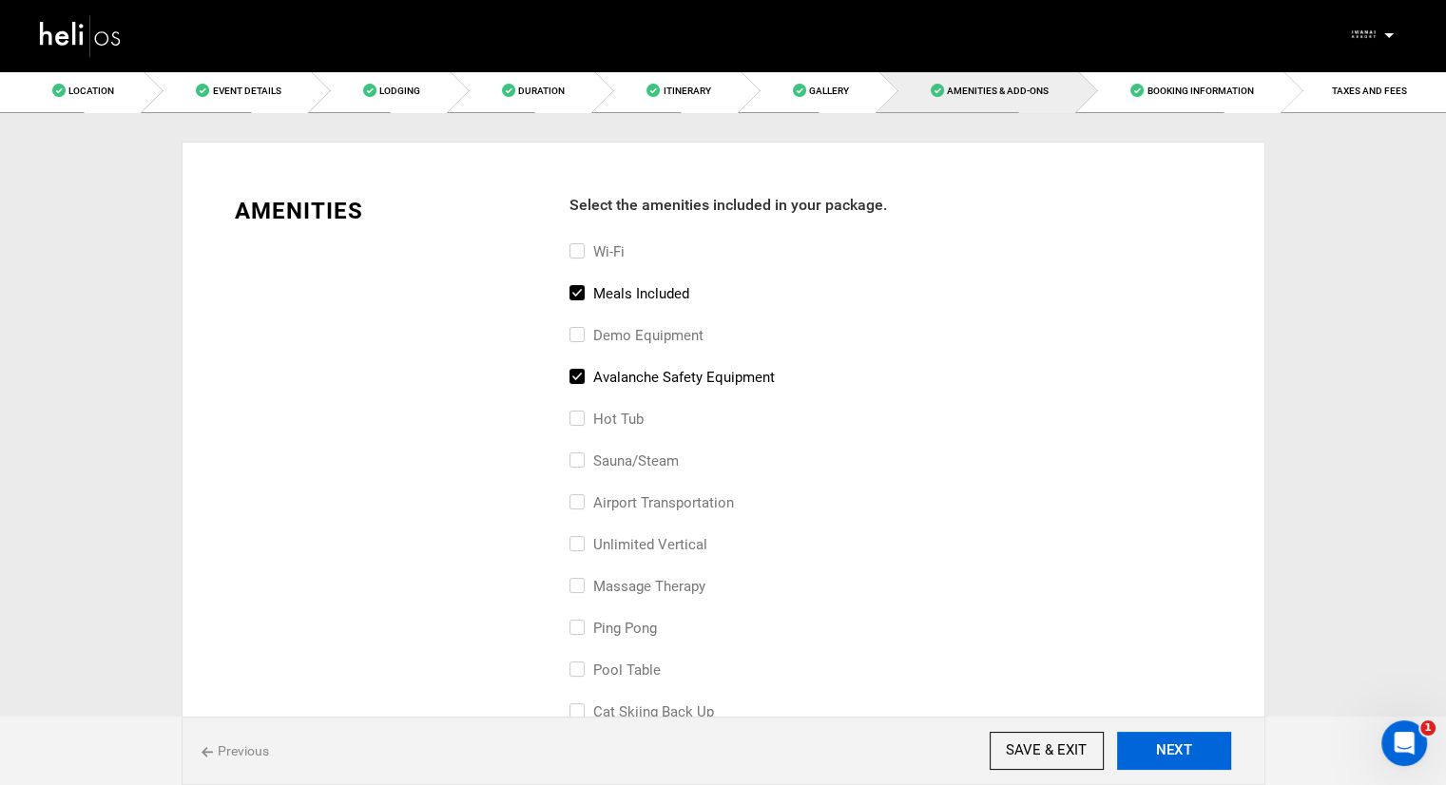
click at [1157, 760] on button "NEXT" at bounding box center [1174, 751] width 114 height 38
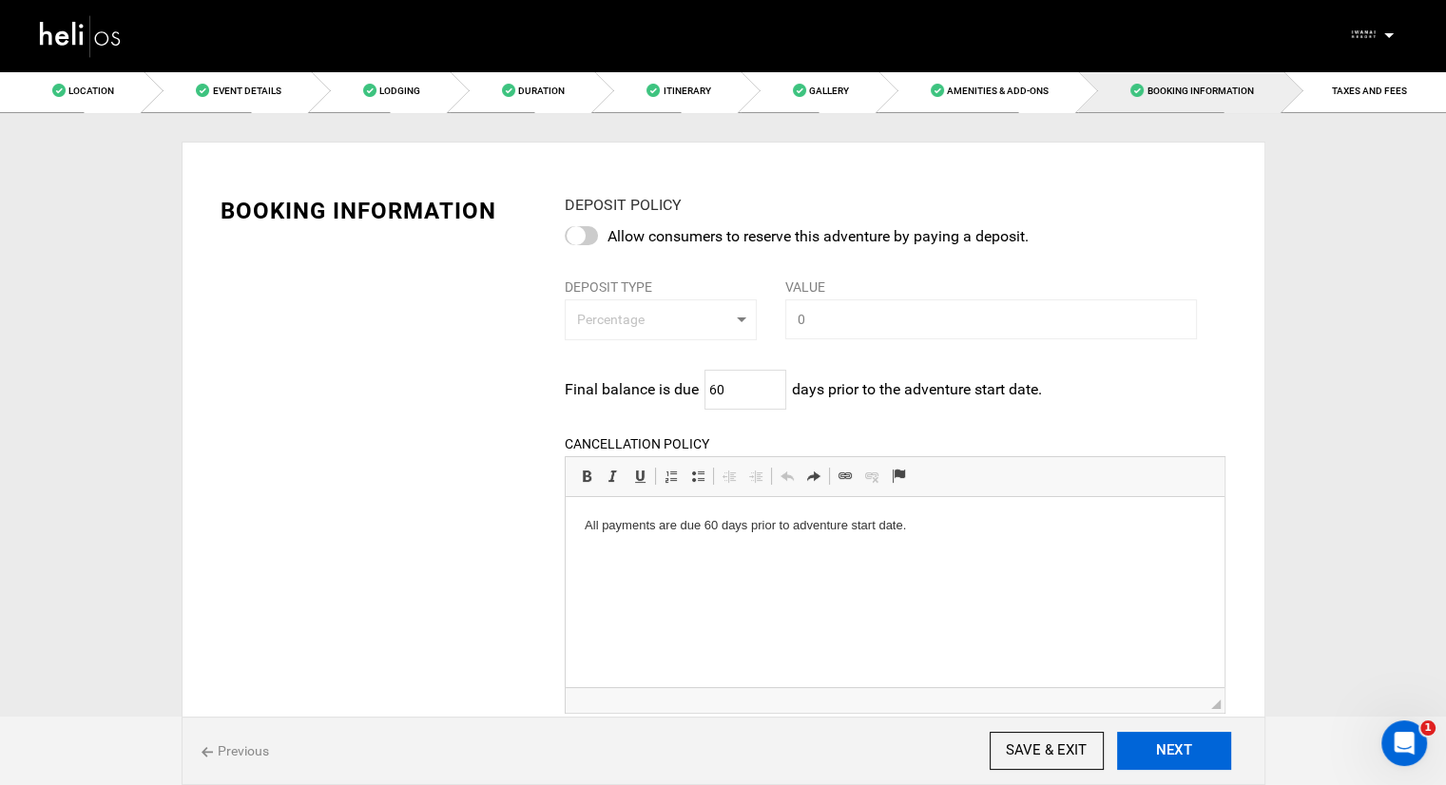
click at [1161, 754] on button "NEXT" at bounding box center [1174, 751] width 114 height 38
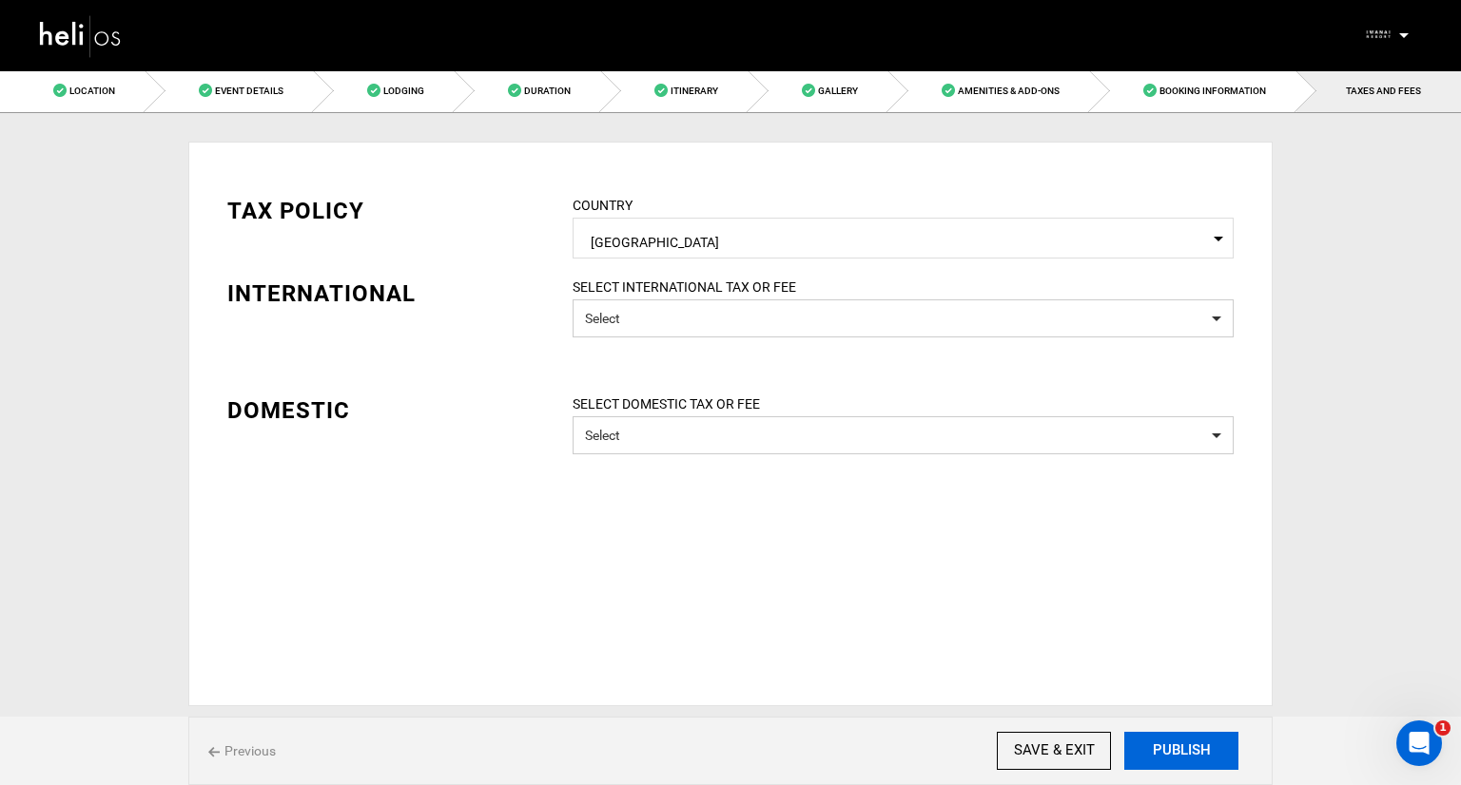
click at [1162, 746] on button "PUBLISH" at bounding box center [1181, 751] width 114 height 38
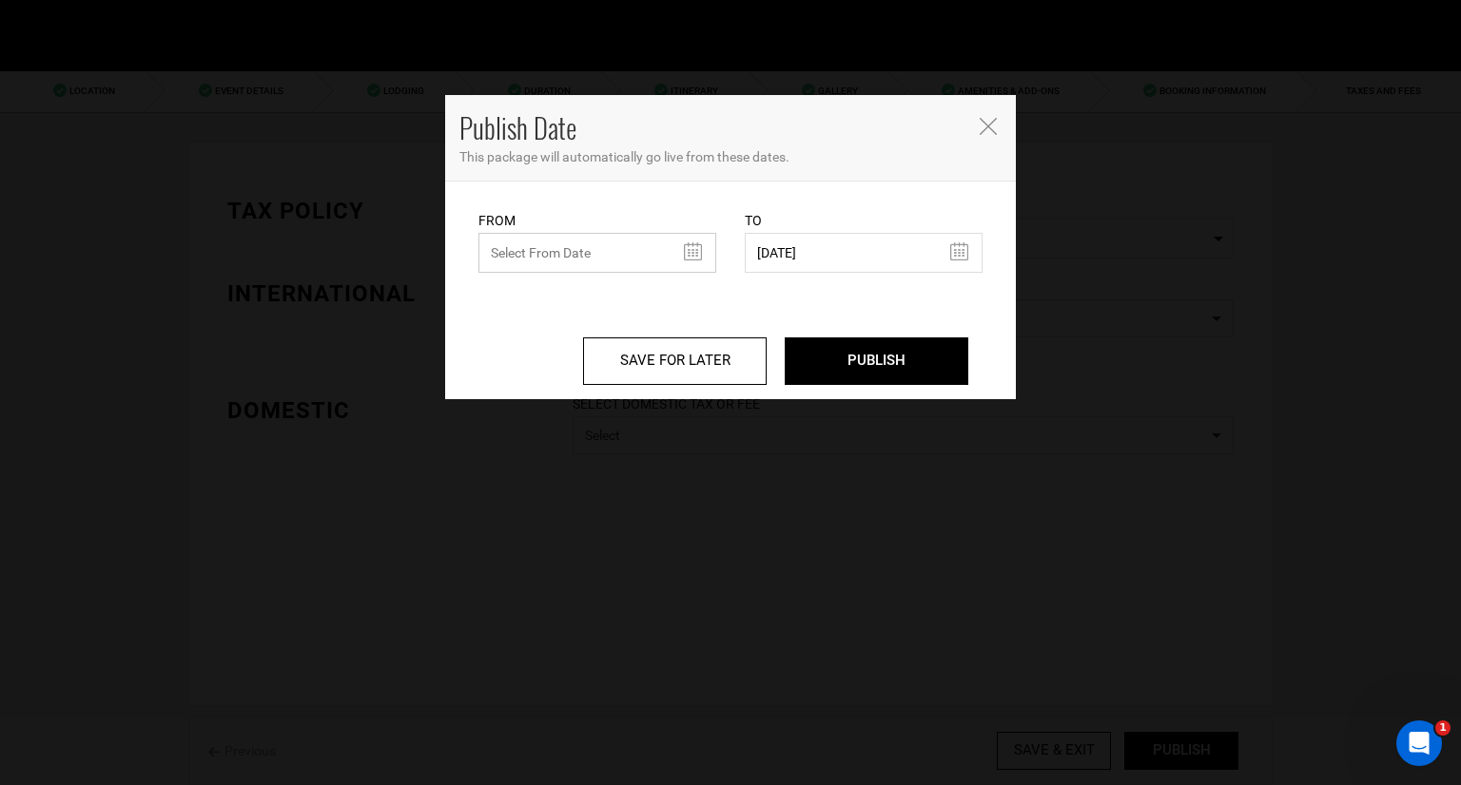
click at [694, 248] on input "text" at bounding box center [597, 253] width 238 height 40
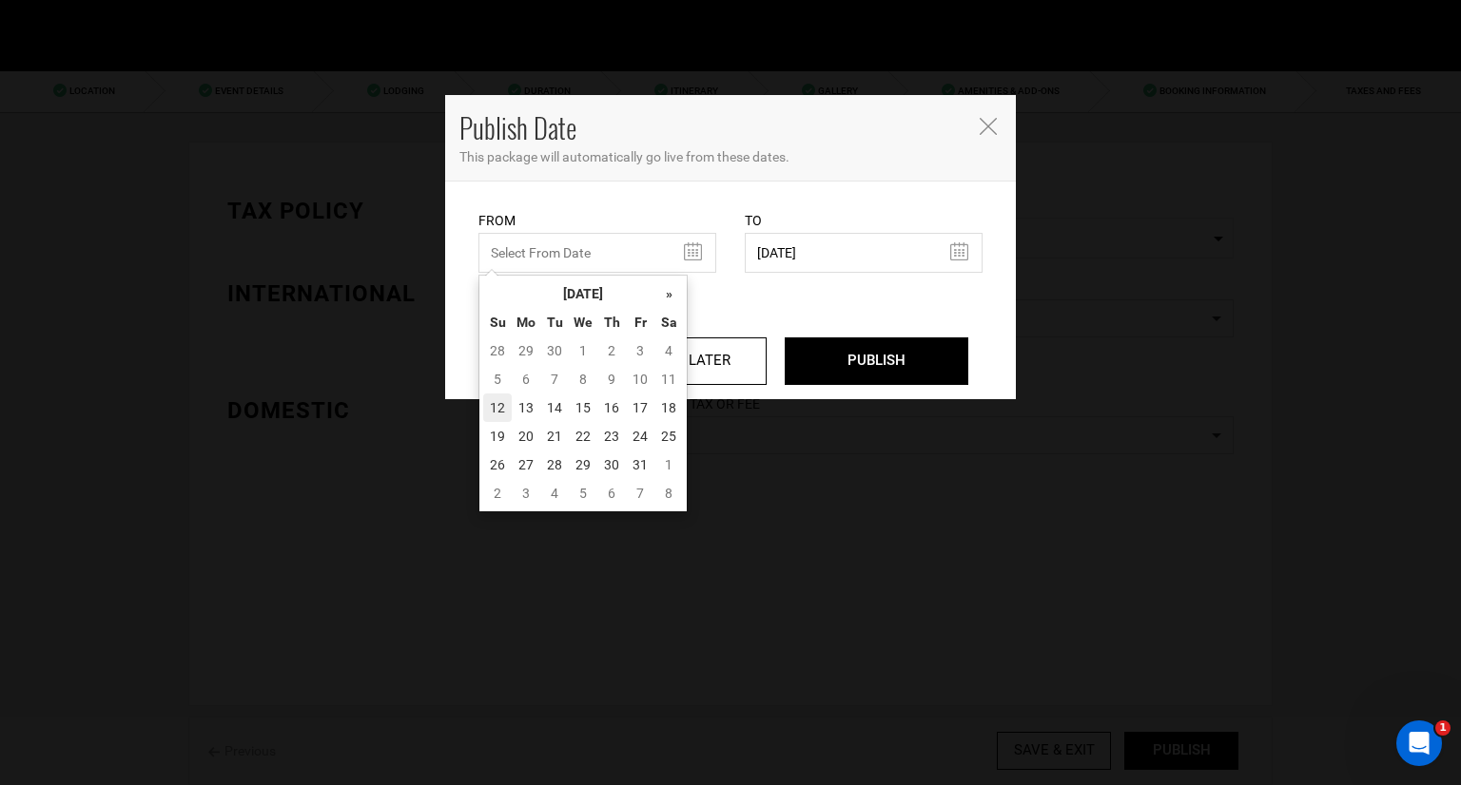
click at [497, 412] on td "12" at bounding box center [497, 408] width 29 height 29
type input "[DATE]"
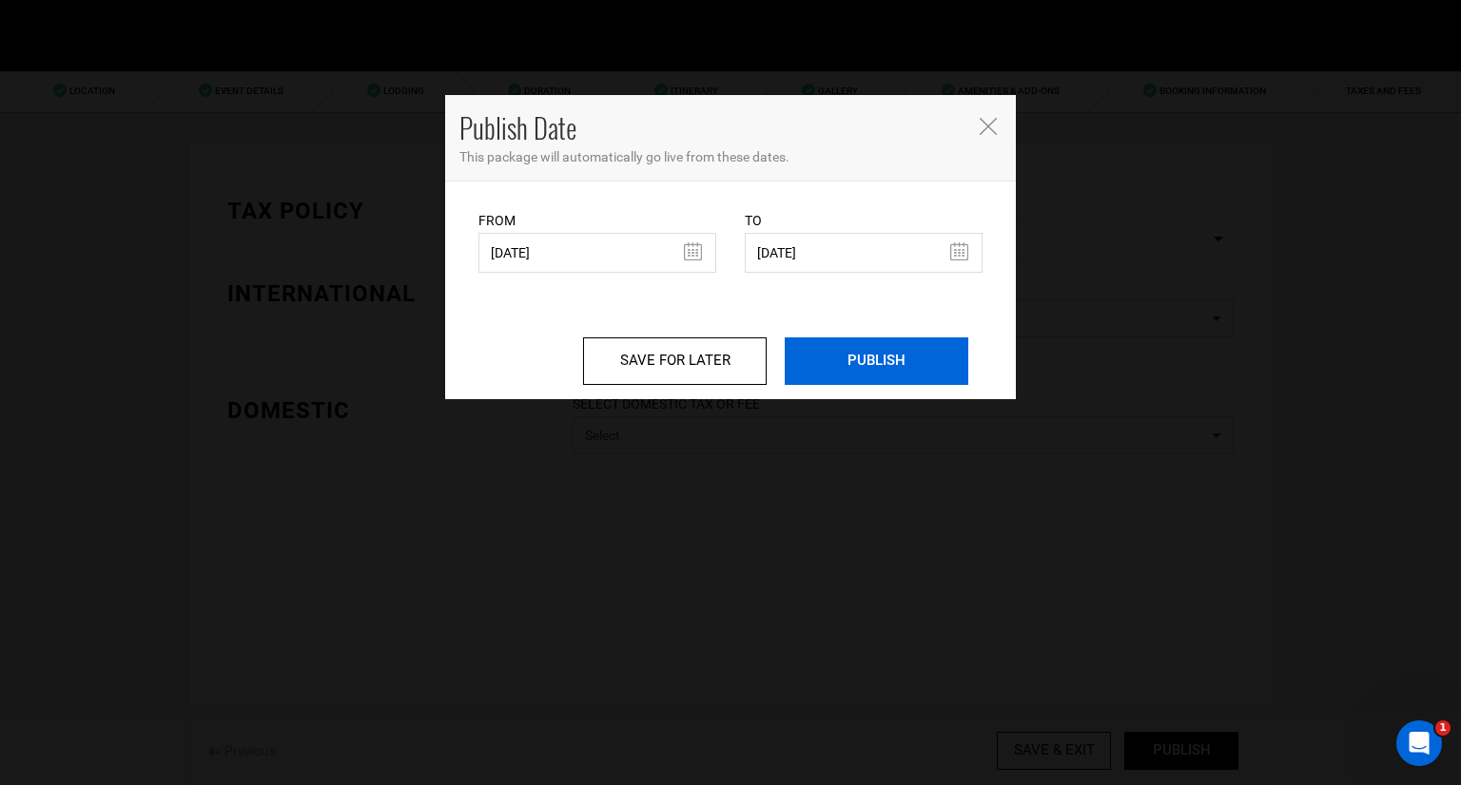
click at [888, 365] on input "PUBLISH" at bounding box center [876, 362] width 184 height 48
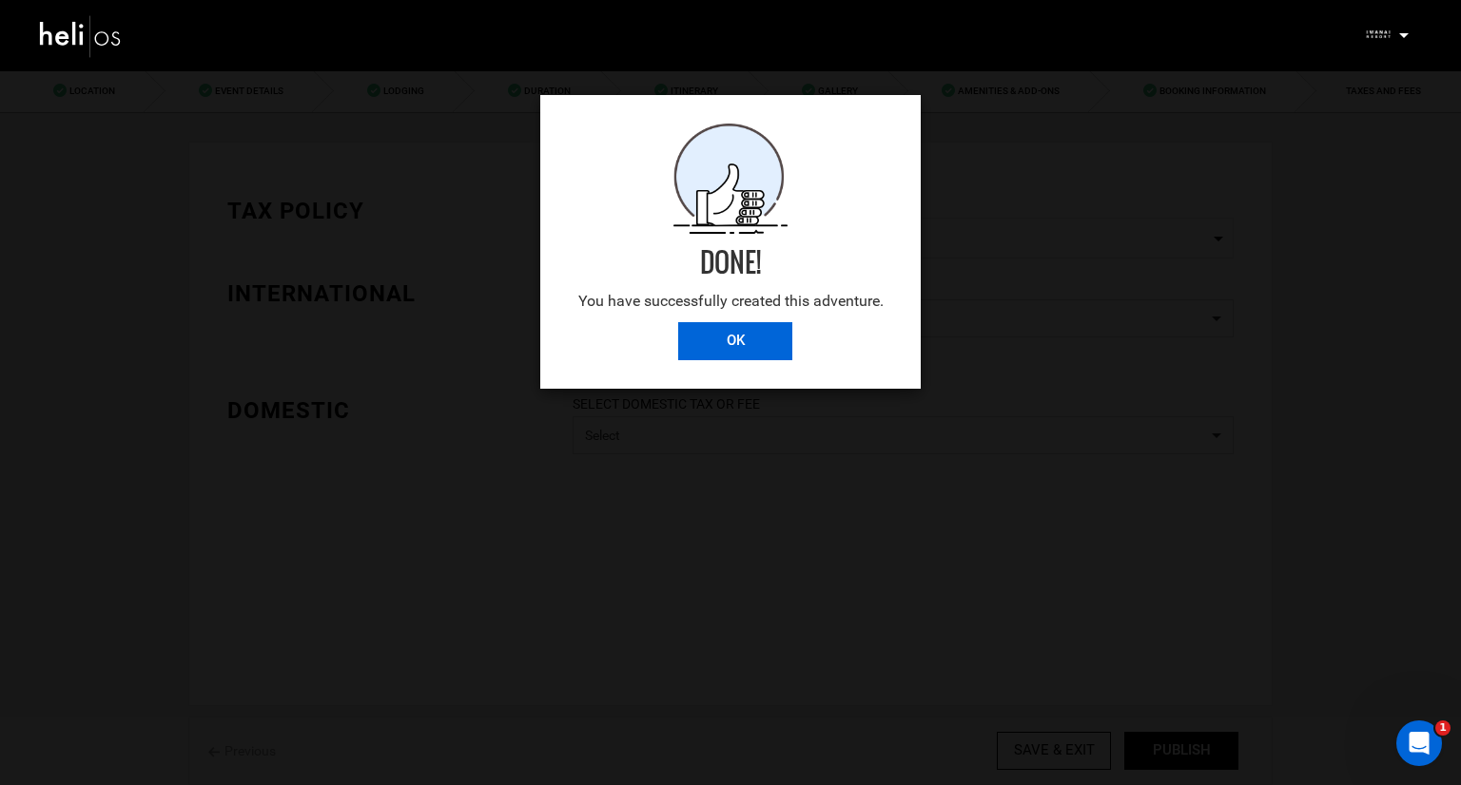
click at [728, 351] on input "OK" at bounding box center [735, 341] width 114 height 38
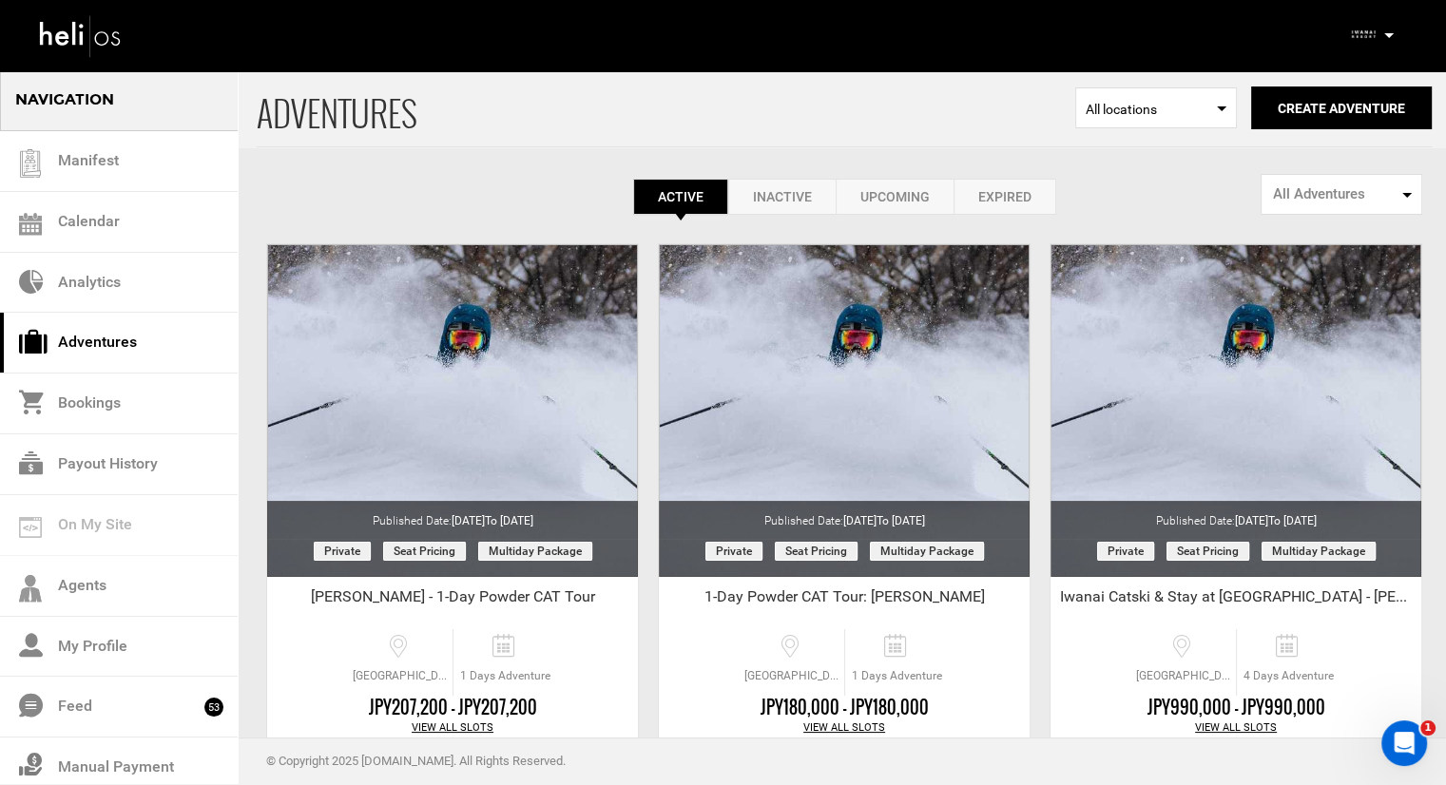
click at [772, 186] on link "Inactive" at bounding box center [781, 197] width 107 height 36
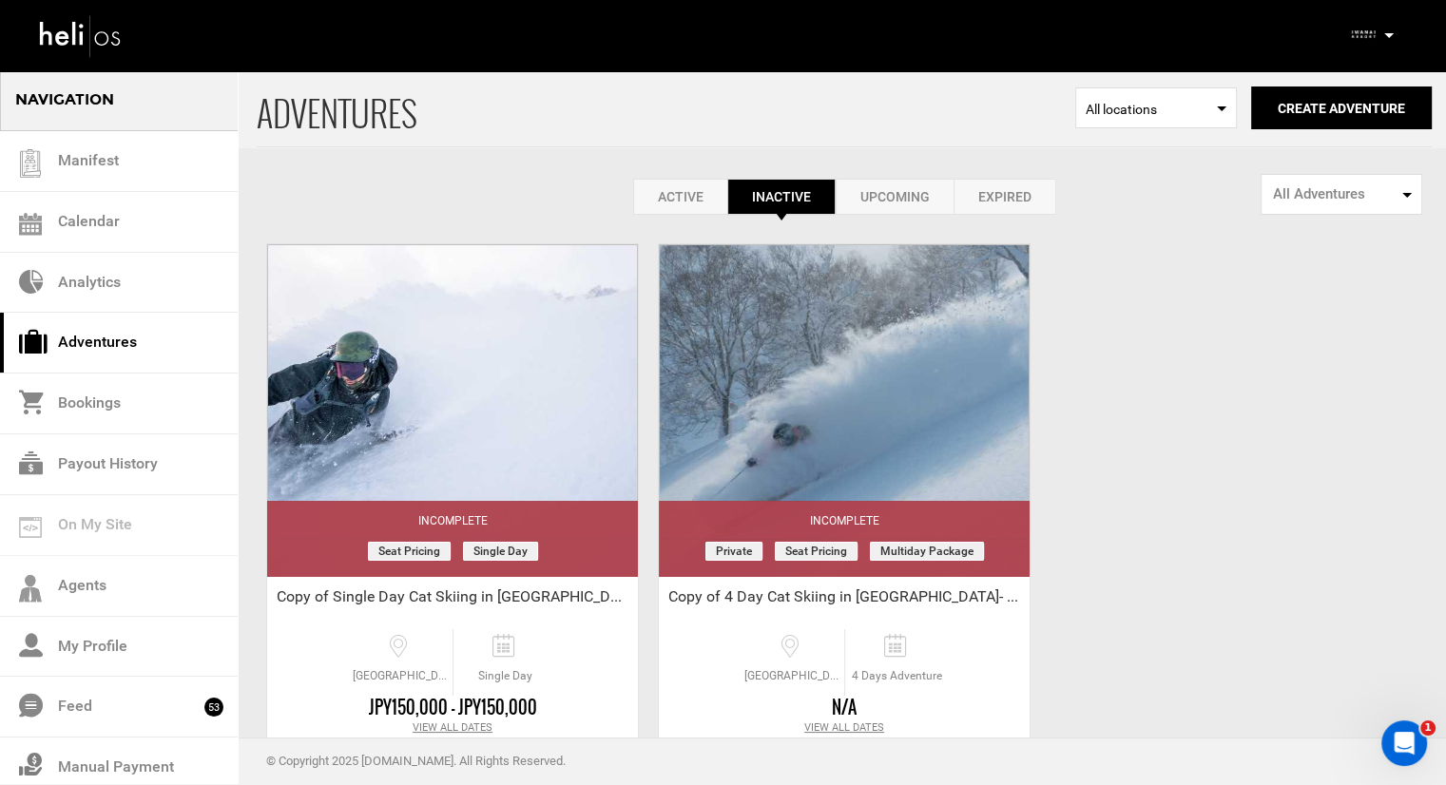
click at [875, 186] on link "Upcoming" at bounding box center [895, 197] width 118 height 36
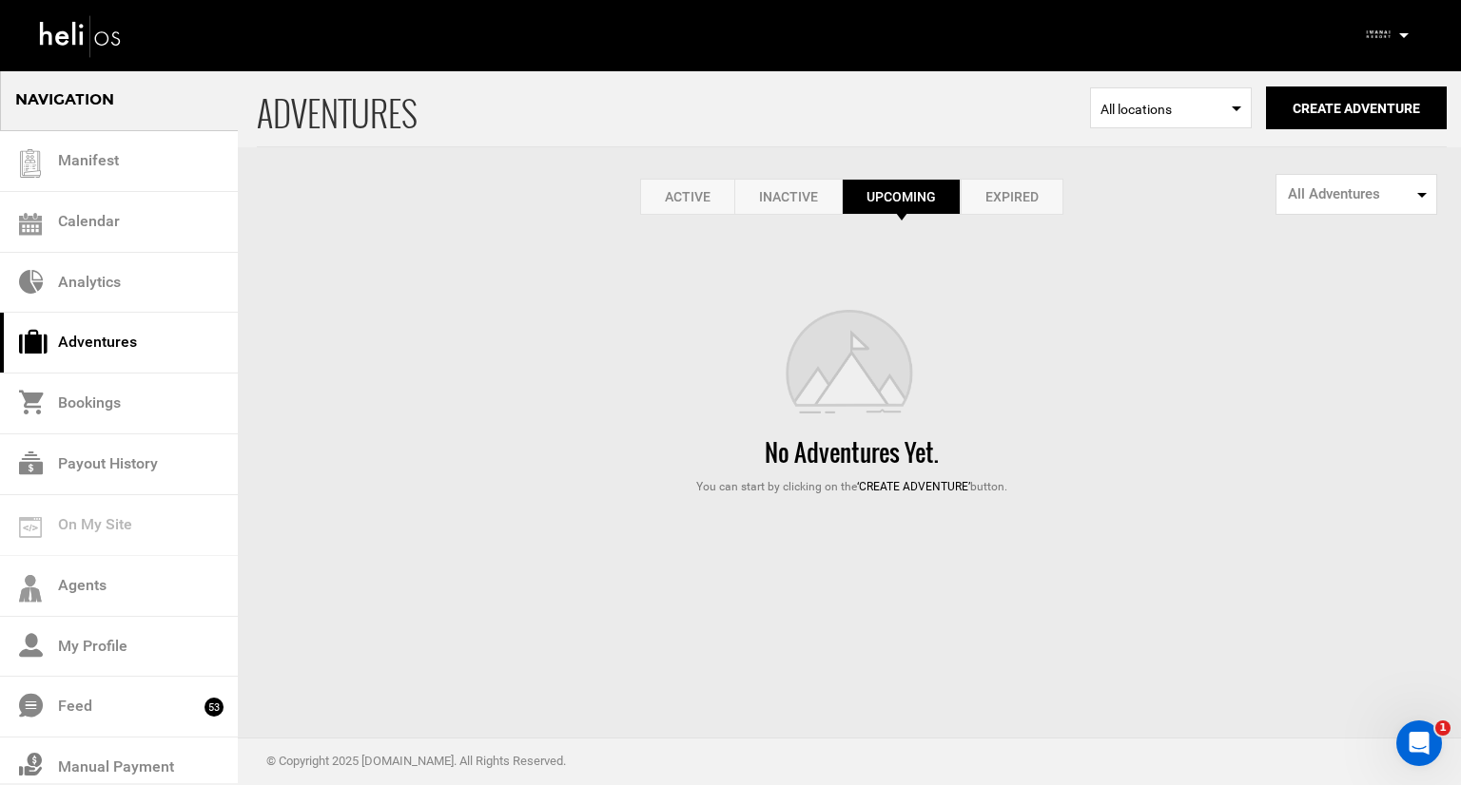
click at [694, 195] on link "Active" at bounding box center [687, 197] width 94 height 36
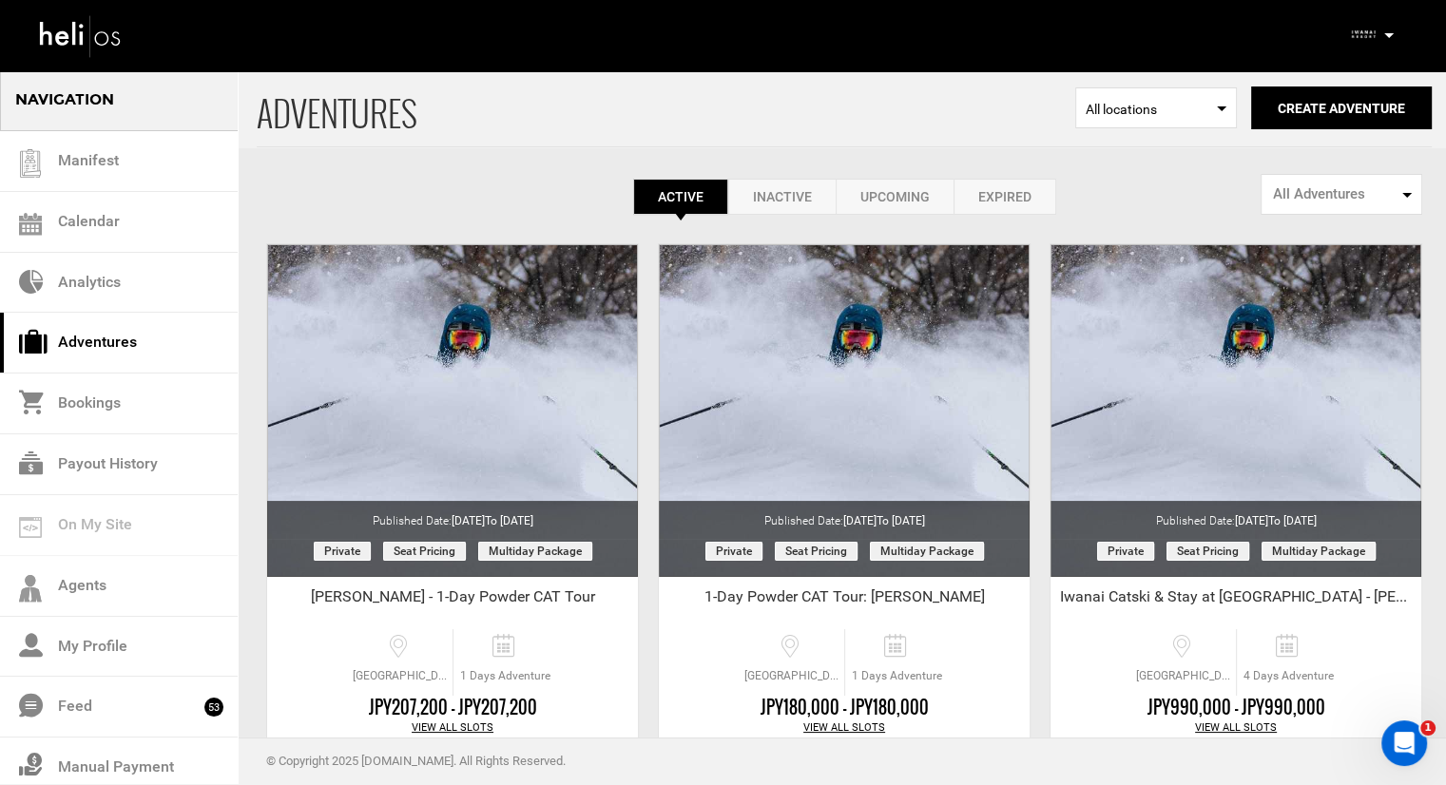
click at [1008, 206] on link "Expired" at bounding box center [1005, 197] width 103 height 36
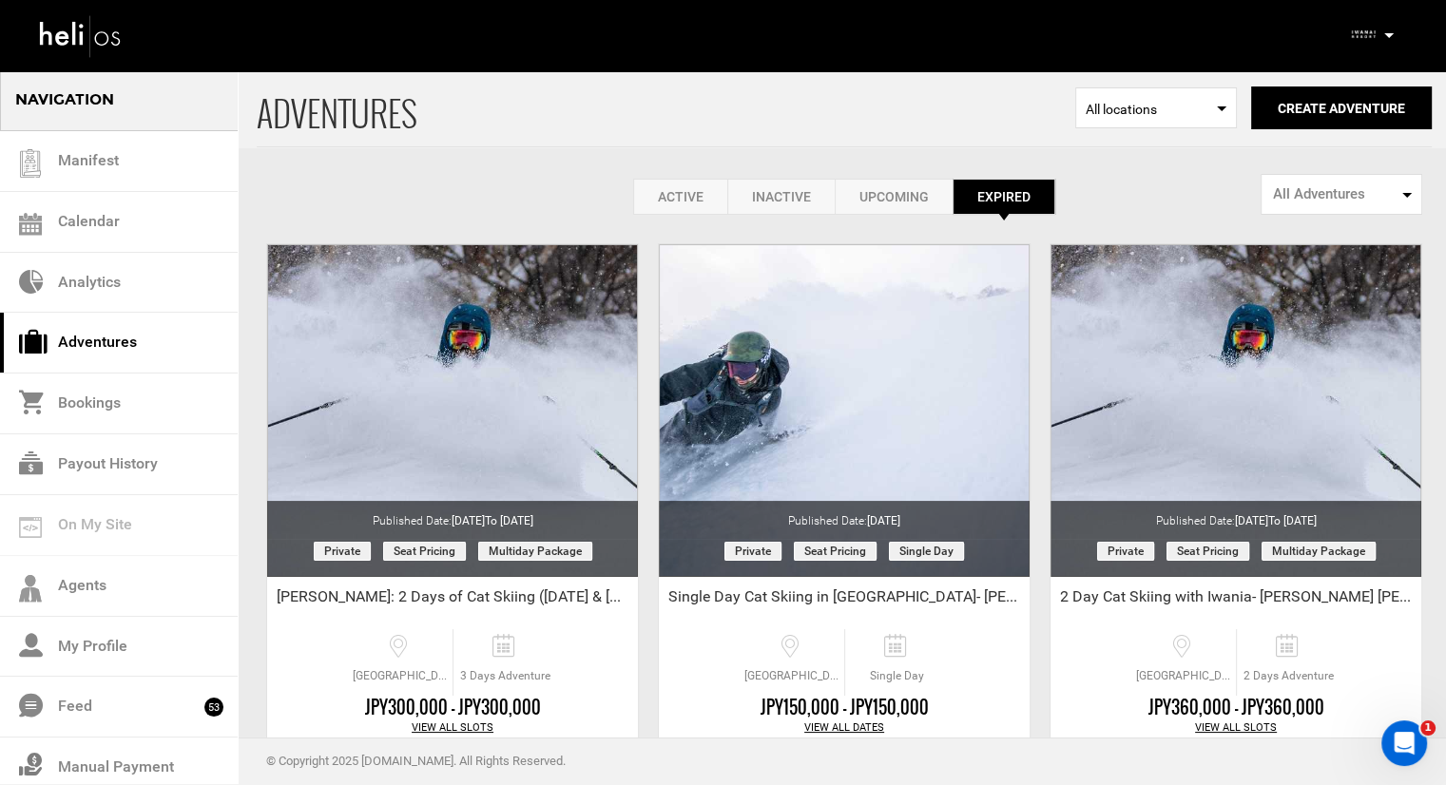
click at [707, 184] on link "Active" at bounding box center [680, 197] width 94 height 36
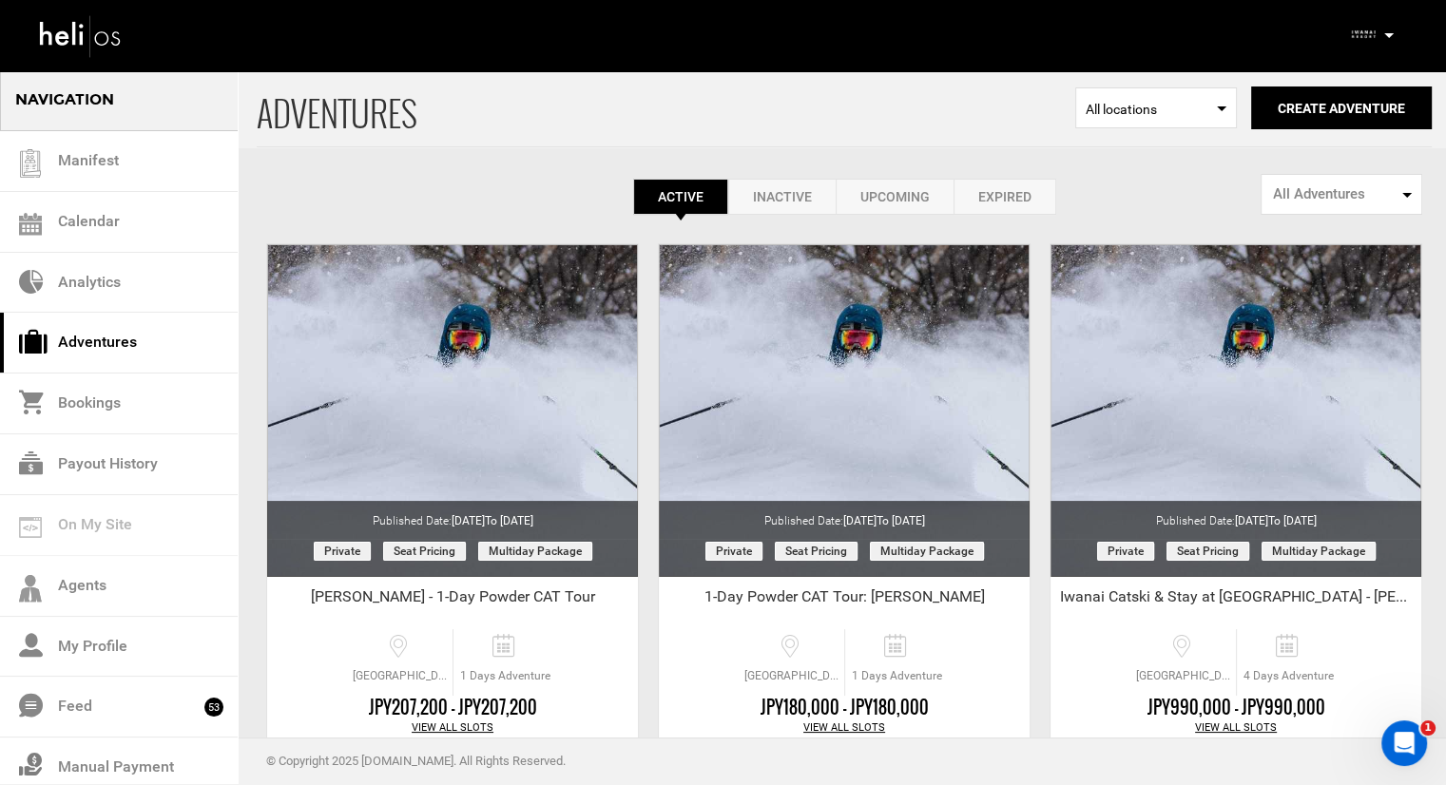
scroll to position [95, 0]
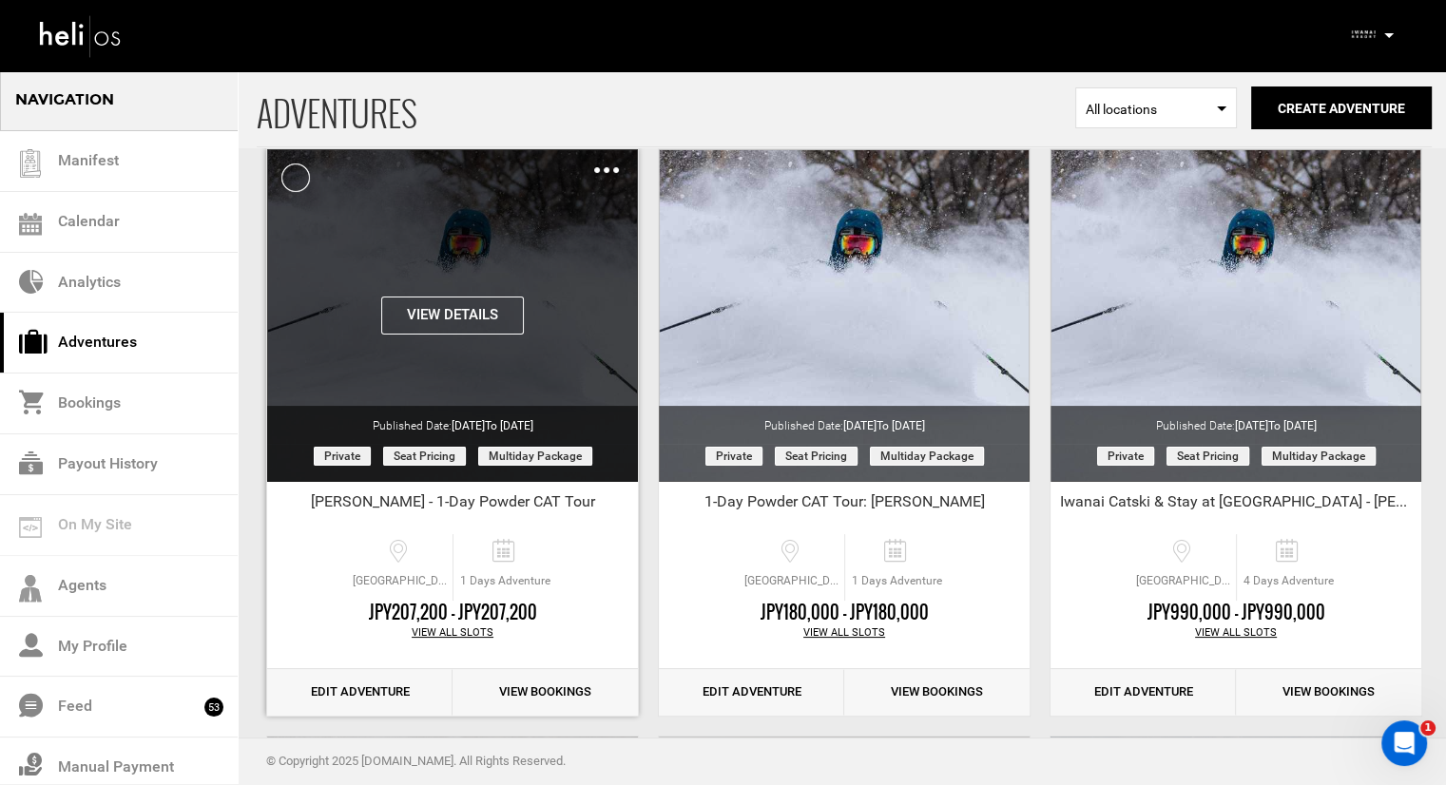
click at [611, 168] on img at bounding box center [606, 170] width 25 height 6
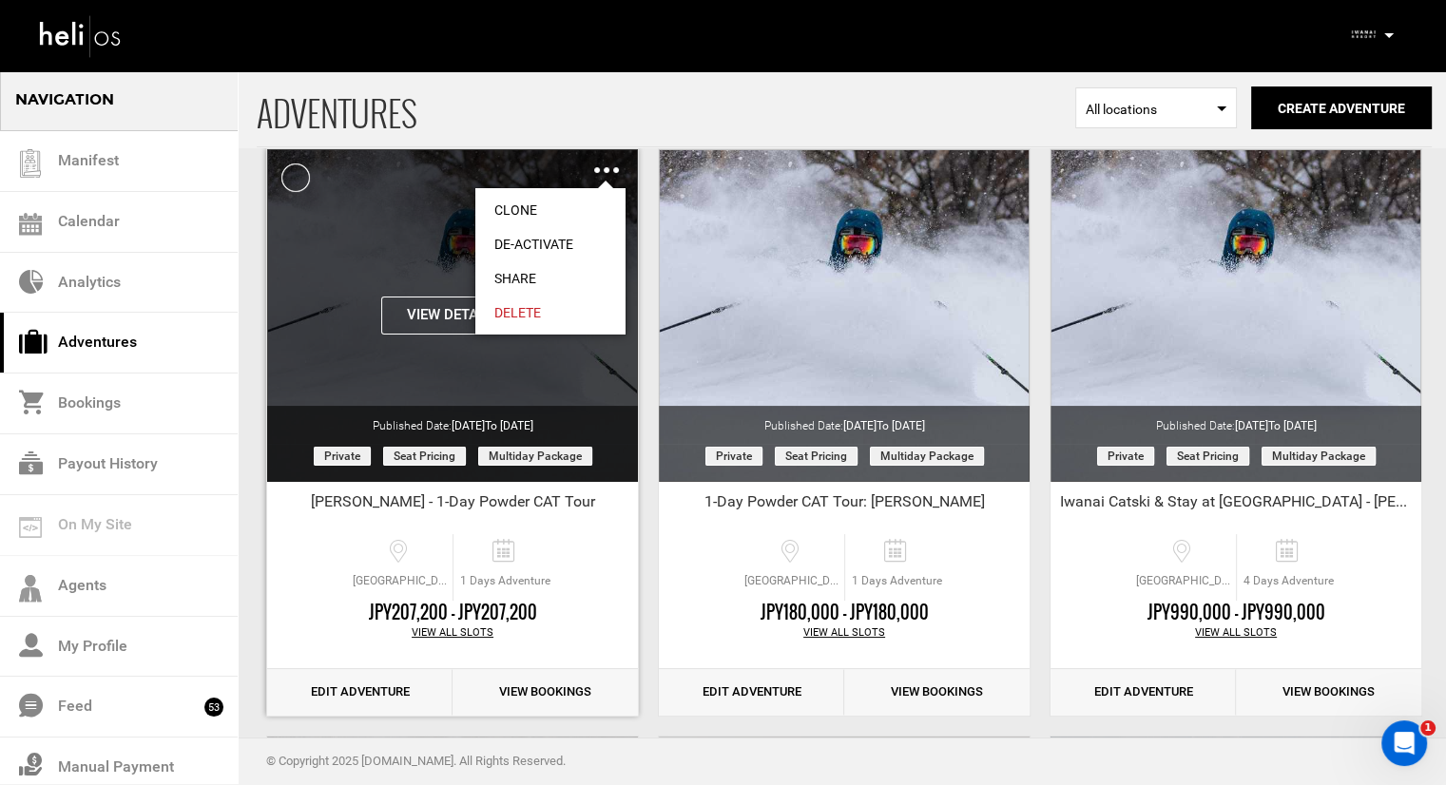
click at [543, 281] on link "Share" at bounding box center [550, 278] width 150 height 34
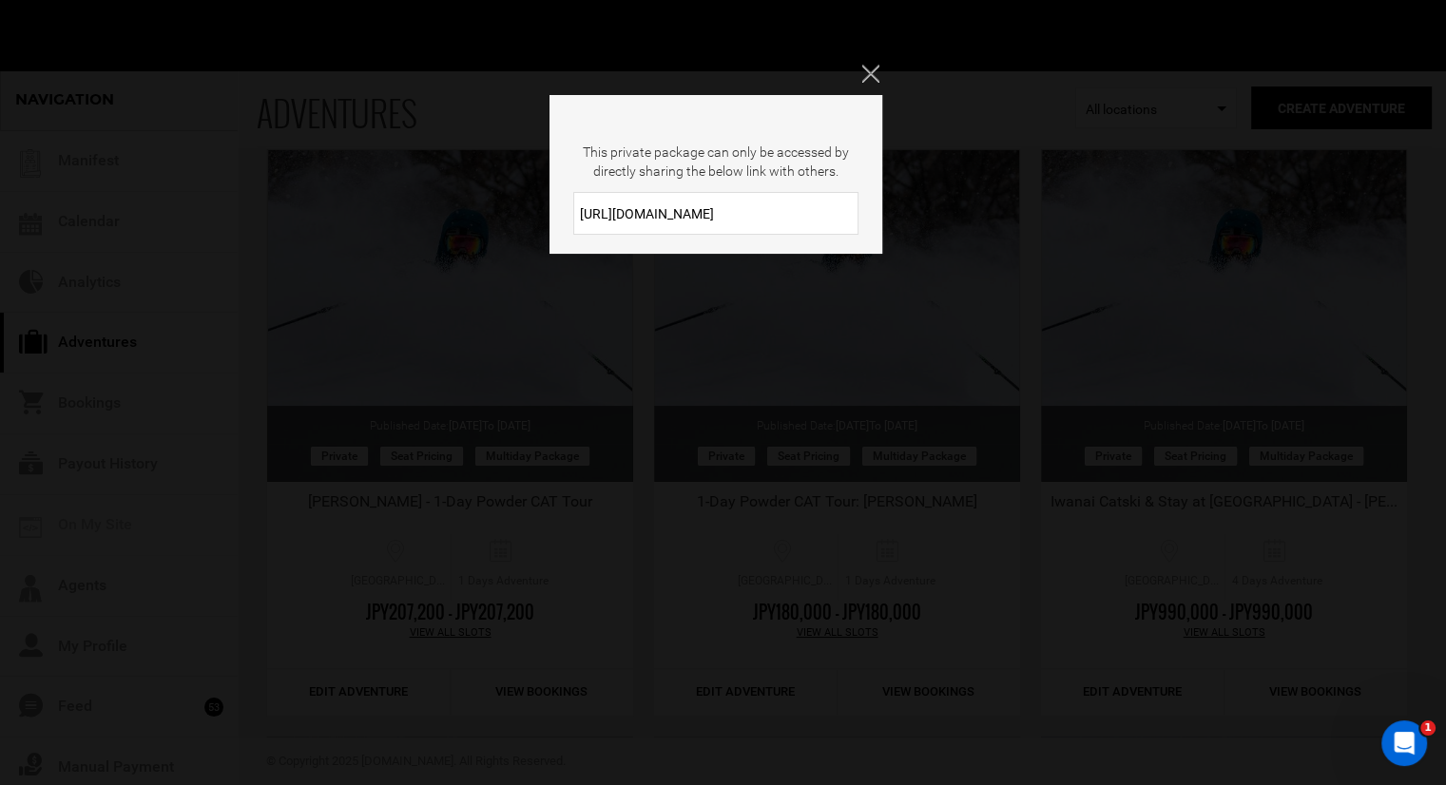
click at [701, 195] on input "[URL][DOMAIN_NAME]" at bounding box center [715, 213] width 285 height 43
click at [690, 206] on input "[URL][DOMAIN_NAME]" at bounding box center [715, 213] width 285 height 43
click at [864, 76] on icon "Close" at bounding box center [870, 73] width 17 height 17
